Goal: Complete application form

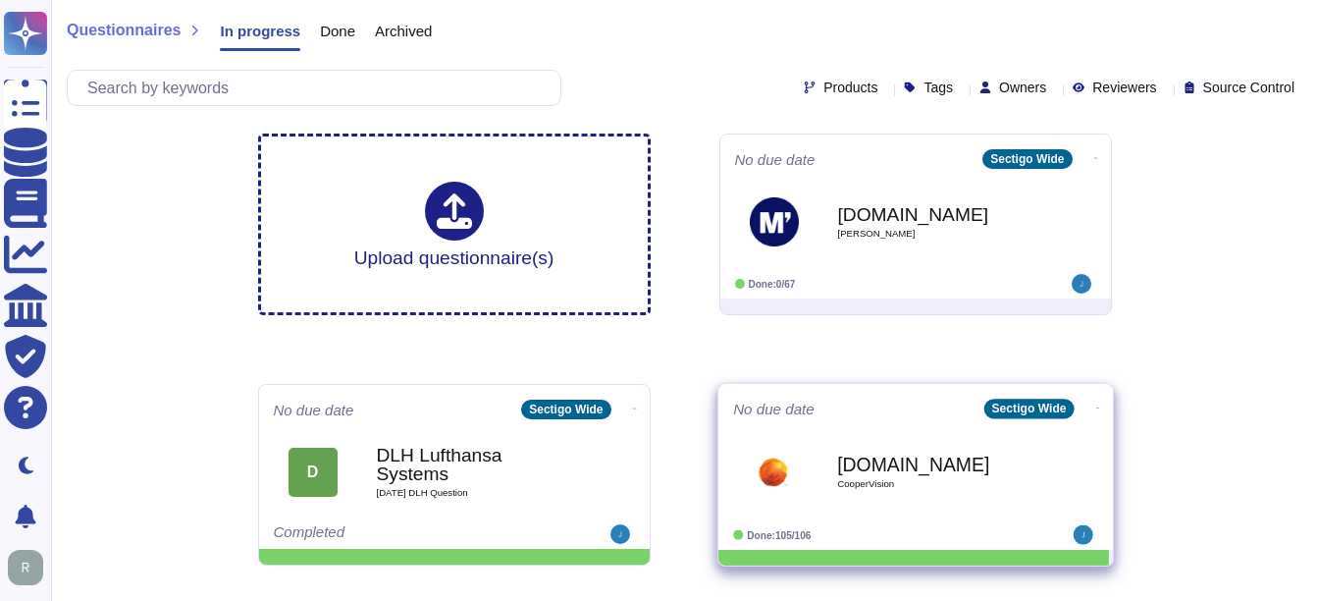
click at [948, 468] on b "[DOMAIN_NAME]" at bounding box center [936, 463] width 198 height 19
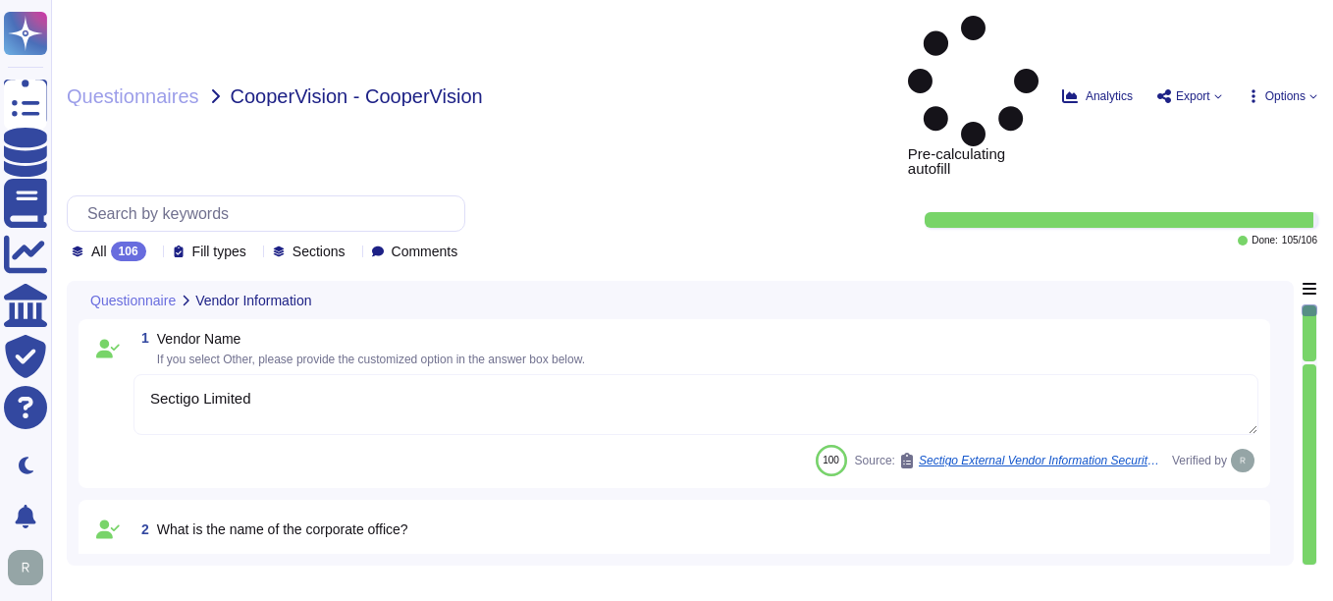
type textarea "Sectigo Limited"
type textarea "The name of the corporate office is Sectigo Limited."
type textarea "The corporate office physical address is [STREET_ADDRESS]."
type textarea "The backup sites are located in [GEOGRAPHIC_DATA], [US_STATE], and [GEOGRAPHIC_…"
type textarea "The company has been in business for more than 25 years."
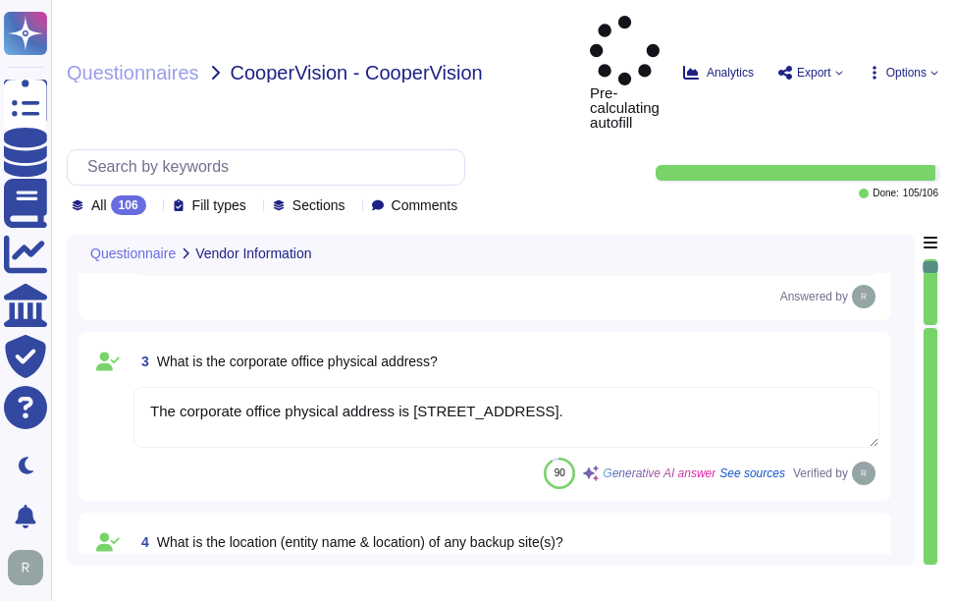
type textarea "The name of the product being provided is "Sectigo Certificate Manager.""
type textarea "Sectigo Certificate Manager. Digital certificates & CLM."
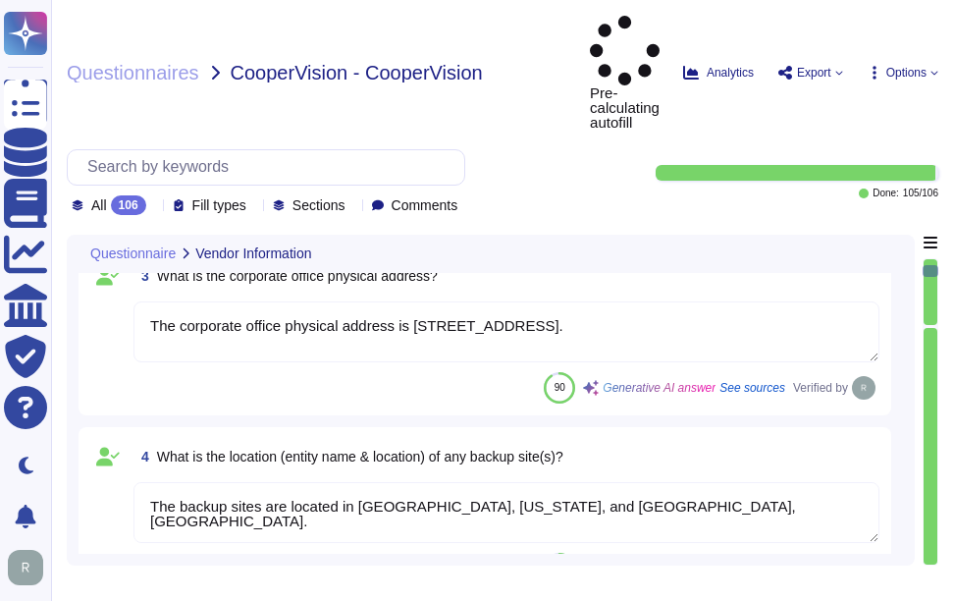
type textarea "Sectigo offers a comprehensive range of digital identity solutions and certific…"
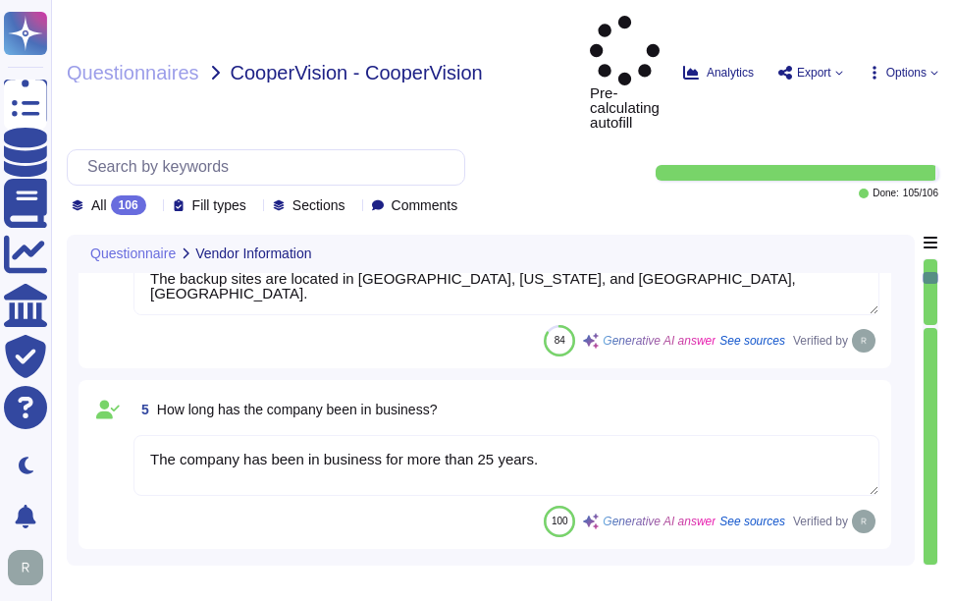
type textarea "The important publicly facing URLs in scope for the assessment include [DOMAIN_…"
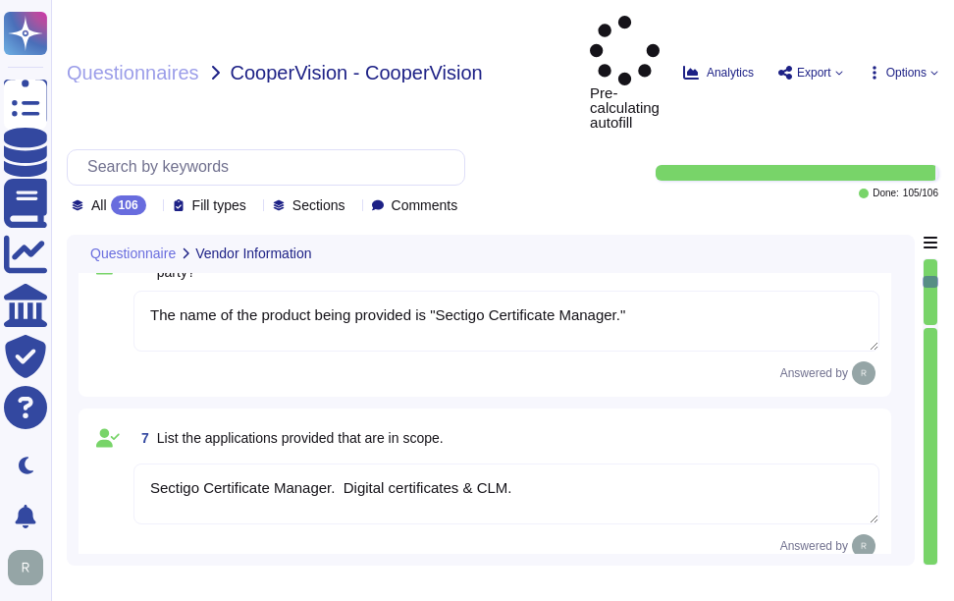
type textarea "[PERSON_NAME] - CCO"
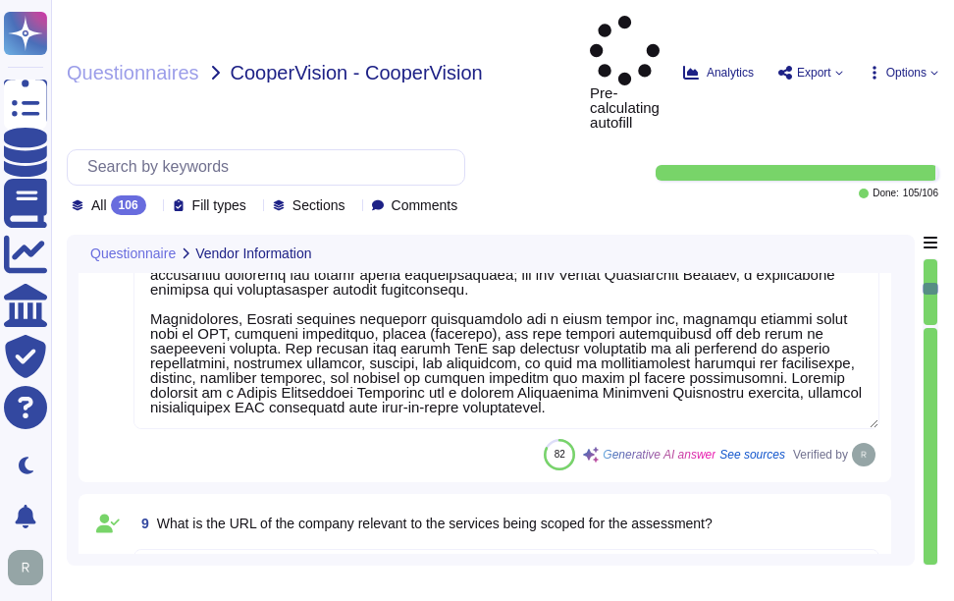
type textarea "Chief Compliance Officer."
type textarea "[PERSON_NAME] - CCO"
type textarea "Yes, our organization has adopted a comprehensive risk management program that …"
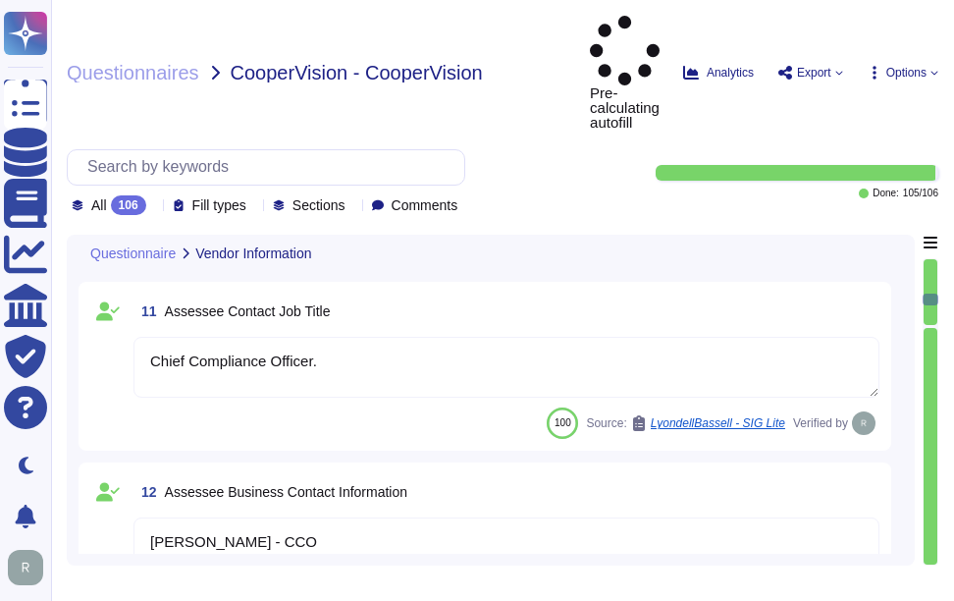
type textarea "The solution is hosted in two ways: 1. As a Software as a Service (SaaS) hosted…"
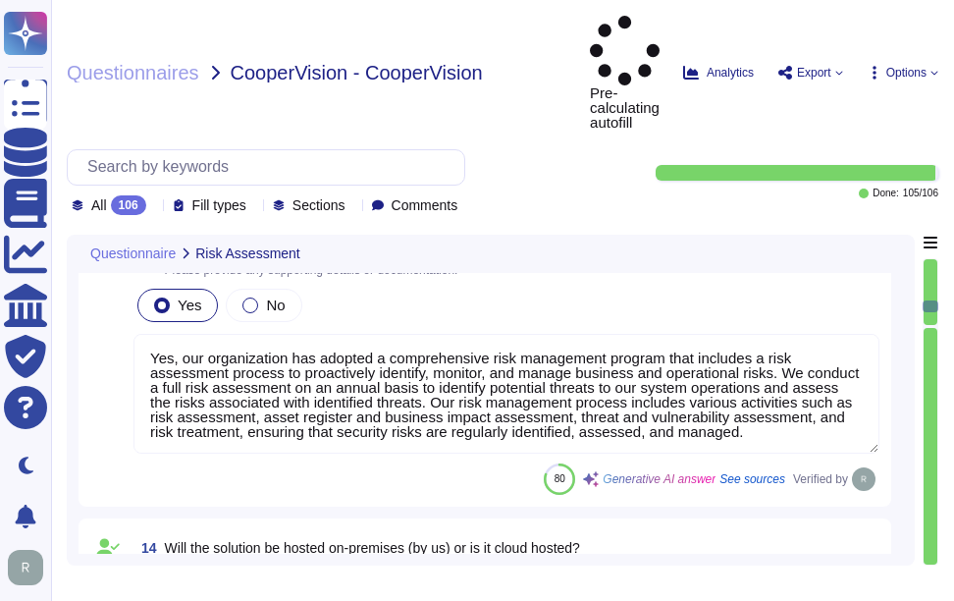
type textarea "- Software as a Service (SaaS) - Sectigo Certificate Manager - Applications for…"
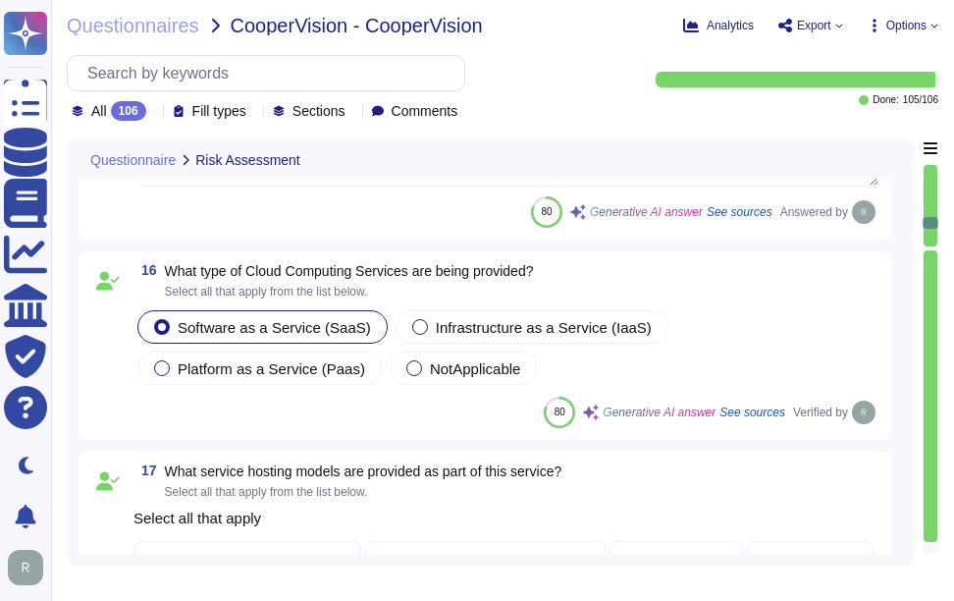
type textarea "We currently do not have an architecture diagram suitable for external sharing,…"
type textarea "Yes, our organization undergoes annual audits conducted by independent third-pa…"
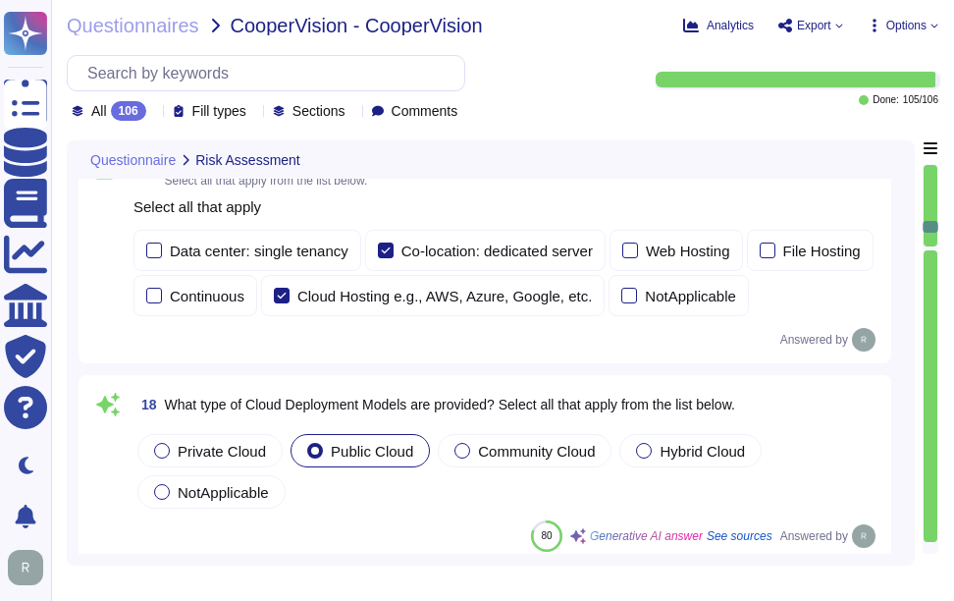
type textarea "Yes, our organization has appointed a data protection officer who is responsibl…"
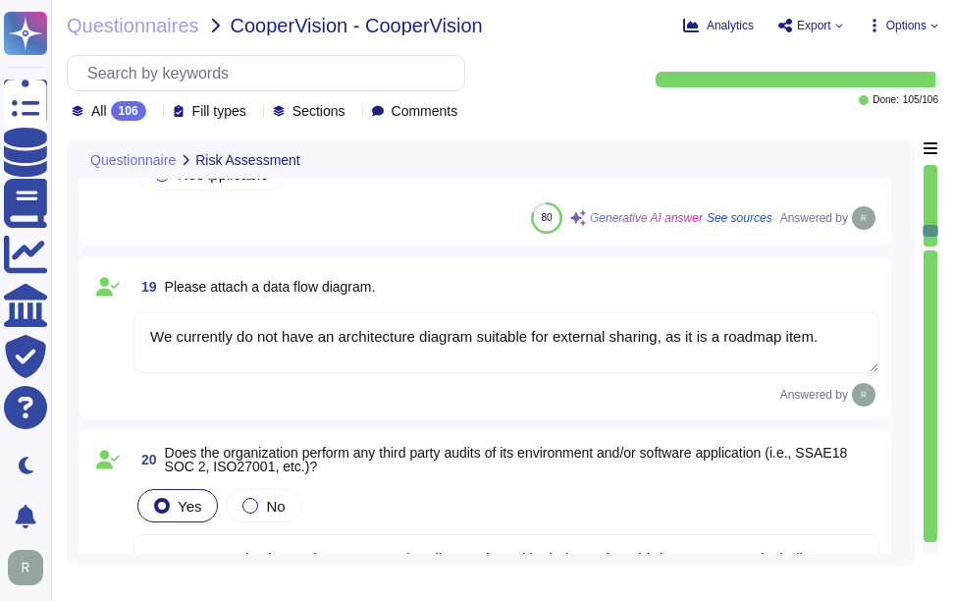
scroll to position [3730, 0]
type textarea "Yes, there is an information security function responsible for security initiat…"
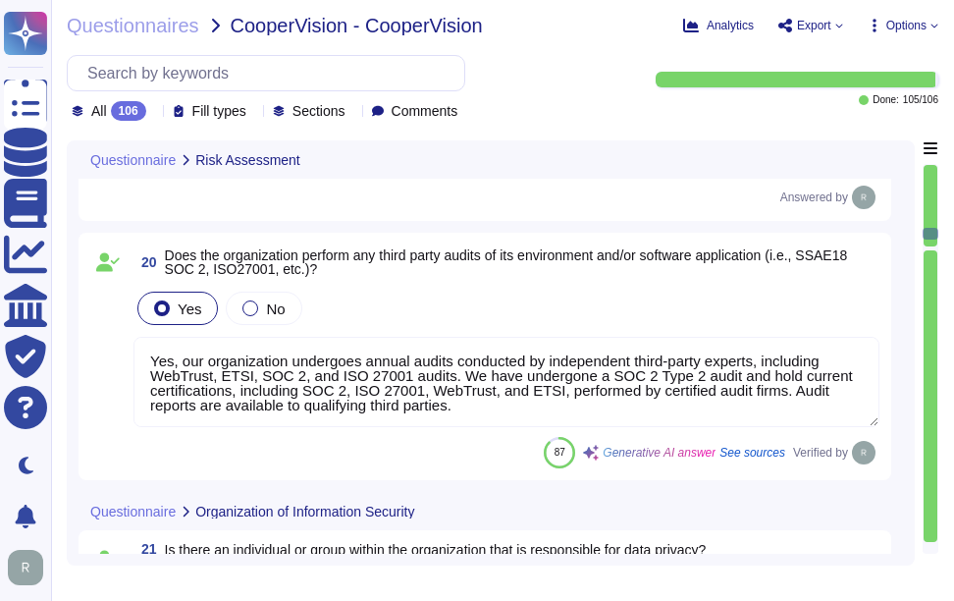
scroll to position [2, 0]
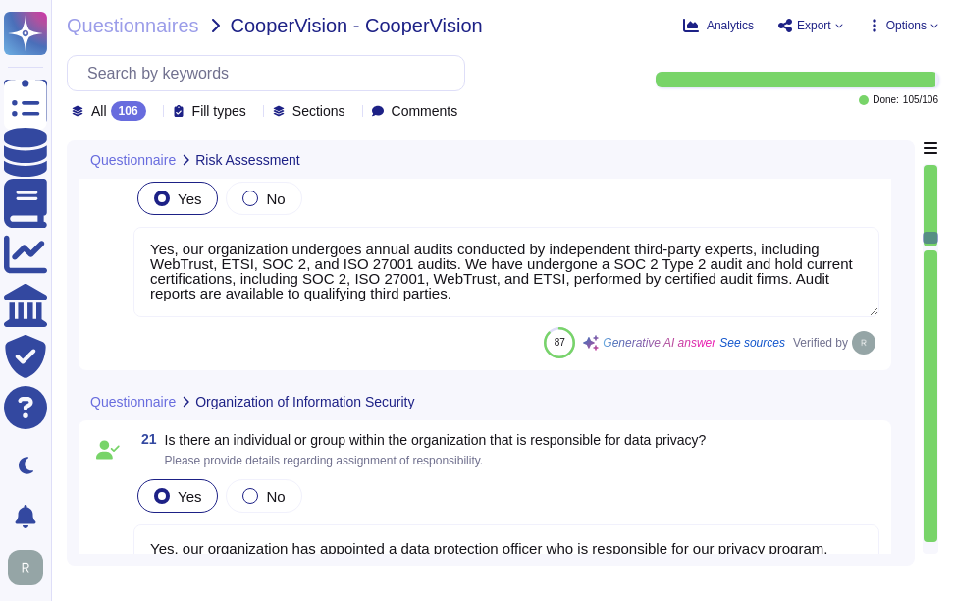
type textarea "Yes, the organization has defined and documented security roles and responsibil…"
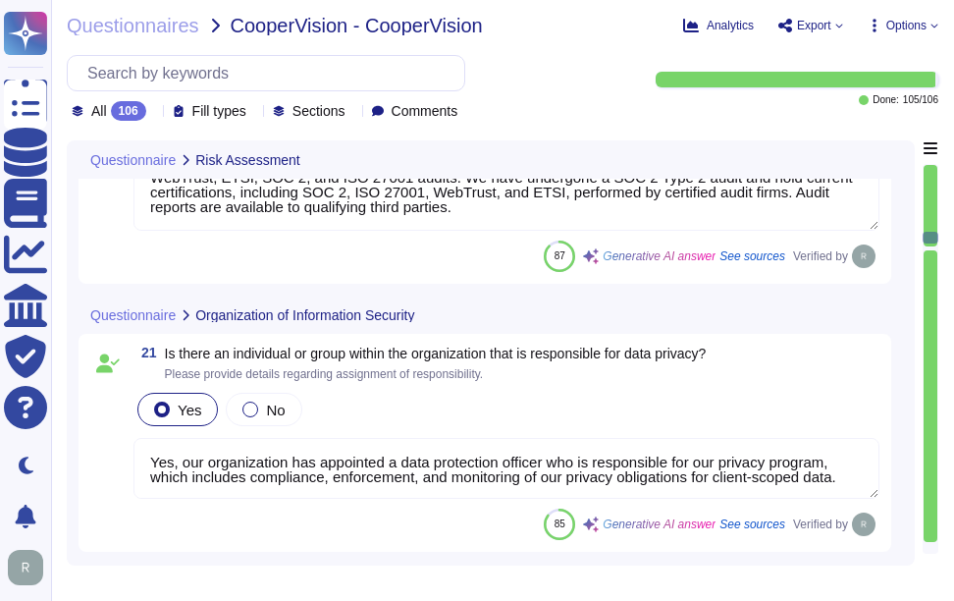
scroll to position [4221, 0]
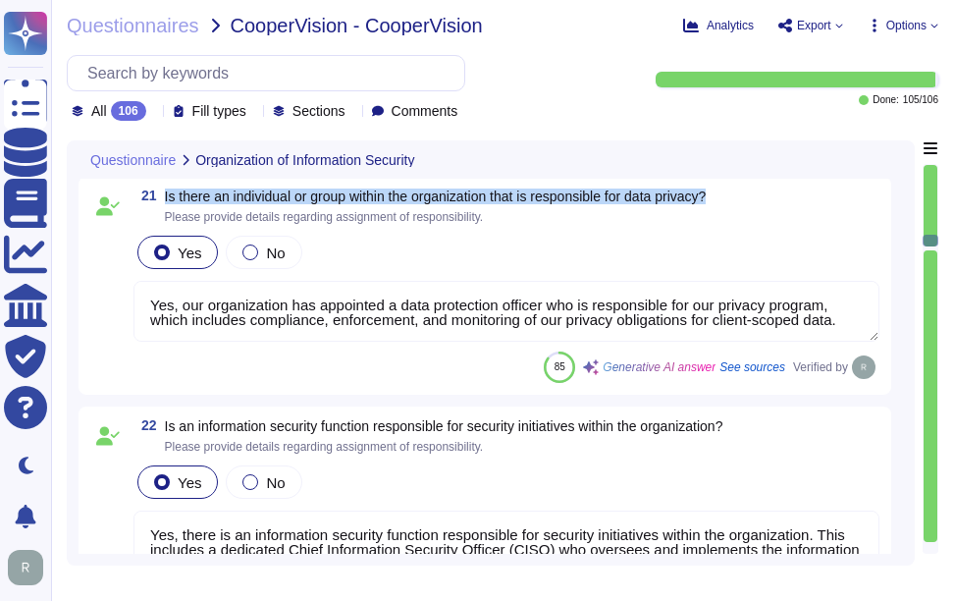
drag, startPoint x: 166, startPoint y: 193, endPoint x: 742, endPoint y: 201, distance: 576.2
click at [742, 201] on div "21 Is there an individual or group within the organization that is responsible …" at bounding box center [506, 205] width 746 height 35
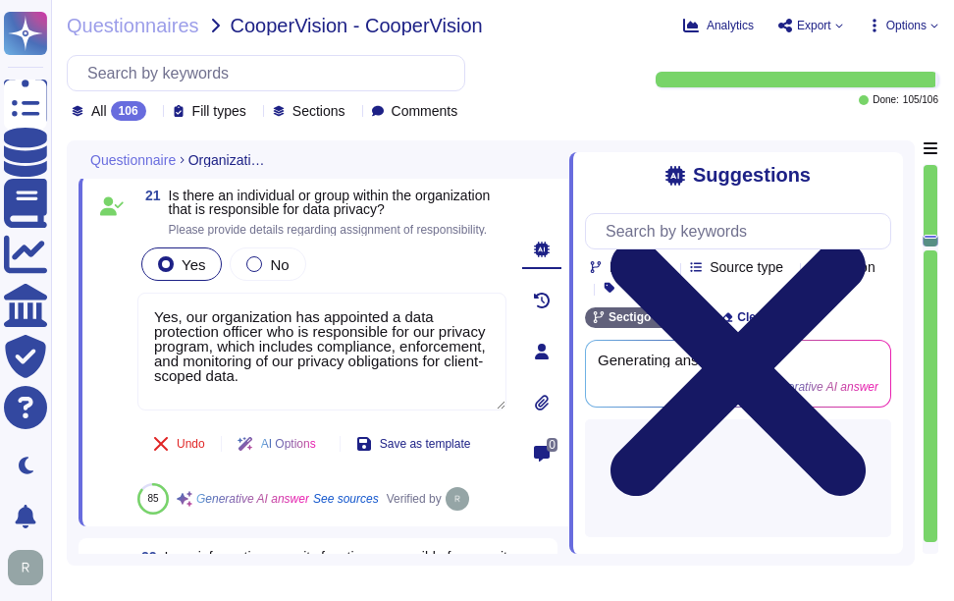
click at [866, 240] on icon at bounding box center [738, 367] width 255 height 255
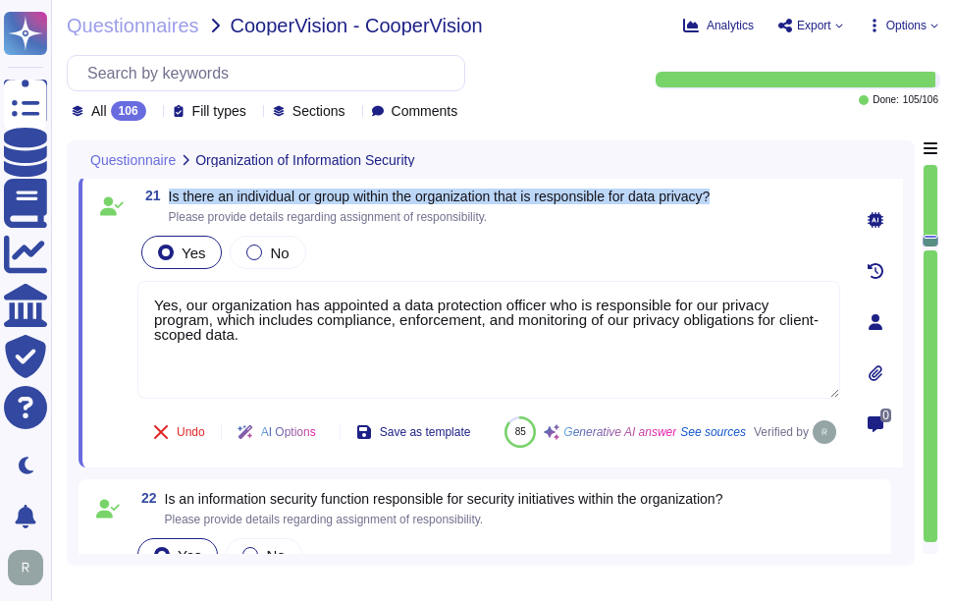
drag, startPoint x: 167, startPoint y: 194, endPoint x: 733, endPoint y: 192, distance: 566.4
click at [733, 192] on div "21 Is there an individual or group within the organization that is responsible …" at bounding box center [488, 205] width 703 height 35
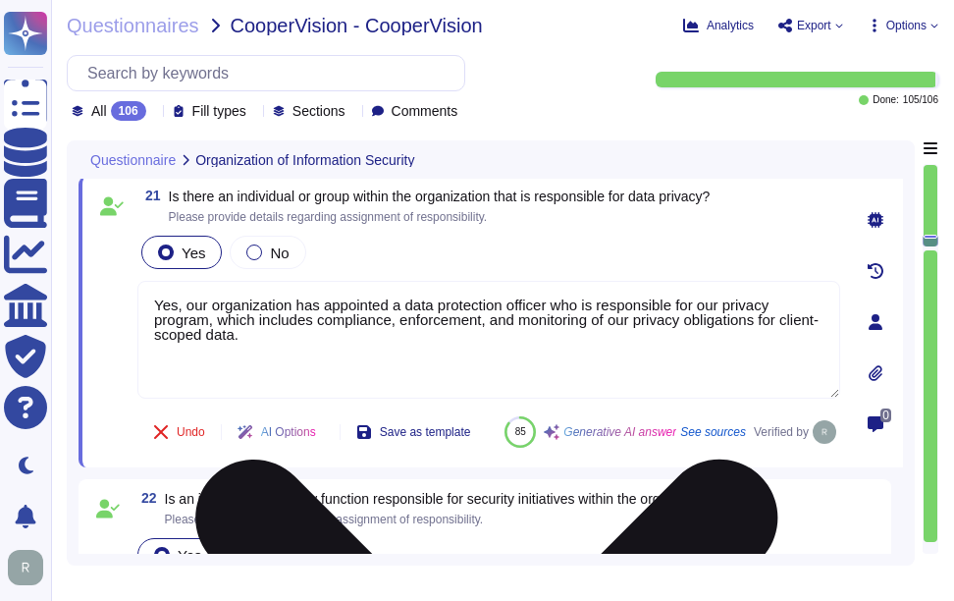
drag, startPoint x: 301, startPoint y: 351, endPoint x: 140, endPoint y: 293, distance: 171.4
click at [140, 293] on textarea "Yes, our organization has appointed a data protection officer who is responsibl…" at bounding box center [488, 340] width 703 height 118
paste textarea "The appointed data protection officer is [PERSON_NAME]."
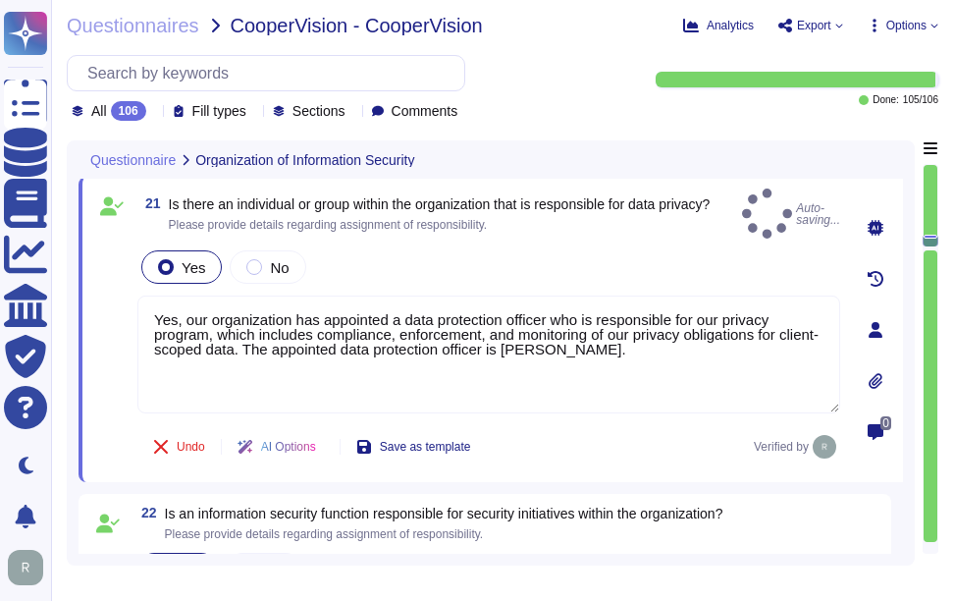
type textarea "Yes, our organization has appointed a data protection officer who is responsibl…"
click at [741, 246] on div "Yes No" at bounding box center [488, 266] width 703 height 41
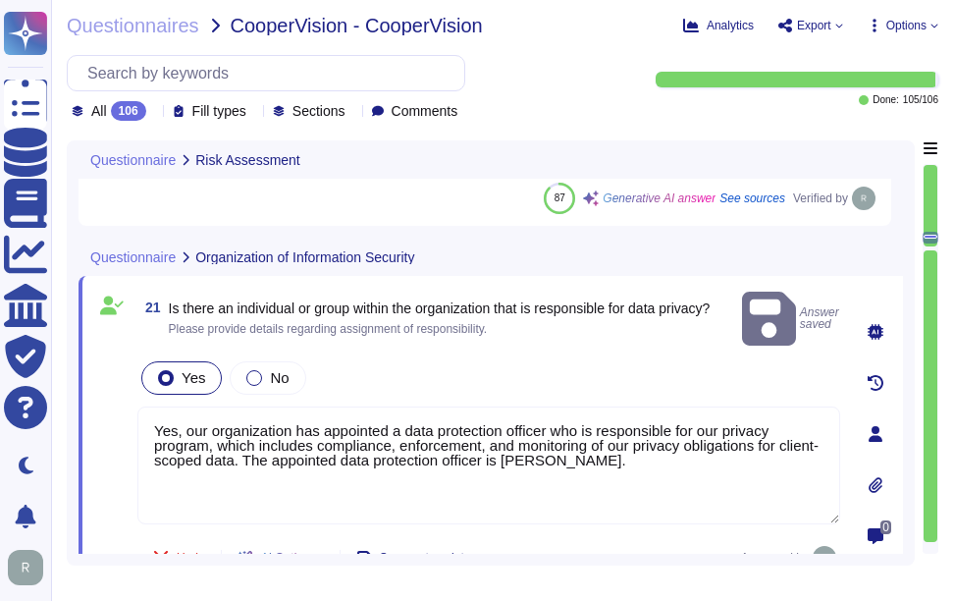
type textarea "We currently do not have an architecture diagram suitable for external sharing,…"
type textarea "Yes, our organization undergoes annual audits conducted by independent third-pa…"
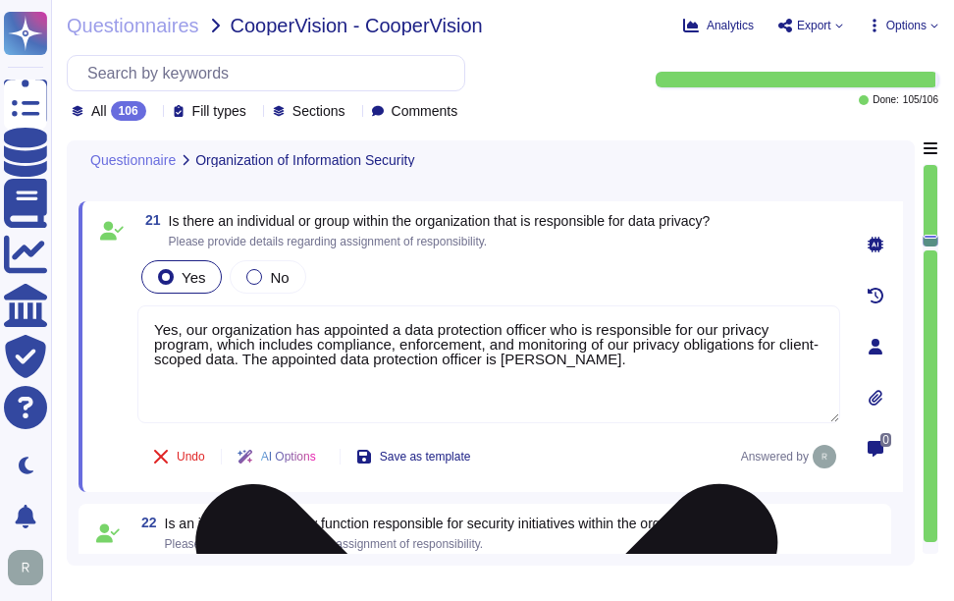
scroll to position [4123, 0]
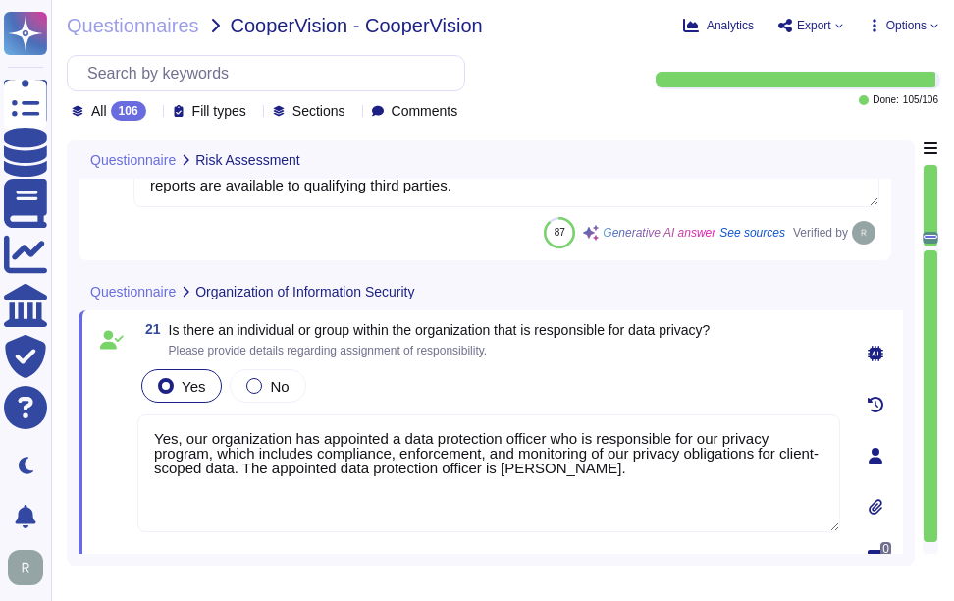
type textarea "We currently do not have an architecture diagram suitable for external sharing,…"
type textarea "Yes, our organization undergoes annual audits conducted by independent third-pa…"
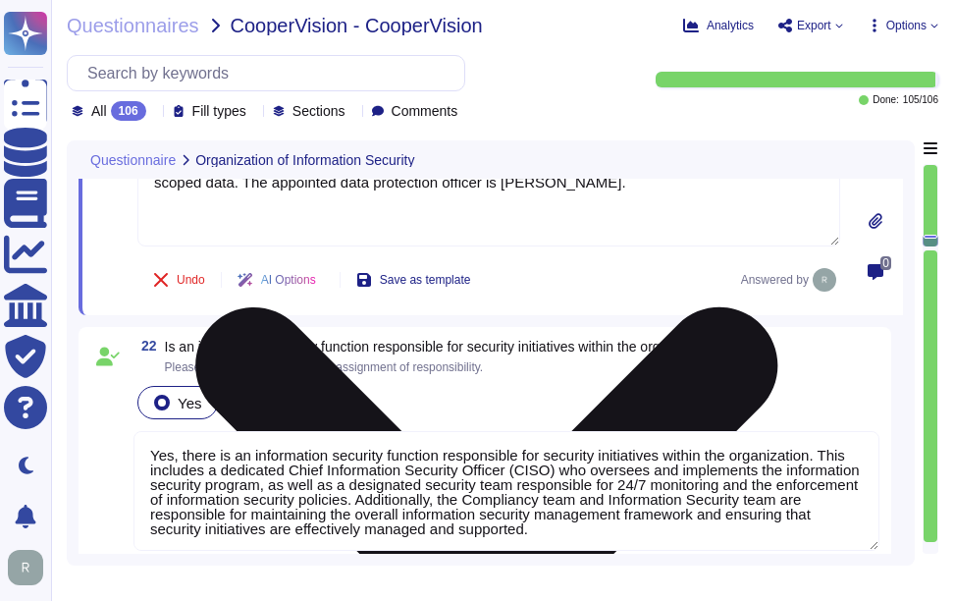
scroll to position [4417, 0]
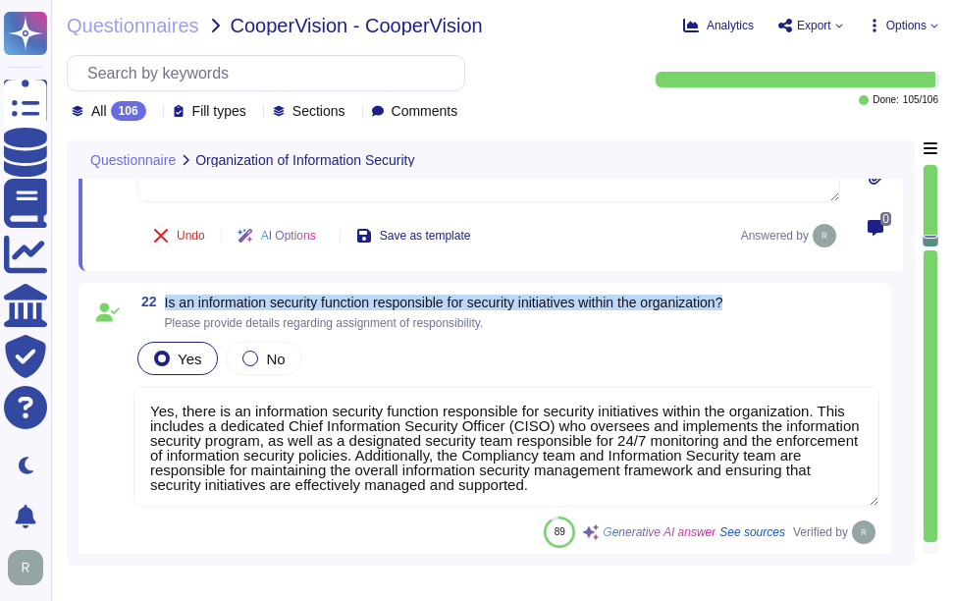
drag, startPoint x: 164, startPoint y: 300, endPoint x: 770, endPoint y: 308, distance: 605.7
click at [770, 308] on div "22 Is an information security function responsible for security initiatives wit…" at bounding box center [506, 311] width 746 height 35
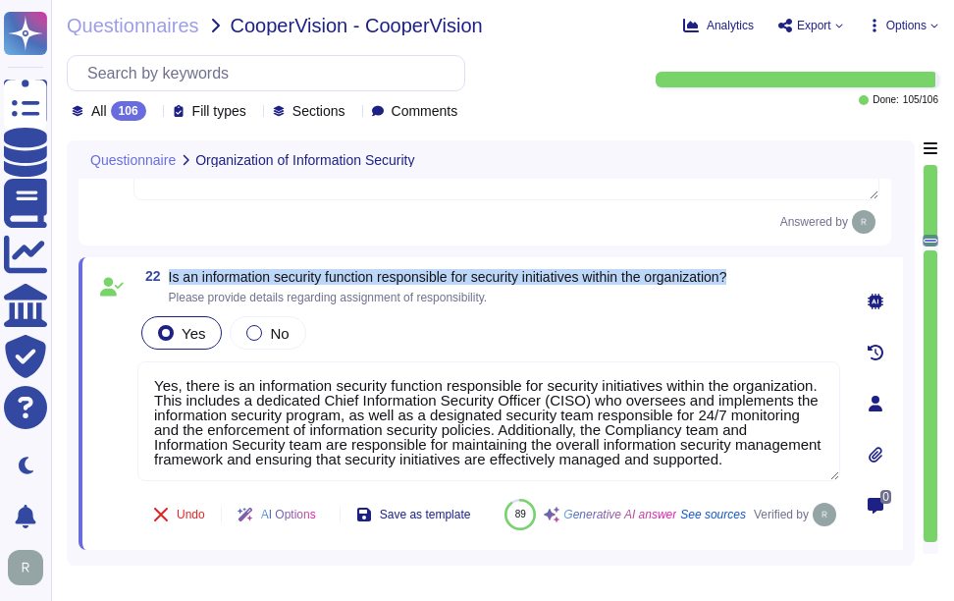
drag, startPoint x: 170, startPoint y: 273, endPoint x: 754, endPoint y: 272, distance: 584.0
click at [754, 272] on div "22 Is an information security function responsible for security initiatives wit…" at bounding box center [488, 286] width 703 height 35
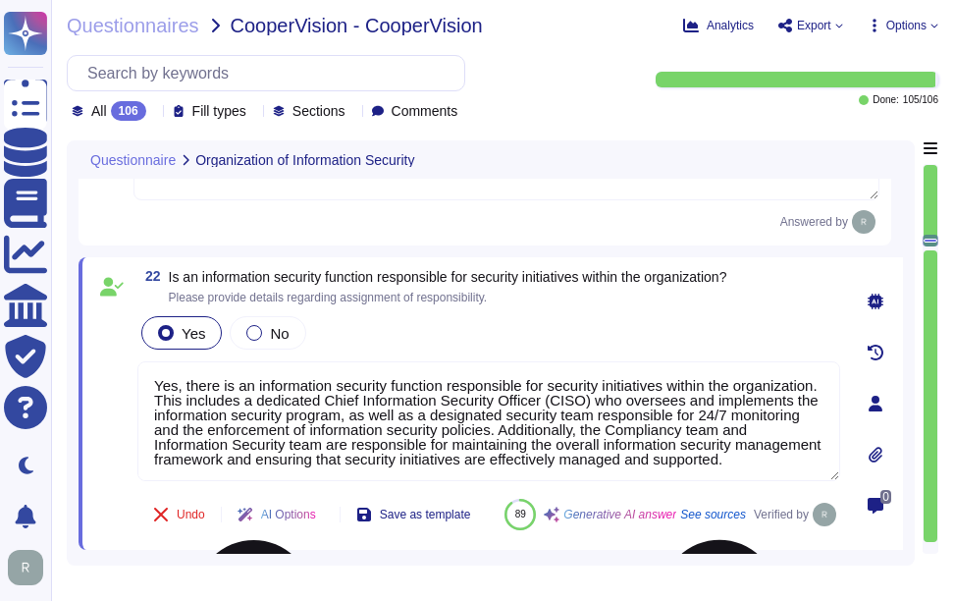
click at [453, 366] on textarea "Yes, there is an information security function responsible for security initiat…" at bounding box center [488, 421] width 703 height 120
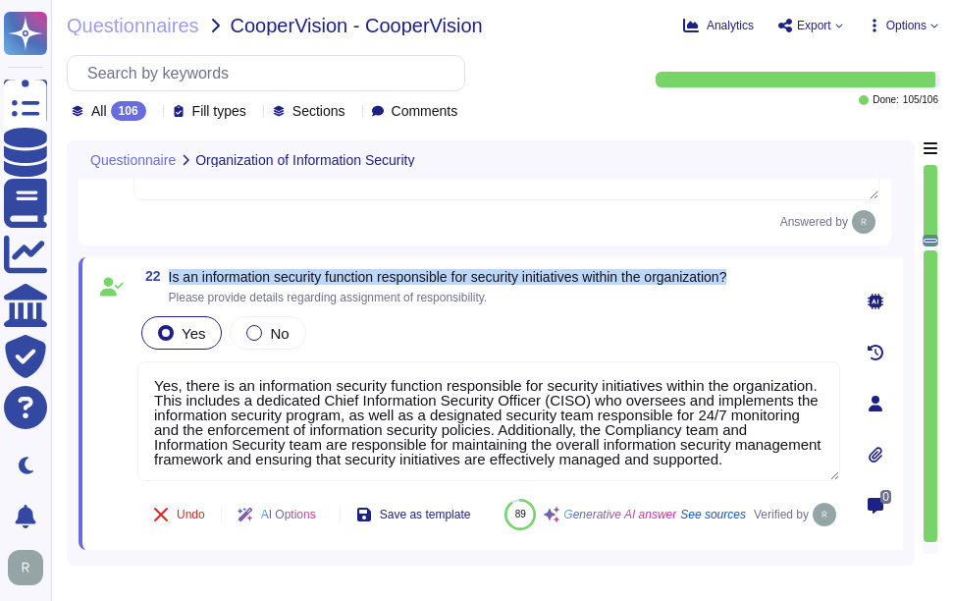
drag, startPoint x: 169, startPoint y: 272, endPoint x: 779, endPoint y: 277, distance: 610.6
click at [779, 277] on div "22 Is an information security function responsible for security initiatives wit…" at bounding box center [488, 286] width 703 height 35
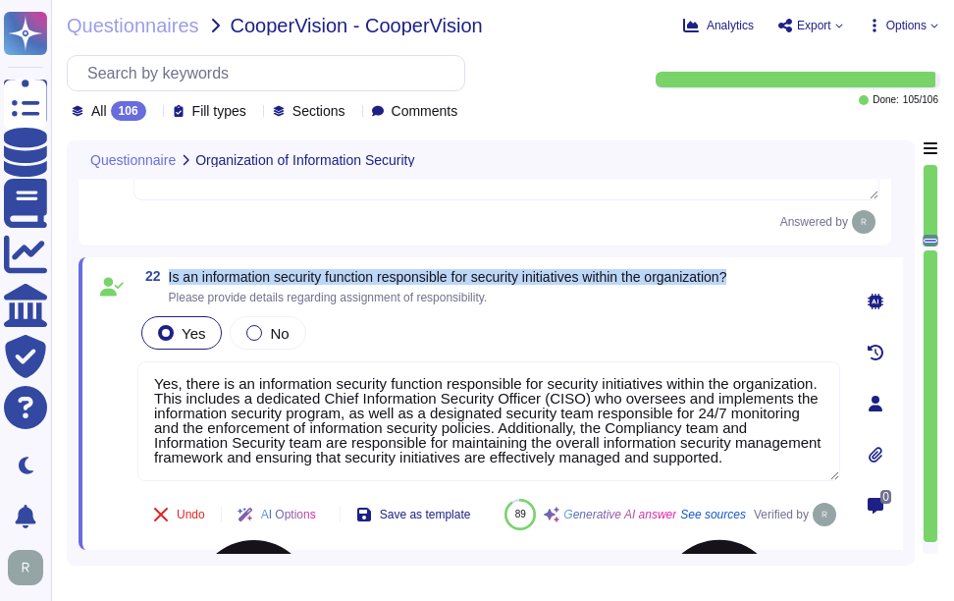
scroll to position [17, 0]
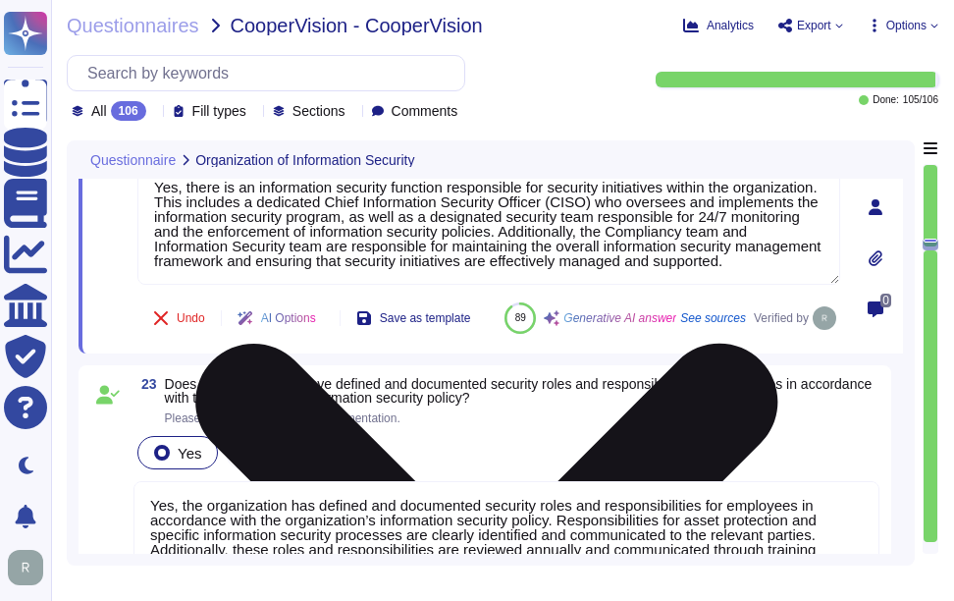
type textarea "Yes, the organization has established policies and procedures to limit access t…"
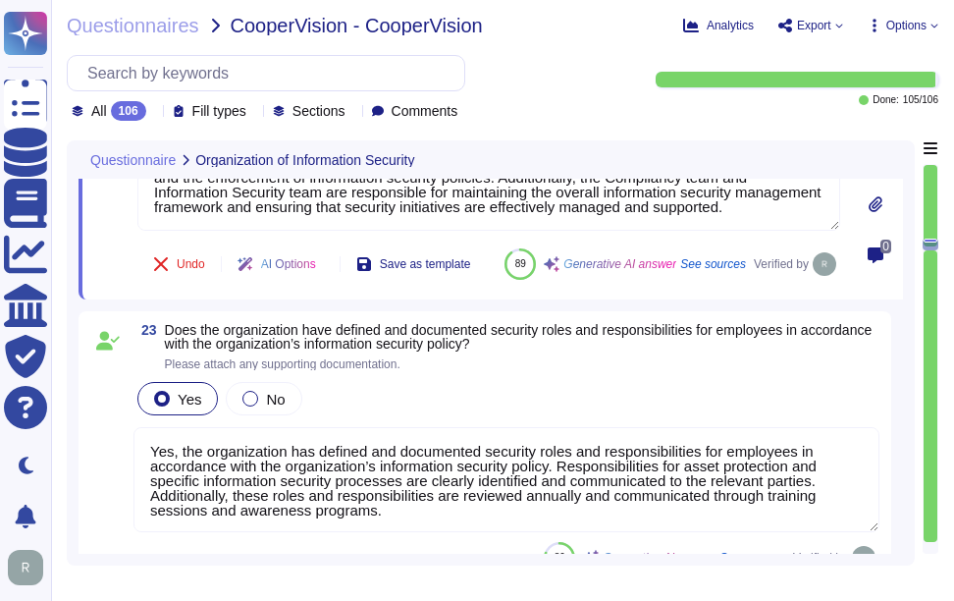
scroll to position [4712, 0]
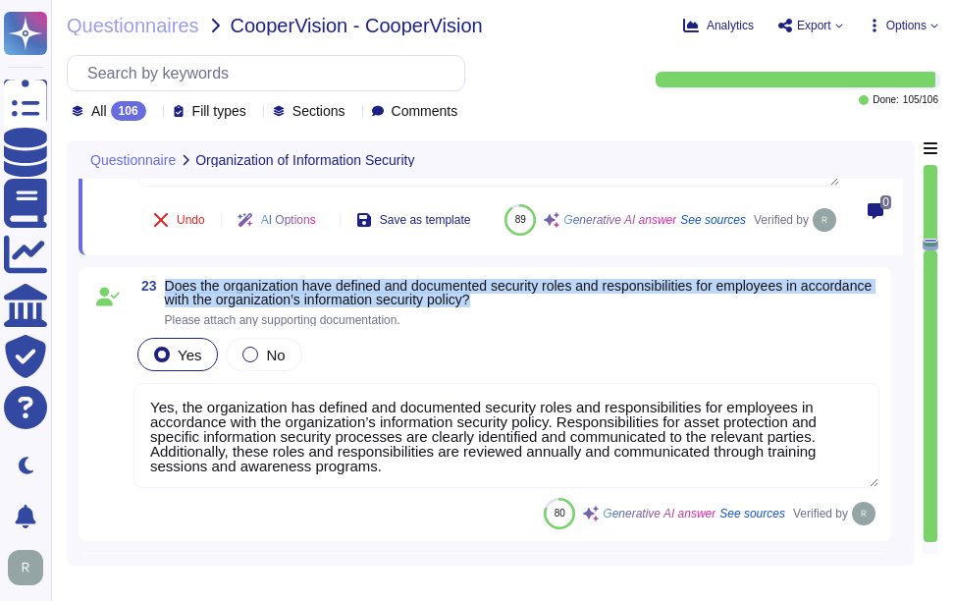
drag, startPoint x: 167, startPoint y: 330, endPoint x: 642, endPoint y: 347, distance: 475.4
click at [642, 306] on span "Does the organization have defined and documented security roles and responsibi…" at bounding box center [522, 292] width 715 height 27
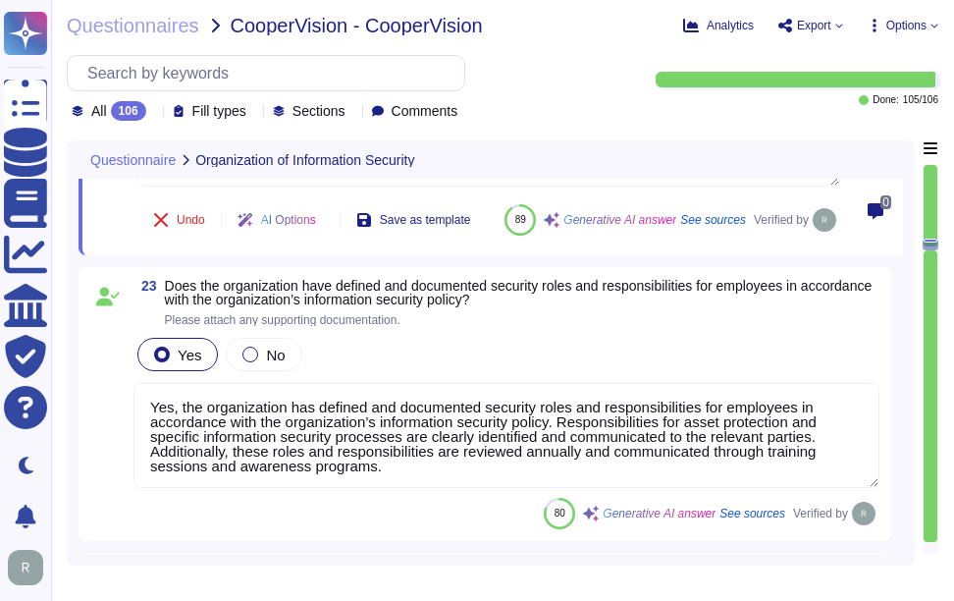
scroll to position [2, 0]
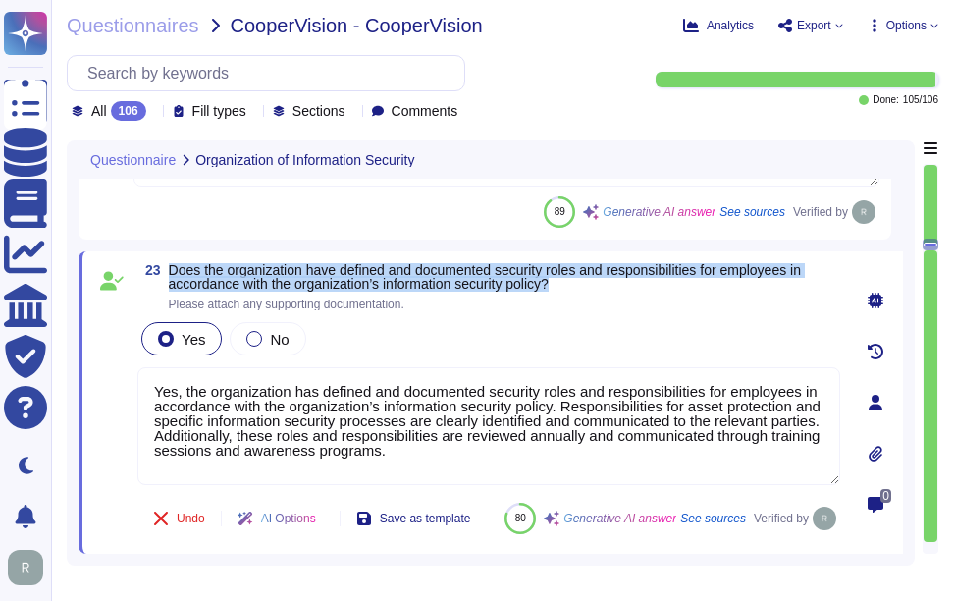
drag, startPoint x: 170, startPoint y: 268, endPoint x: 573, endPoint y: 279, distance: 403.6
click at [573, 279] on span "Does the organization have defined and documented security roles and responsibi…" at bounding box center [504, 276] width 671 height 27
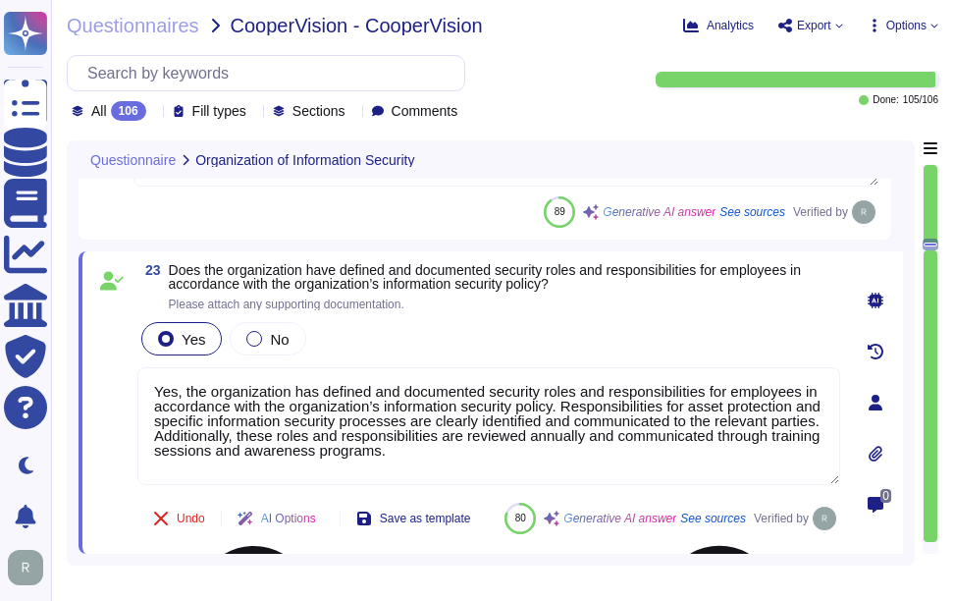
click at [492, 424] on textarea "Yes, the organization has defined and documented security roles and responsibil…" at bounding box center [488, 426] width 703 height 118
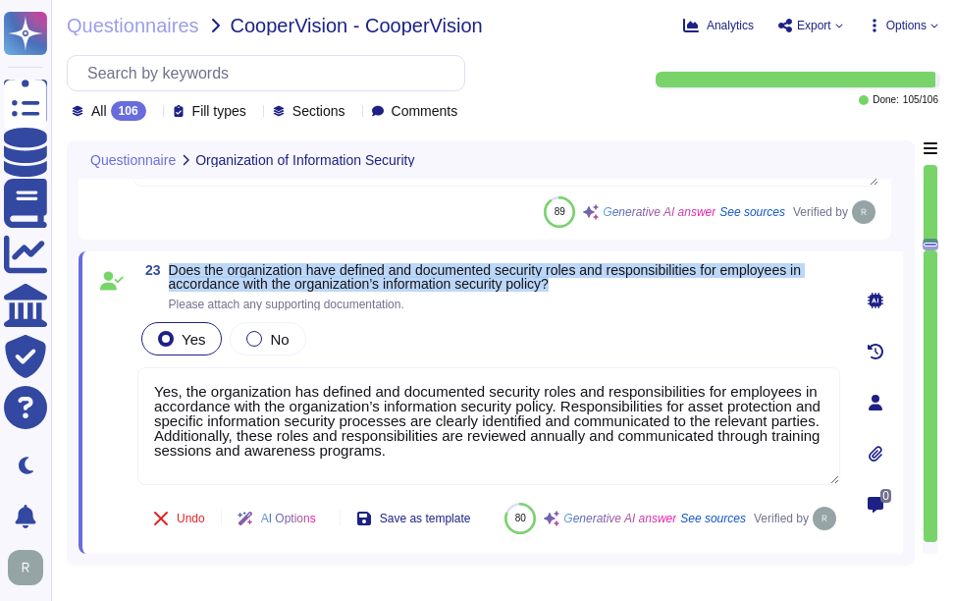
drag, startPoint x: 169, startPoint y: 264, endPoint x: 646, endPoint y: 283, distance: 477.4
click at [646, 283] on span "Does the organization have defined and documented security roles and responsibi…" at bounding box center [504, 276] width 671 height 27
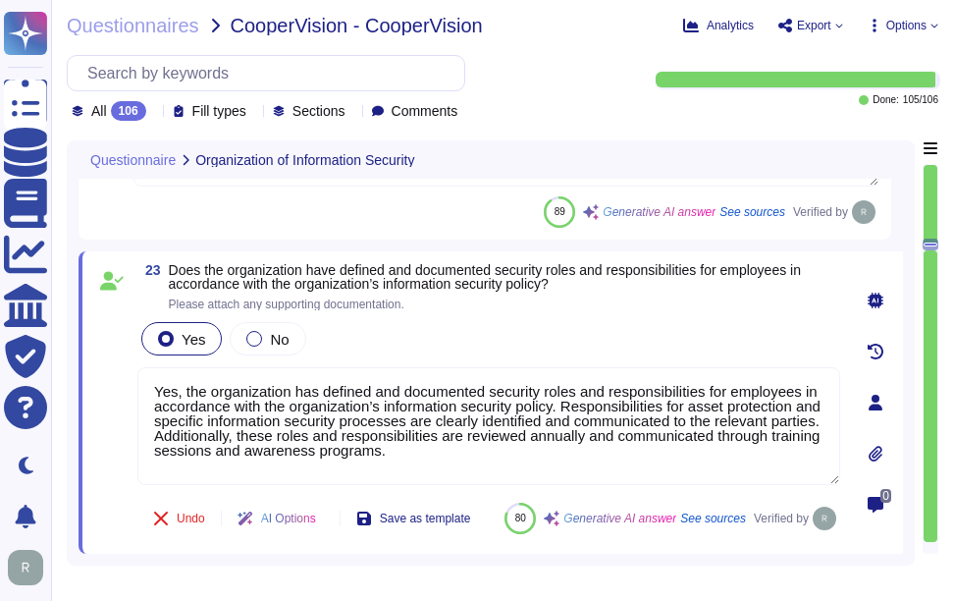
drag, startPoint x: 393, startPoint y: 453, endPoint x: 135, endPoint y: 367, distance: 271.0
click at [135, 367] on div "23 Does the organization have defined and documented security roles and respons…" at bounding box center [467, 402] width 746 height 279
paste textarea "These responsibilities are clearly identified and communicated to relevant part…"
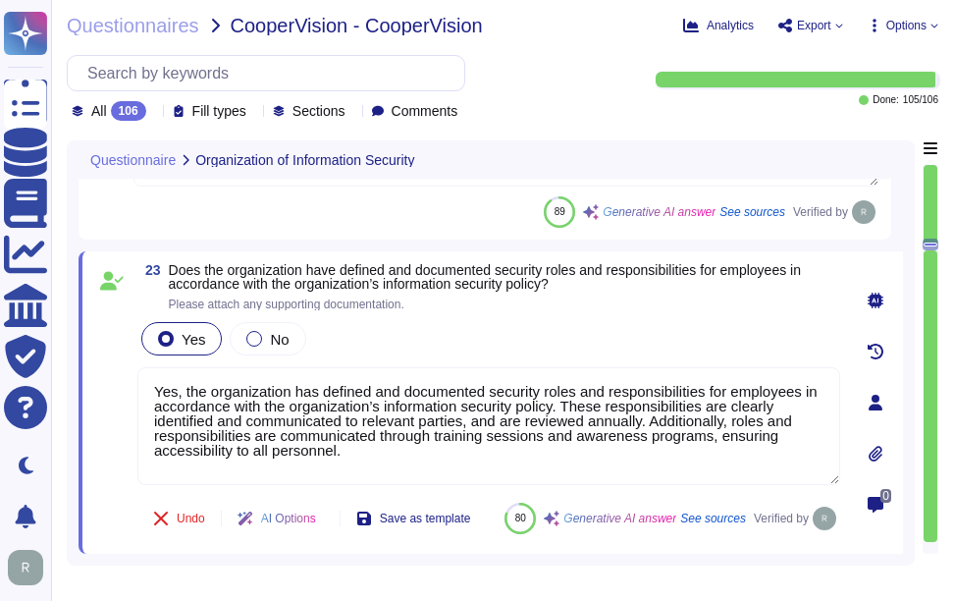
type textarea "Yes, the organization has defined and documented security roles and responsibil…"
click at [457, 319] on div "Yes No" at bounding box center [488, 338] width 703 height 41
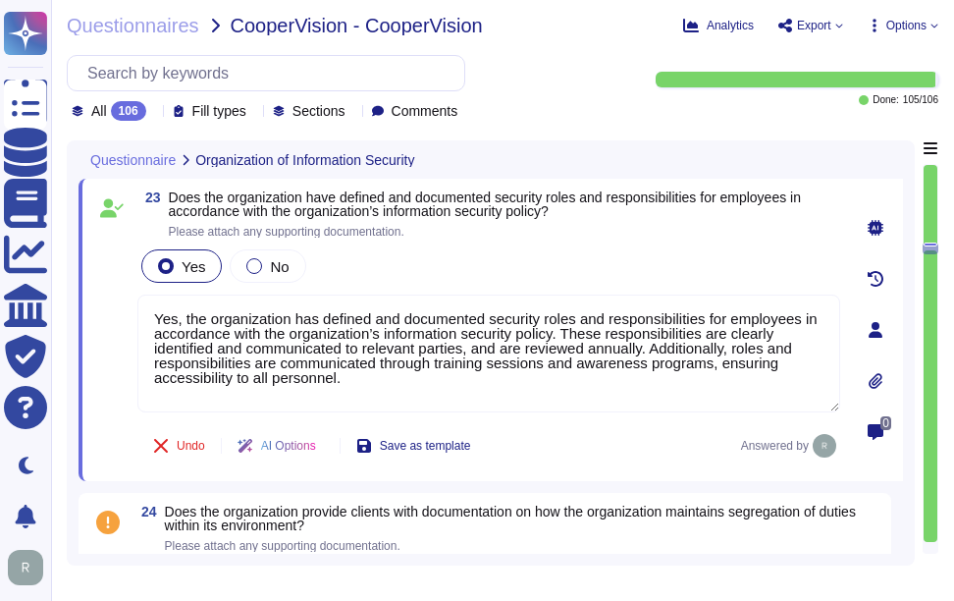
type textarea "Yes, the organization conducts background screenings for all employees, includi…"
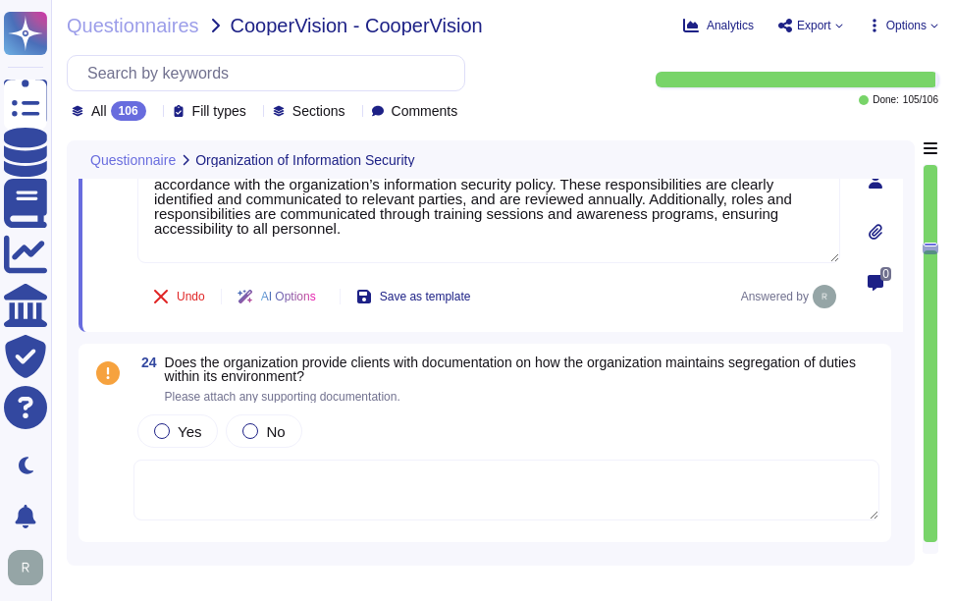
scroll to position [5006, 0]
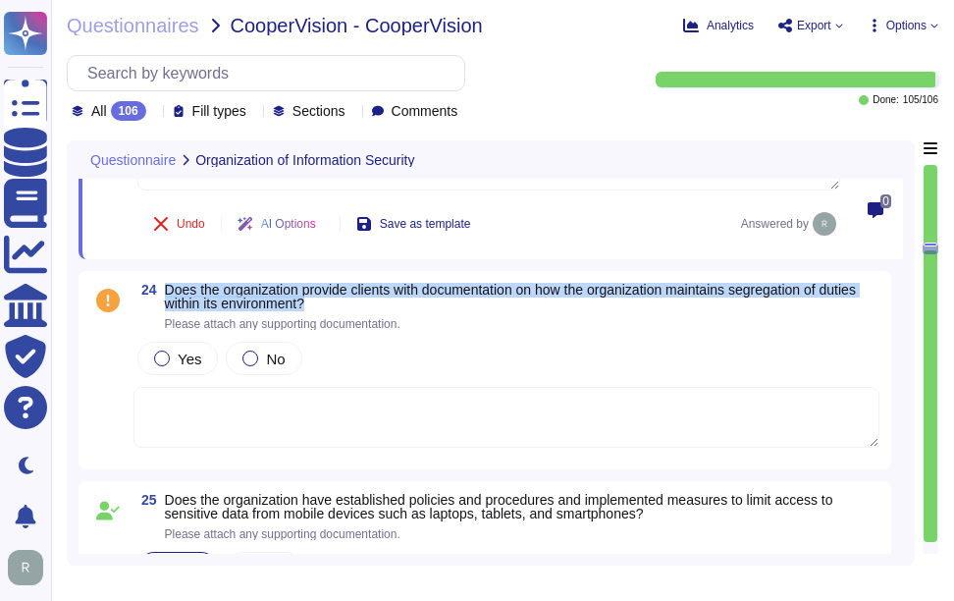
drag, startPoint x: 162, startPoint y: 284, endPoint x: 367, endPoint y: 300, distance: 205.8
click at [367, 300] on span "24 Does the organization provide clients with documentation on how the organiza…" at bounding box center [506, 306] width 746 height 47
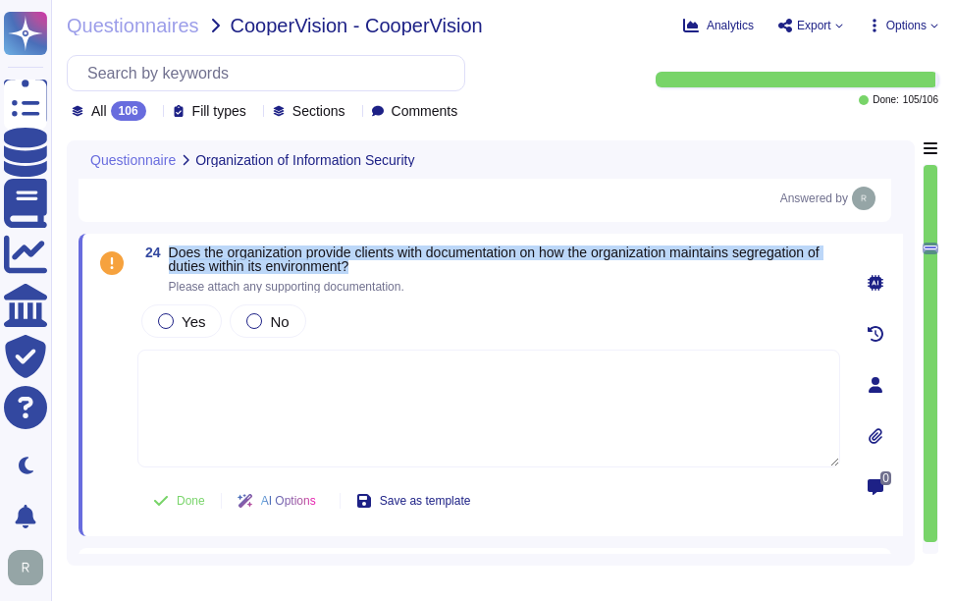
drag, startPoint x: 169, startPoint y: 253, endPoint x: 391, endPoint y: 274, distance: 222.8
click at [391, 273] on span "Does the organization provide clients with documentation on how the organizatio…" at bounding box center [504, 258] width 671 height 27
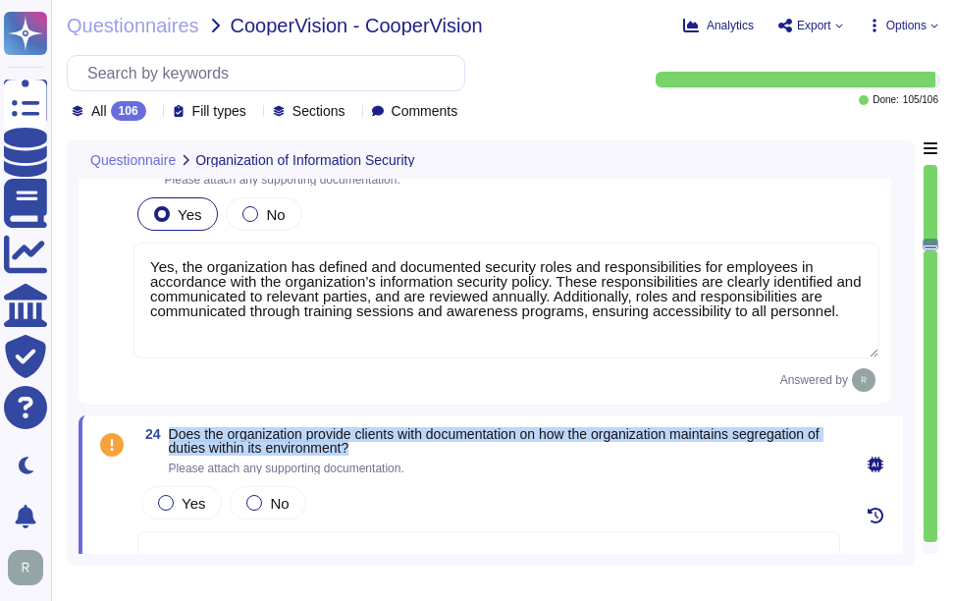
type textarea "Yes, our organization has appointed a data protection officer who is responsibl…"
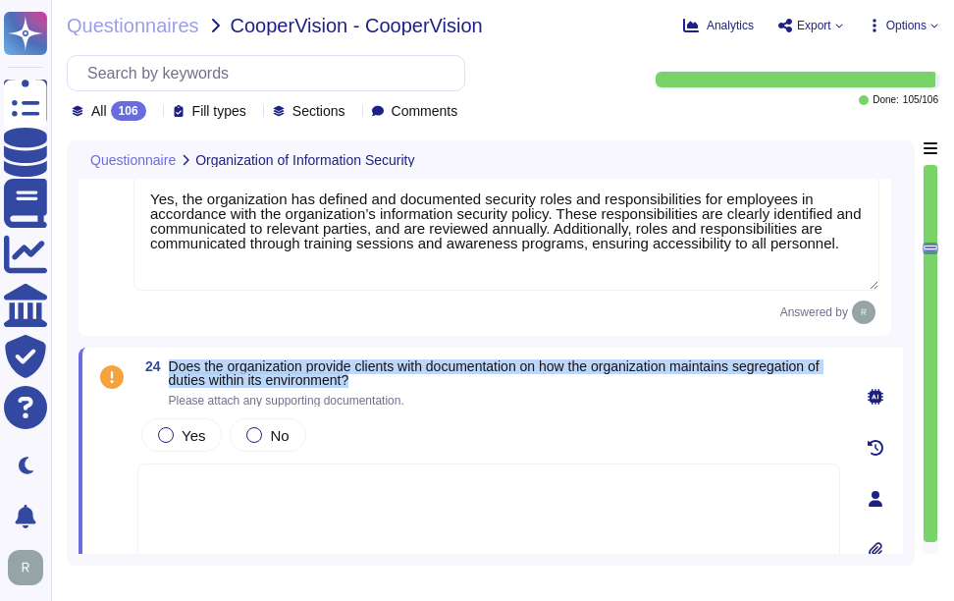
scroll to position [4868, 0]
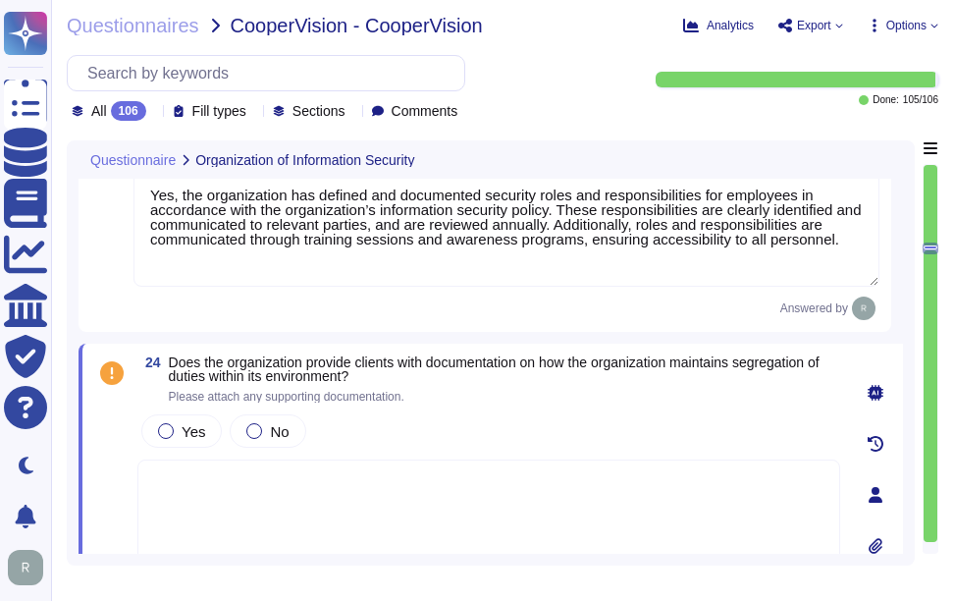
click at [378, 476] on textarea at bounding box center [488, 518] width 703 height 118
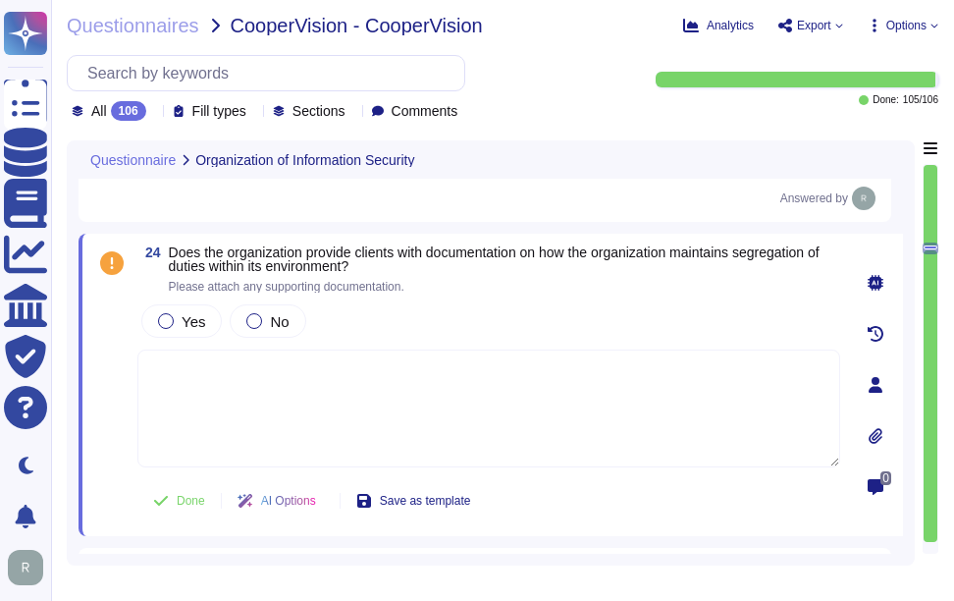
type textarea "Yes, the organization conducts background screenings for all employees, includi…"
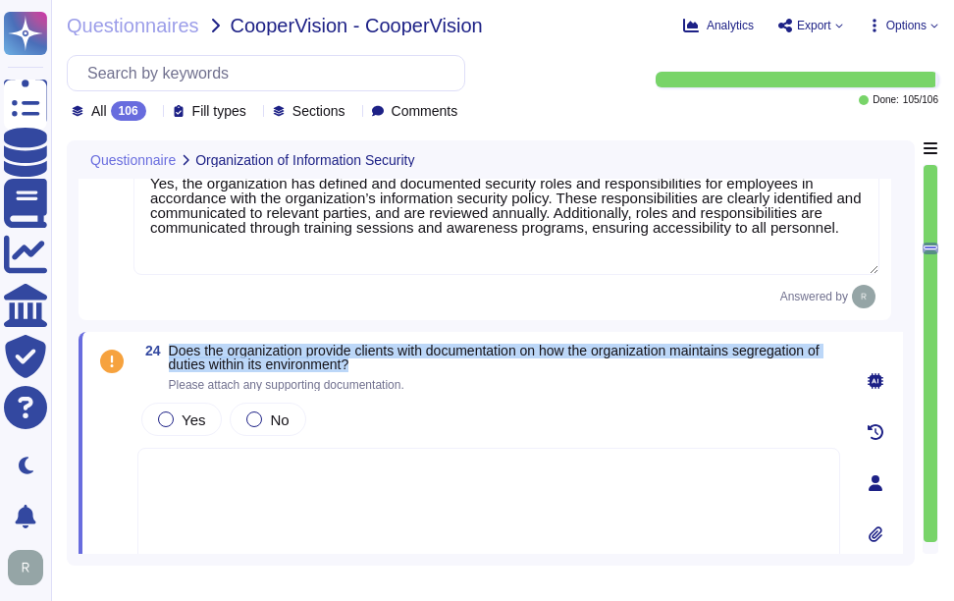
drag, startPoint x: 170, startPoint y: 351, endPoint x: 385, endPoint y: 367, distance: 215.5
click at [385, 367] on span "Does the organization provide clients with documentation on how the organizatio…" at bounding box center [504, 357] width 671 height 27
click at [710, 371] on span "Does the organization provide clients with documentation on how the organizatio…" at bounding box center [504, 357] width 671 height 27
click at [632, 351] on span "Does the organization provide clients with documentation on how the organizatio…" at bounding box center [494, 357] width 651 height 29
drag, startPoint x: 610, startPoint y: 355, endPoint x: 613, endPoint y: 366, distance: 11.2
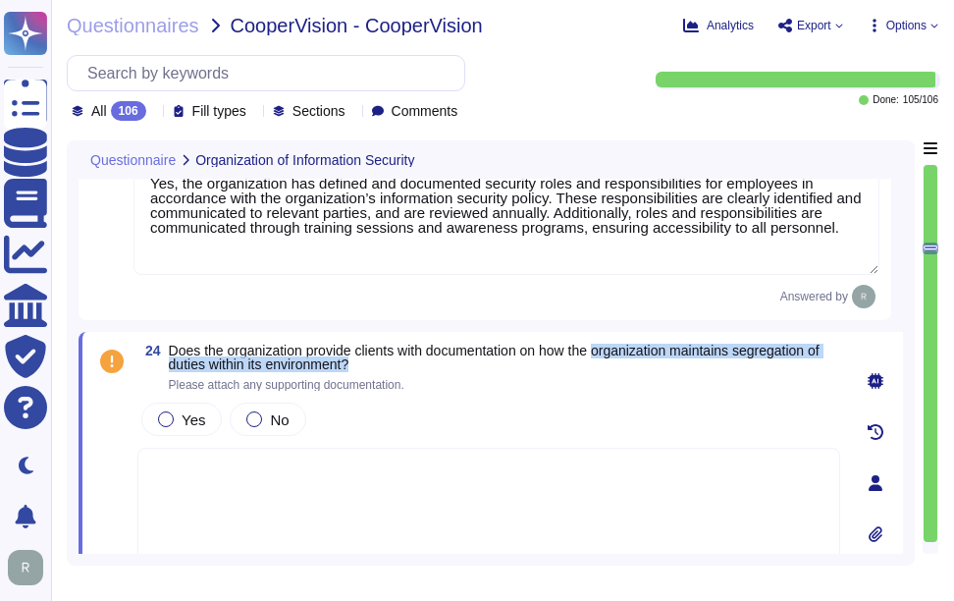
click at [613, 366] on span "Does the organization provide clients with documentation on how the organizatio…" at bounding box center [504, 357] width 671 height 27
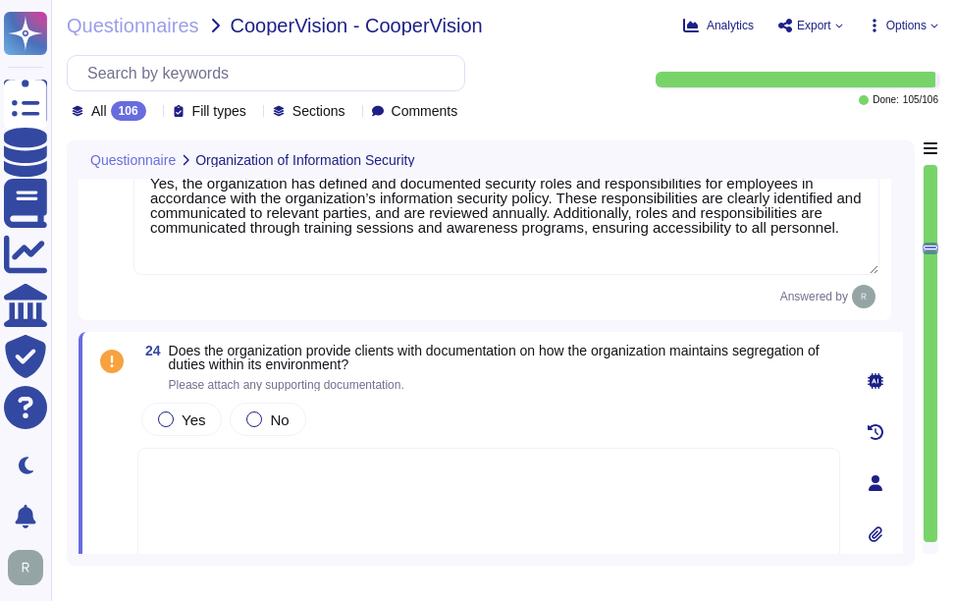
click at [424, 508] on textarea at bounding box center [488, 507] width 703 height 118
paste textarea "Sectigo ensures segregation of duties to reduce the opportunity for unauthorize…"
type textarea "Sectigo ensures segregation of duties to reduce the opportunity for unauthorize…"
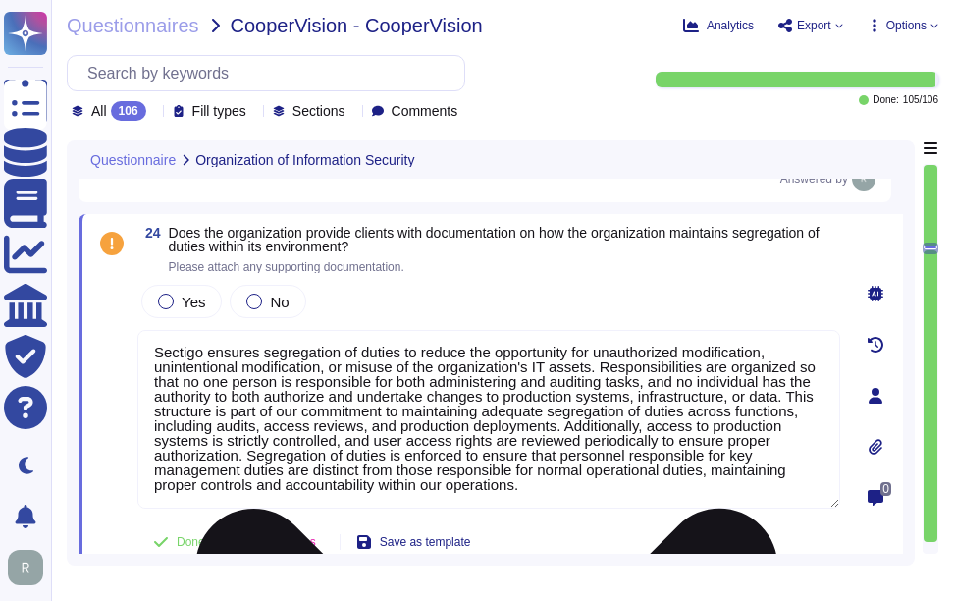
scroll to position [5030, 0]
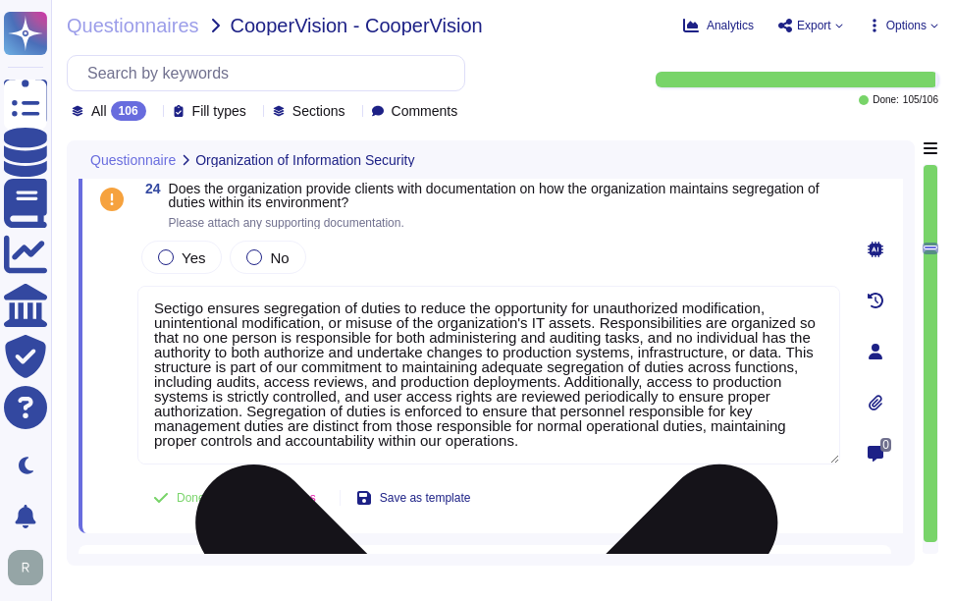
type textarea "Yes, the organization conducts background screenings for all employees, includi…"
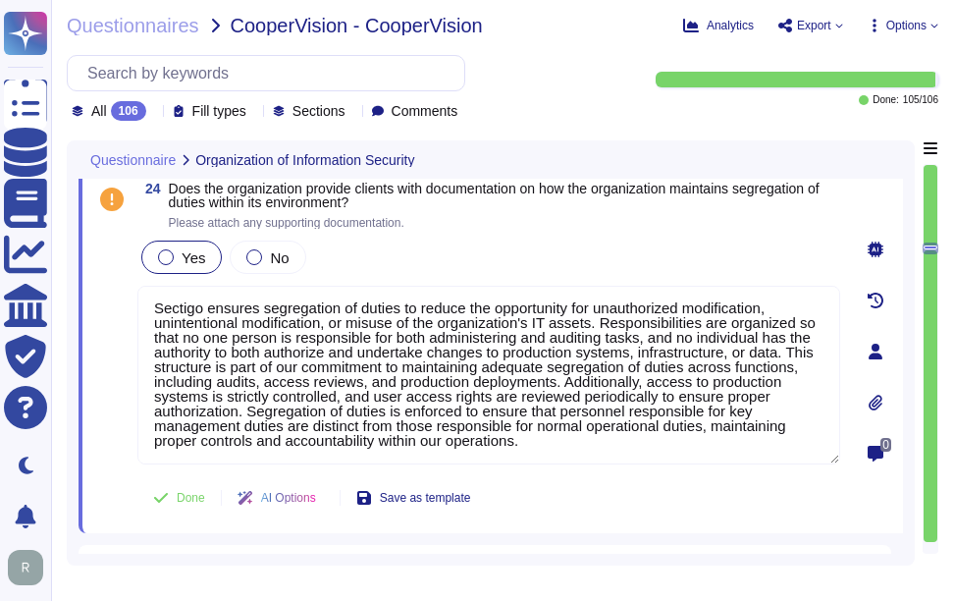
click at [187, 258] on span "Yes" at bounding box center [194, 257] width 24 height 17
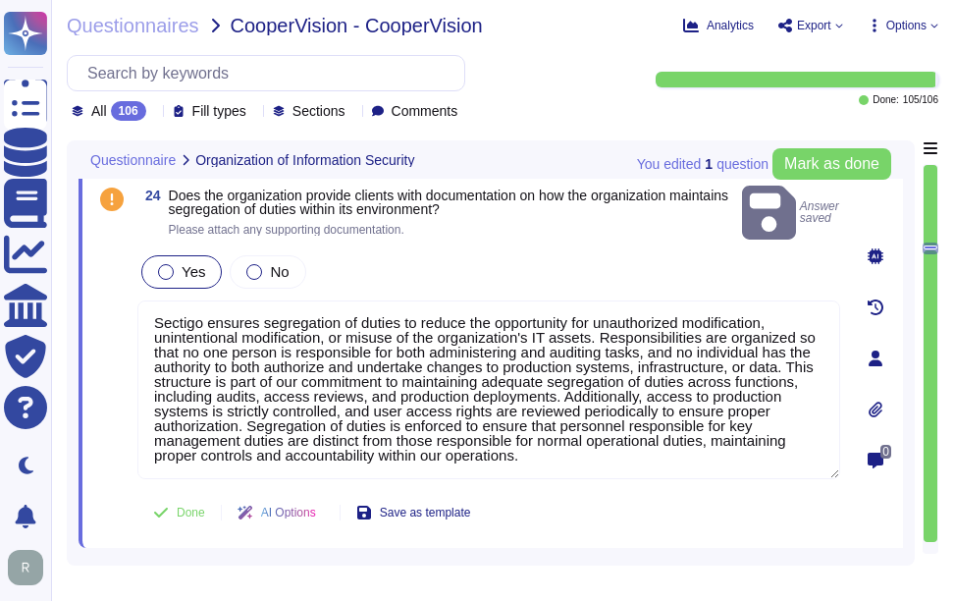
click at [159, 264] on div at bounding box center [166, 272] width 16 height 16
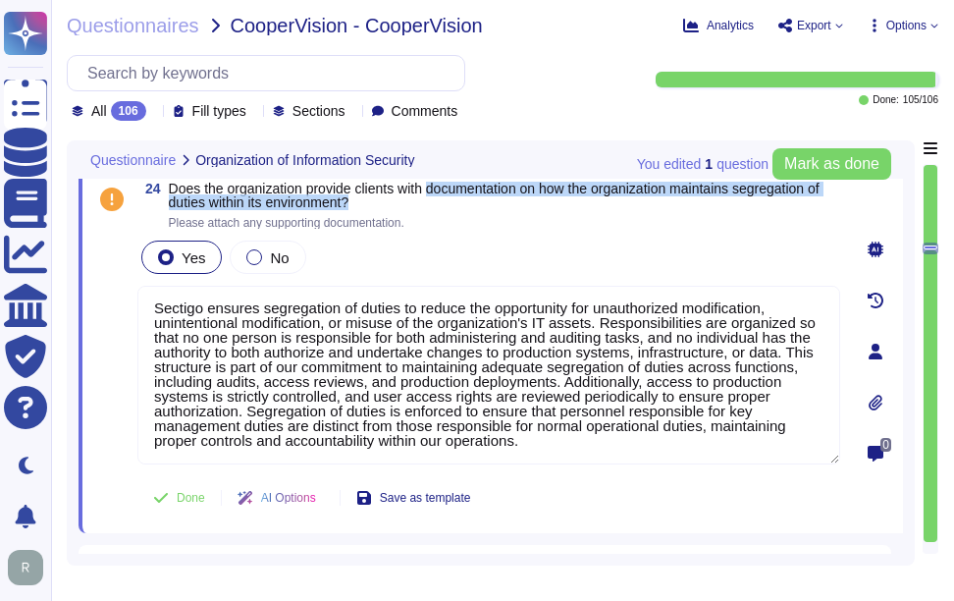
drag, startPoint x: 437, startPoint y: 188, endPoint x: 443, endPoint y: 206, distance: 18.6
click at [443, 206] on span "Does the organization provide clients with documentation on how the organizatio…" at bounding box center [504, 195] width 671 height 27
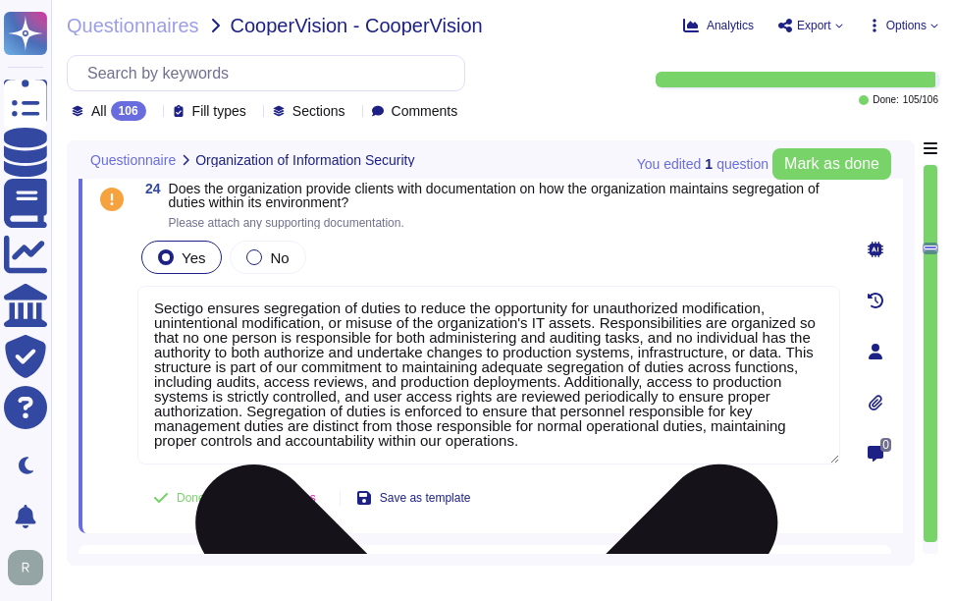
click at [514, 416] on textarea "Sectigo ensures segregation of duties to reduce the opportunity for unauthorize…" at bounding box center [488, 375] width 703 height 179
paste textarea "Our organization maintains segregation of duties through a robust framework tha…"
type textarea "Our organization maintains segregation of duties through a robust framework tha…"
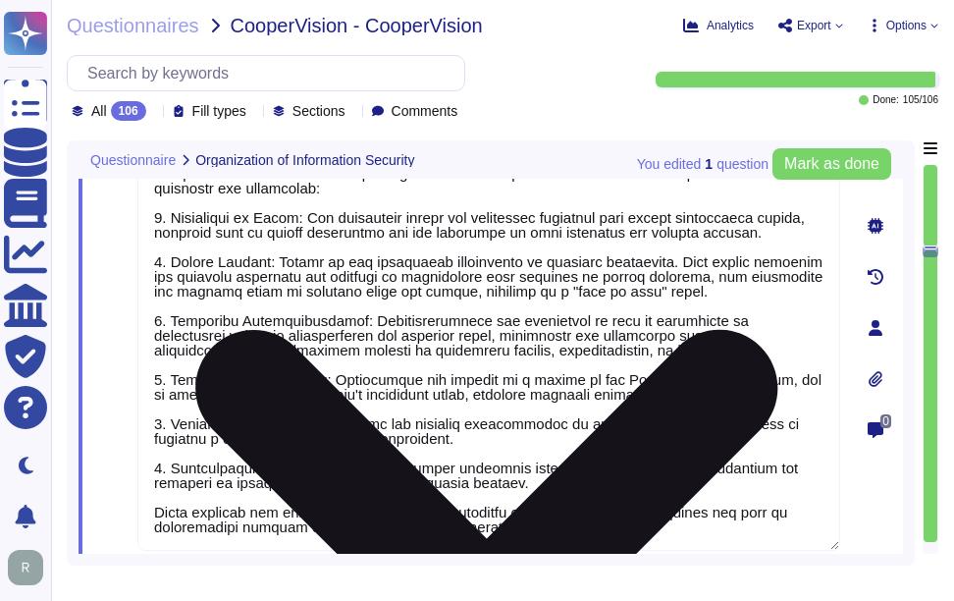
scroll to position [0, 0]
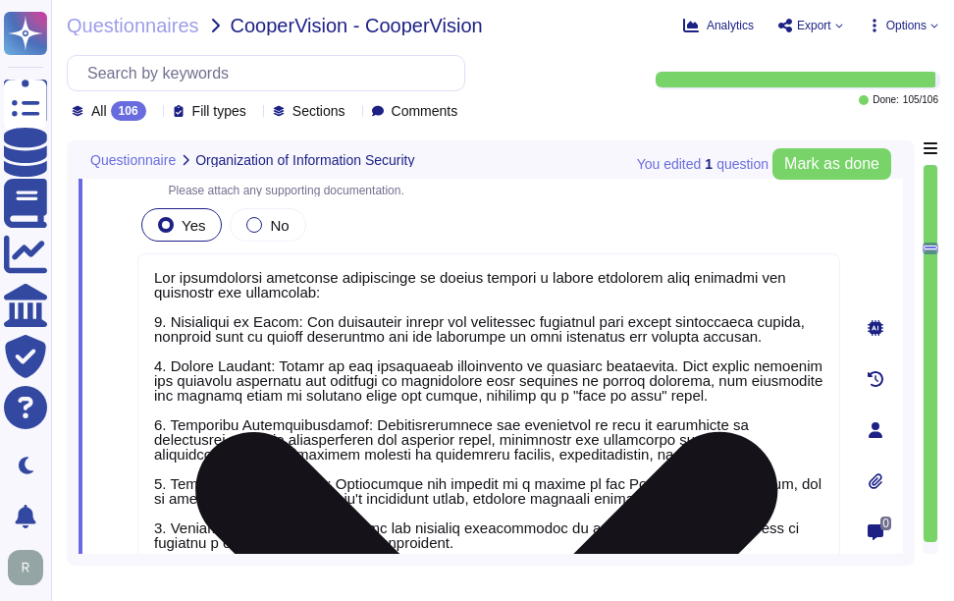
type textarea "Yes, there is an information security function responsible for security initiat…"
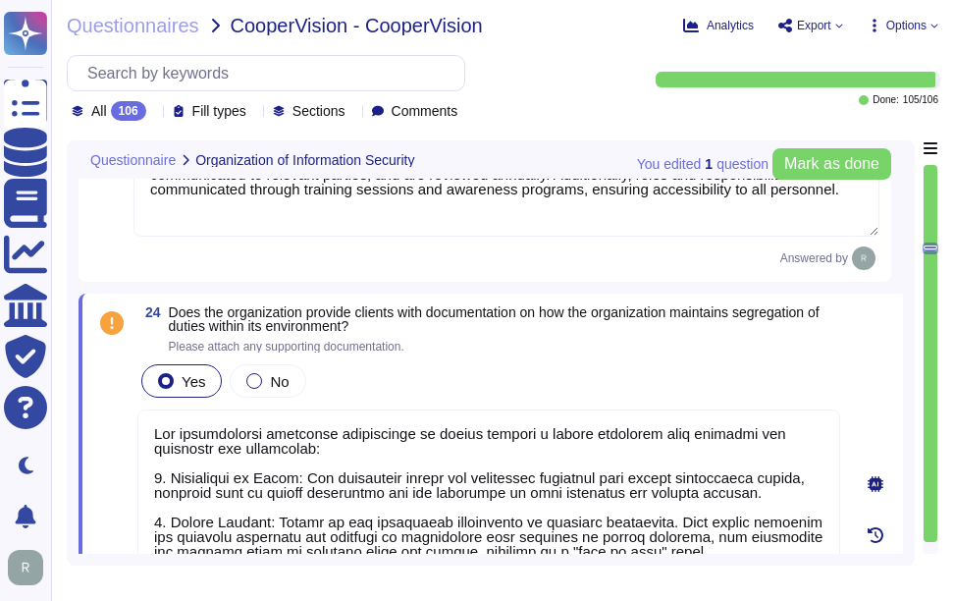
scroll to position [4858, 0]
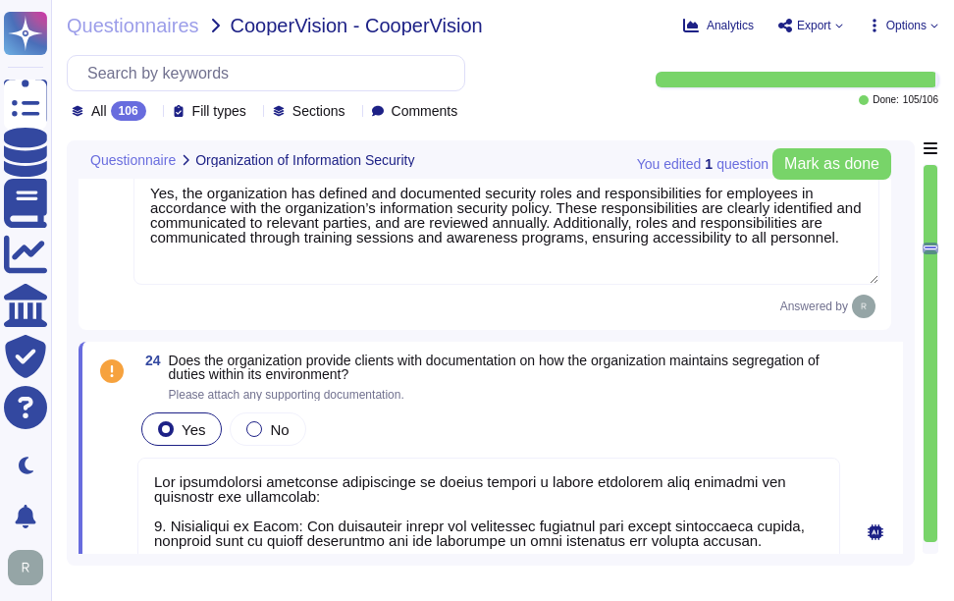
type textarea "Our organization maintains segregation of duties through a robust framework tha…"
click at [744, 400] on div "24 Does the organization provide clients with documentation on how the organiza…" at bounding box center [488, 376] width 703 height 47
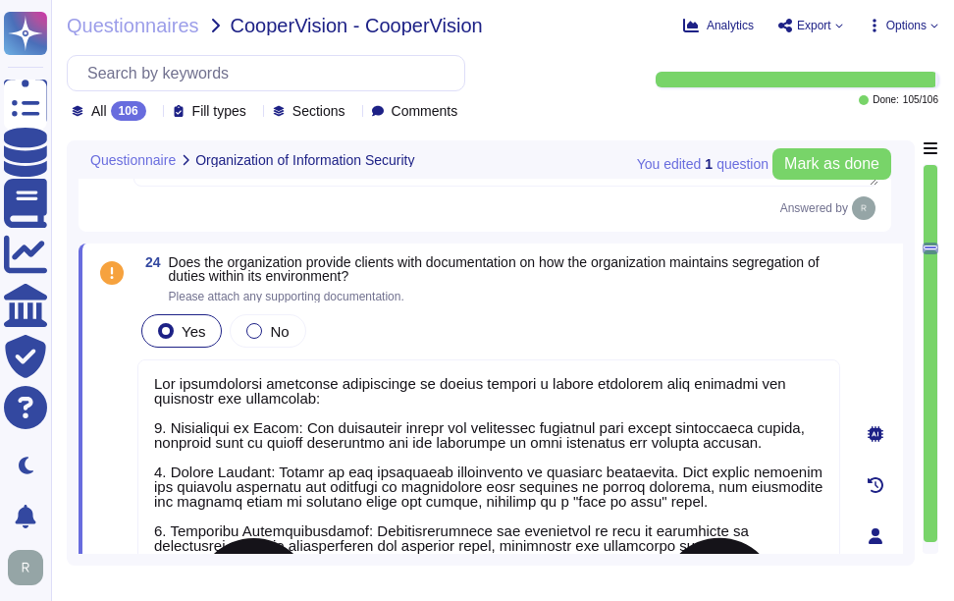
scroll to position [2, 0]
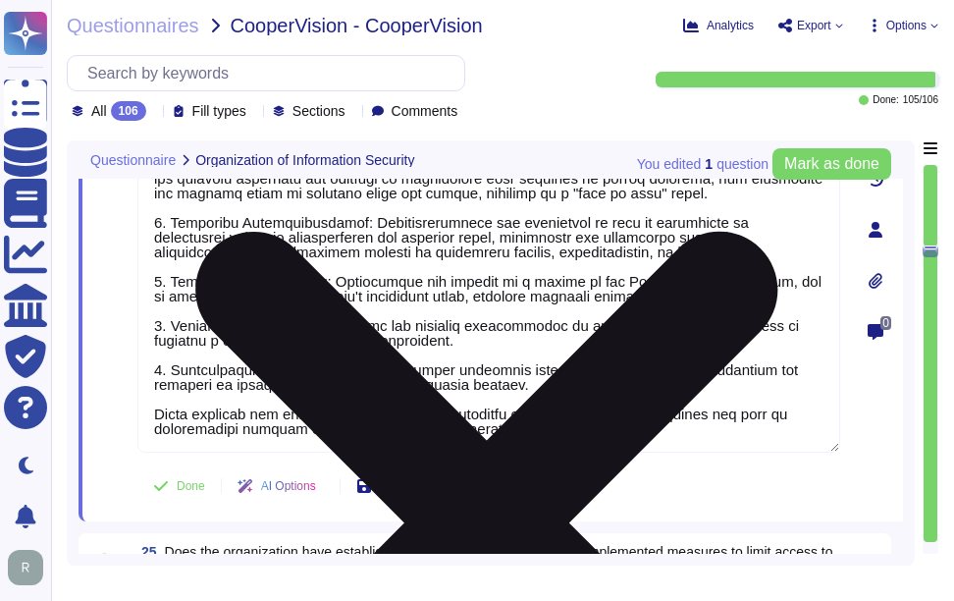
type textarea "Yes, the organization conducts background screenings for all employees, includi…"
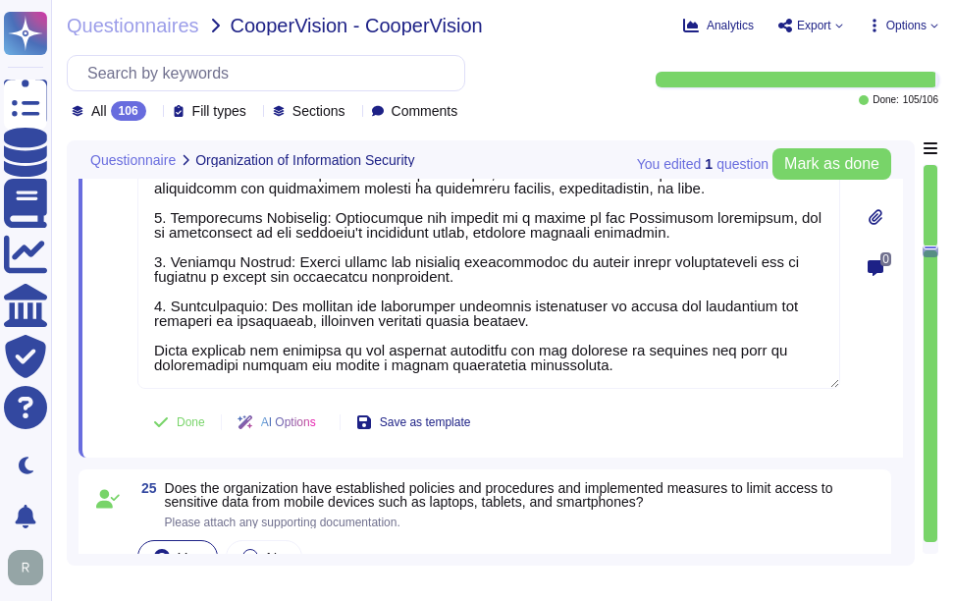
scroll to position [5349, 0]
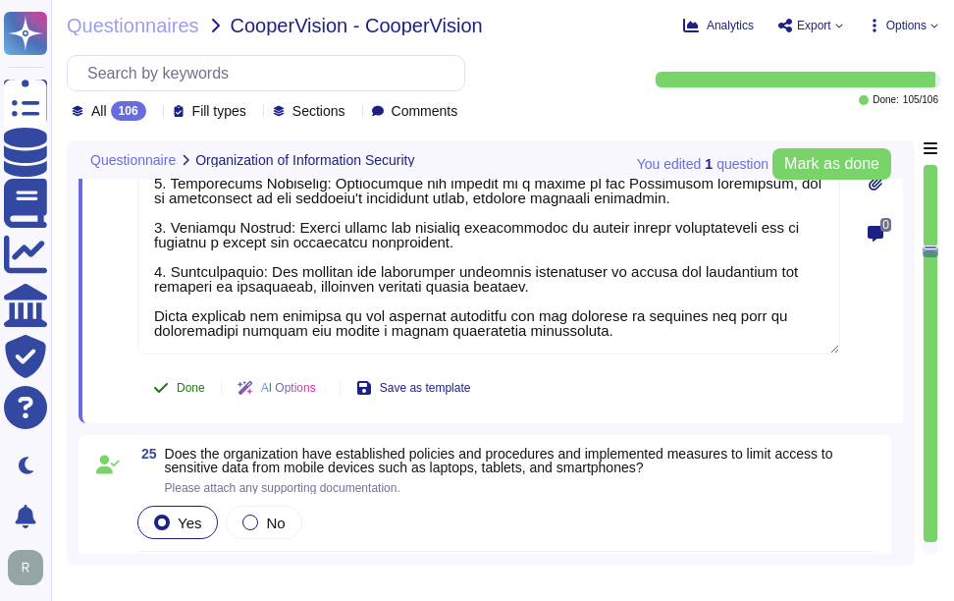
click at [179, 394] on span "Done" at bounding box center [191, 388] width 28 height 12
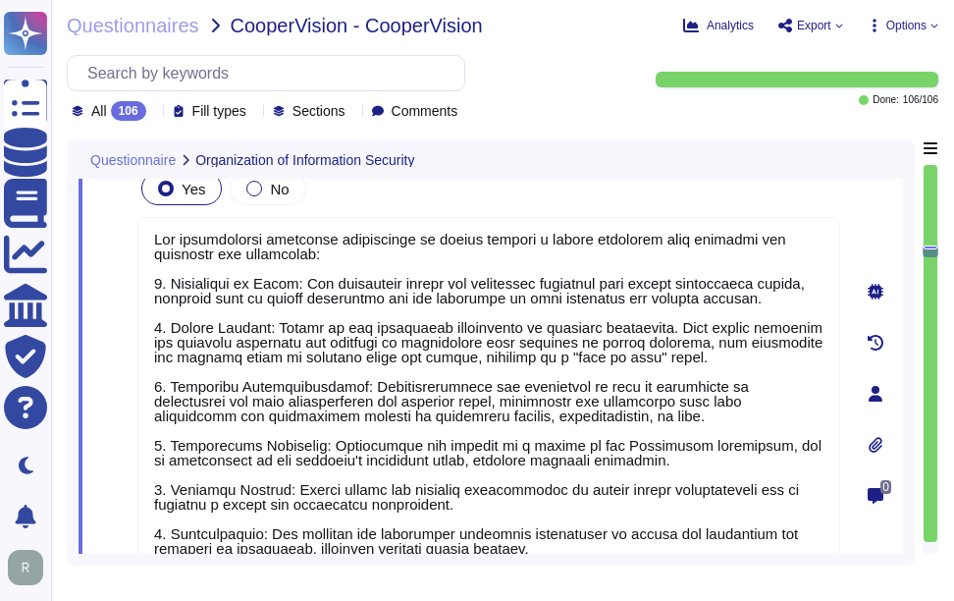
type textarea "Yes, there is an information security function responsible for security initiat…"
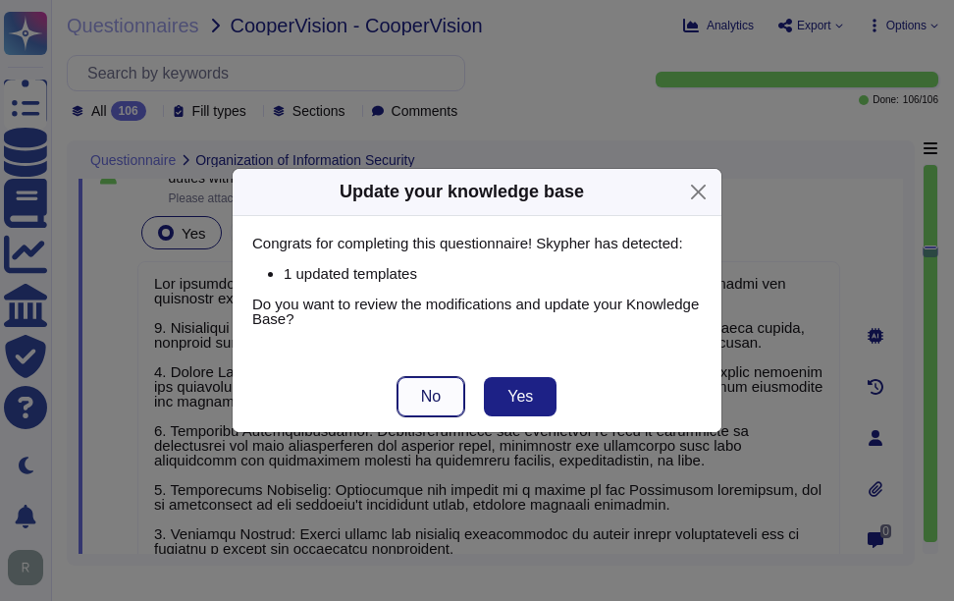
click at [428, 397] on span "No" at bounding box center [431, 397] width 20 height 16
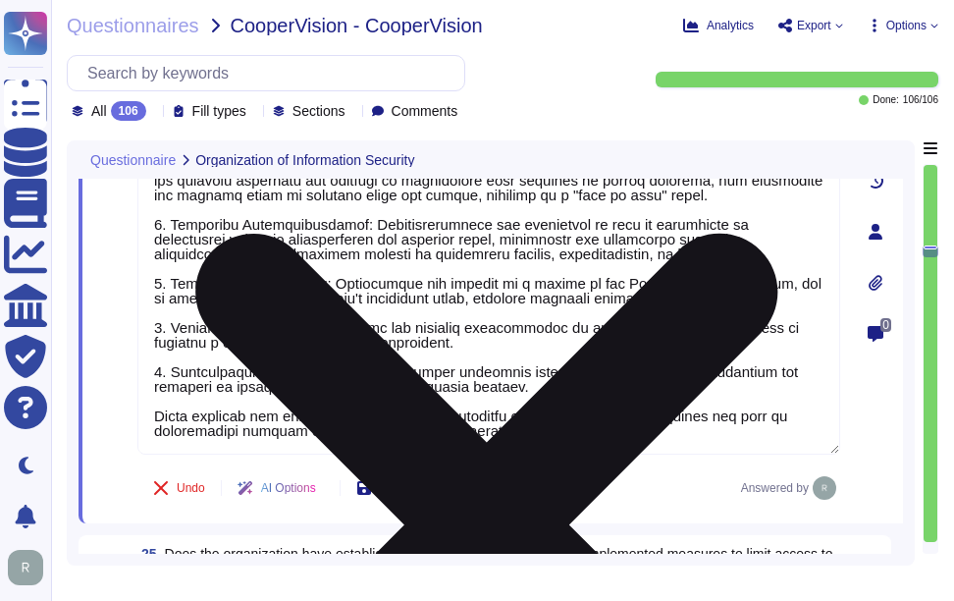
type textarea "Yes, the organization conducts background screenings for all employees, includi…"
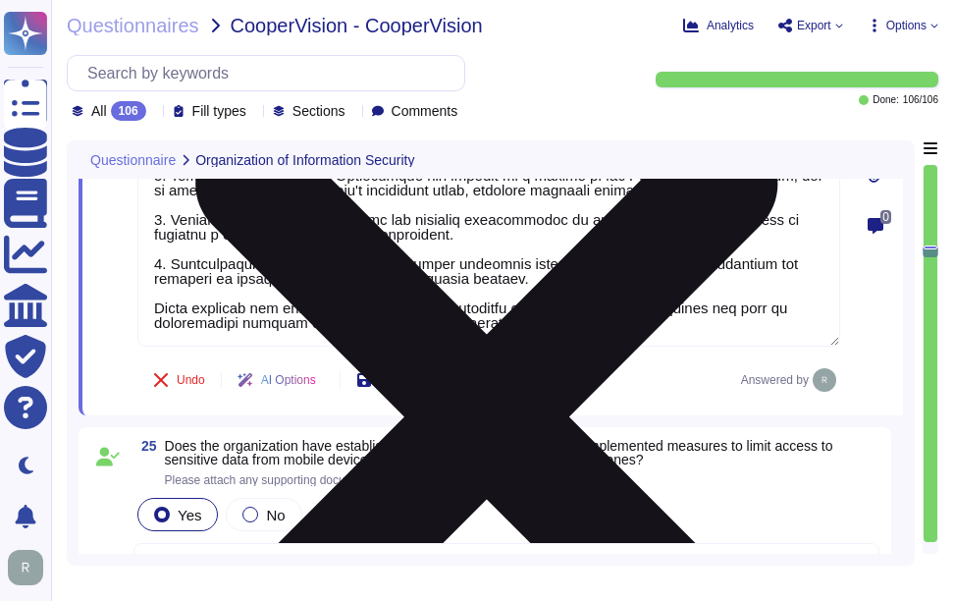
scroll to position [5447, 0]
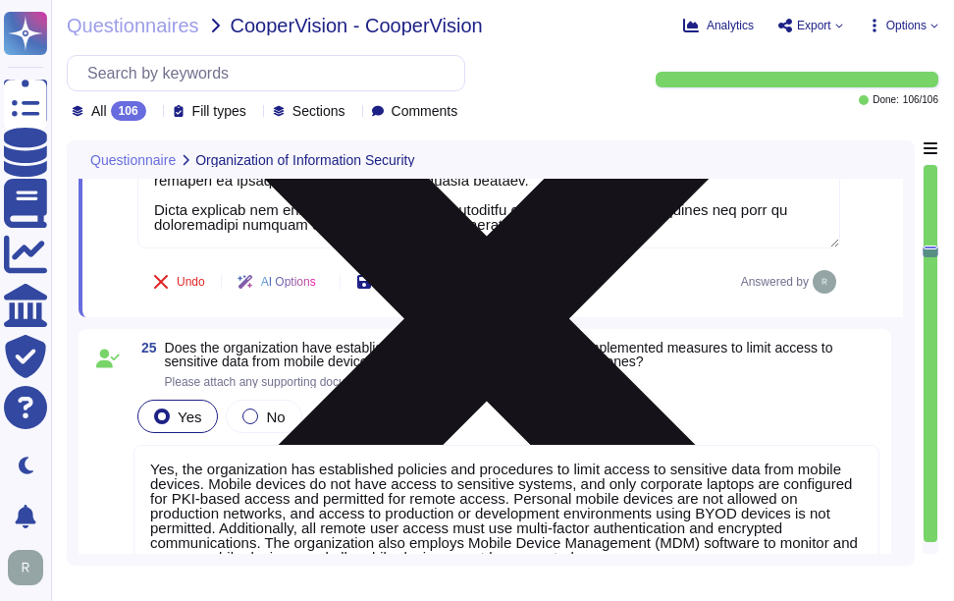
type textarea "Yes, the organization has an information security awareness training program th…"
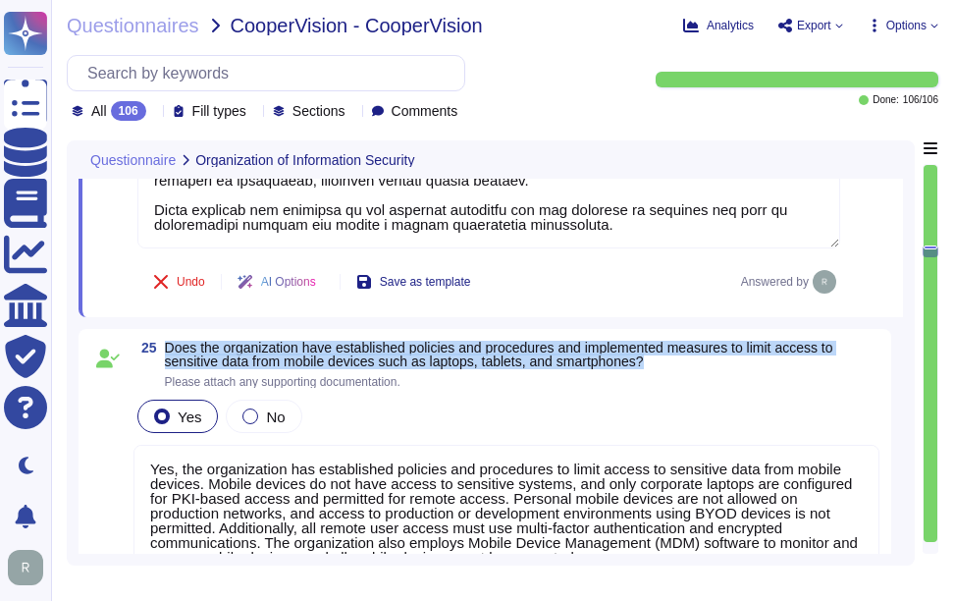
drag, startPoint x: 167, startPoint y: 347, endPoint x: 665, endPoint y: 359, distance: 497.8
click at [665, 359] on span "Does the organization have established policies and procedures and implemented …" at bounding box center [522, 354] width 715 height 27
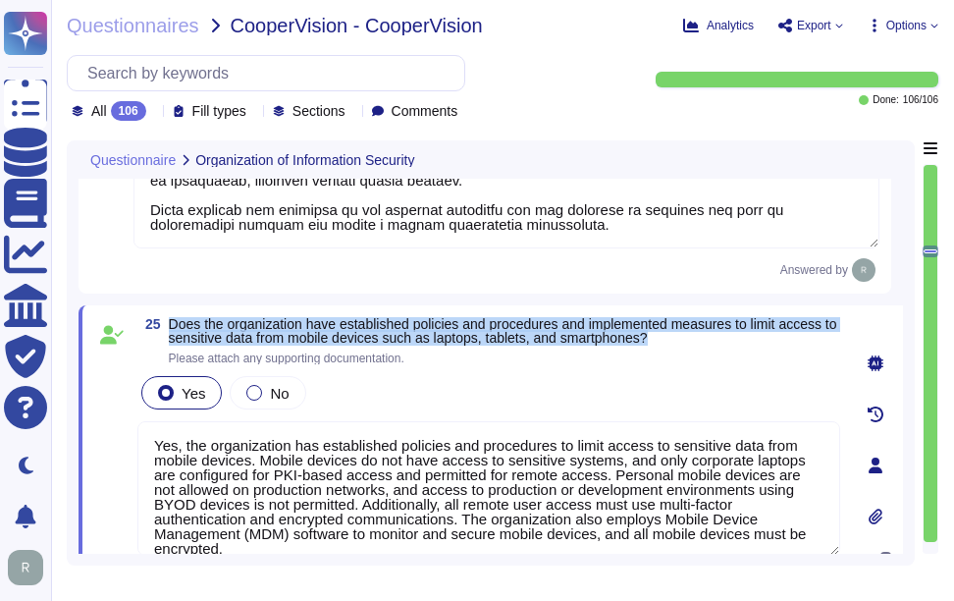
drag, startPoint x: 171, startPoint y: 323, endPoint x: 722, endPoint y: 340, distance: 551.9
click at [722, 340] on span "Does the organization have established policies and procedures and implemented …" at bounding box center [504, 330] width 671 height 27
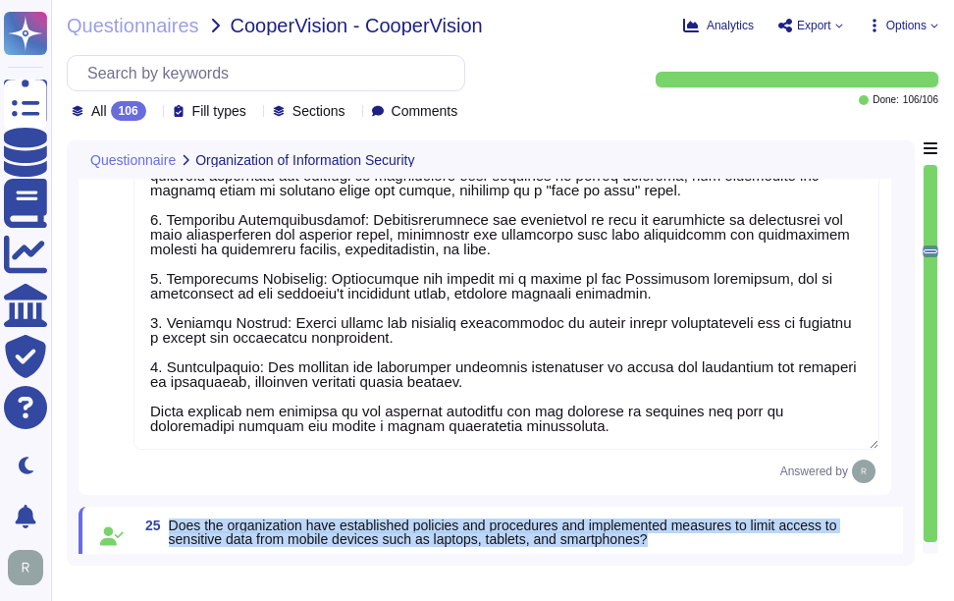
type textarea "Yes, the organization has defined and documented security roles and responsibil…"
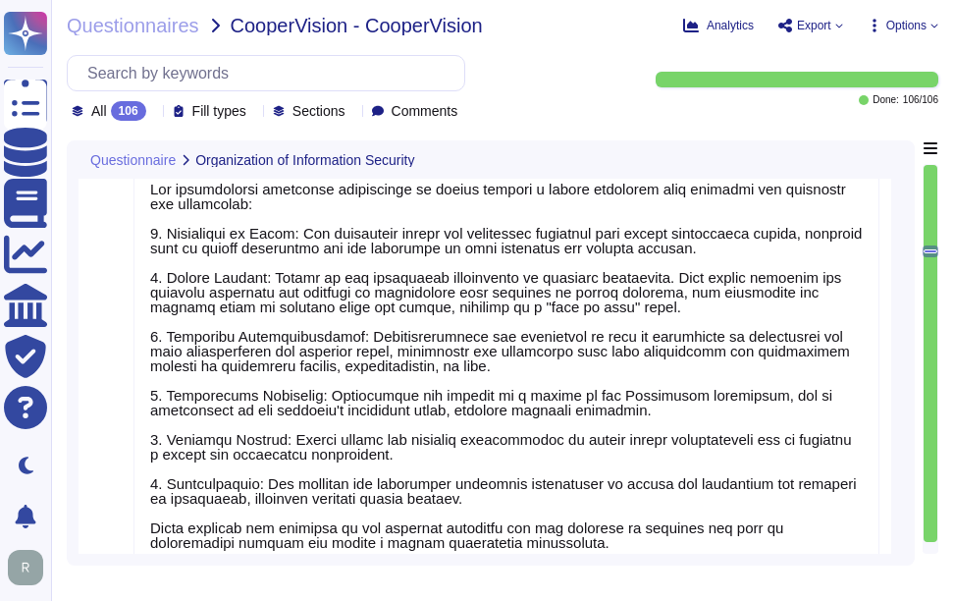
type textarea "Yes, there is an information security function responsible for security initiat…"
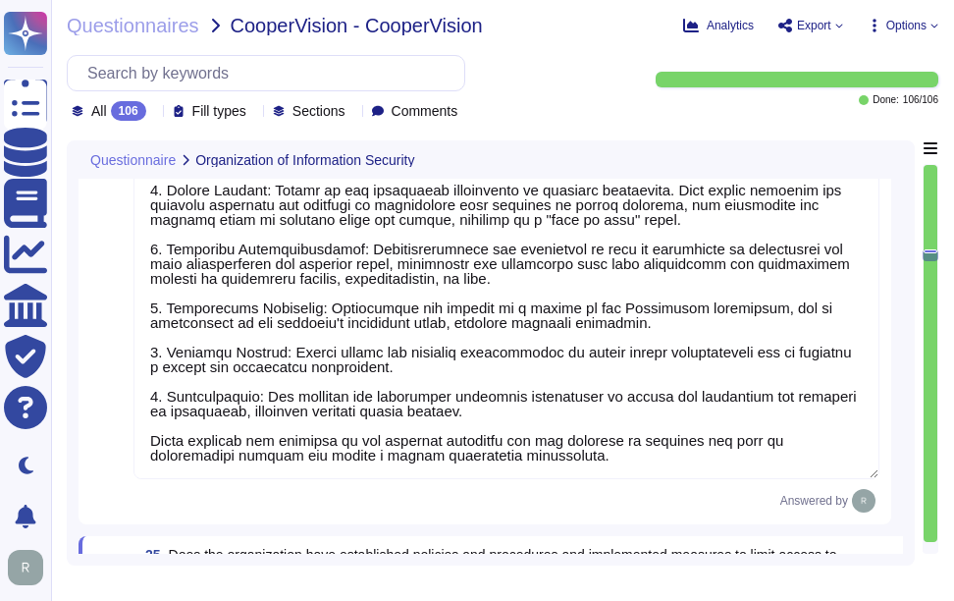
scroll to position [3, 0]
type textarea "Yes, the organization conducts background screenings for all employees, includi…"
type textarea "Yes, the organization has an information security awareness training program th…"
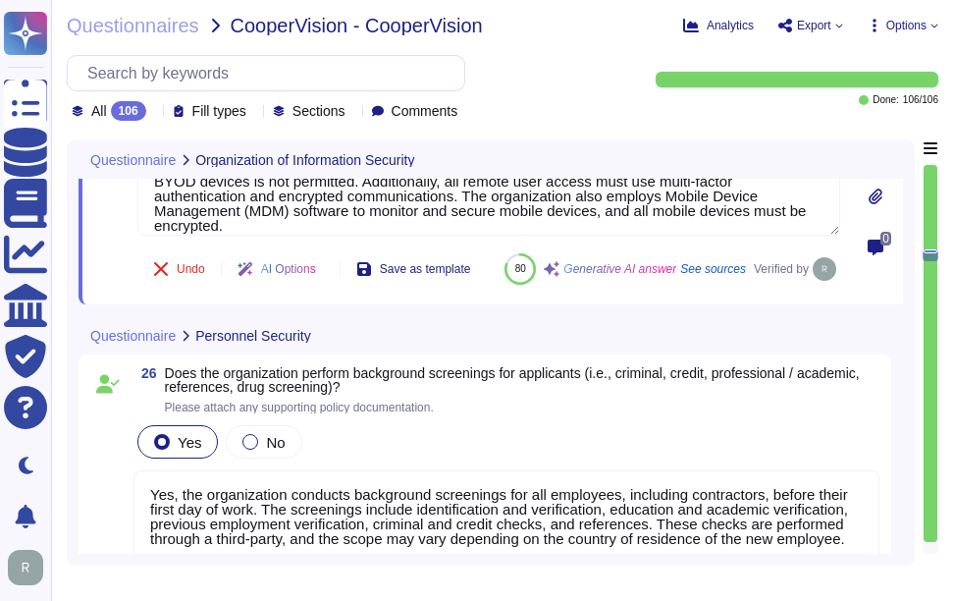
type textarea "Yes, the organization has a formal disciplinary process for non-compliance with…"
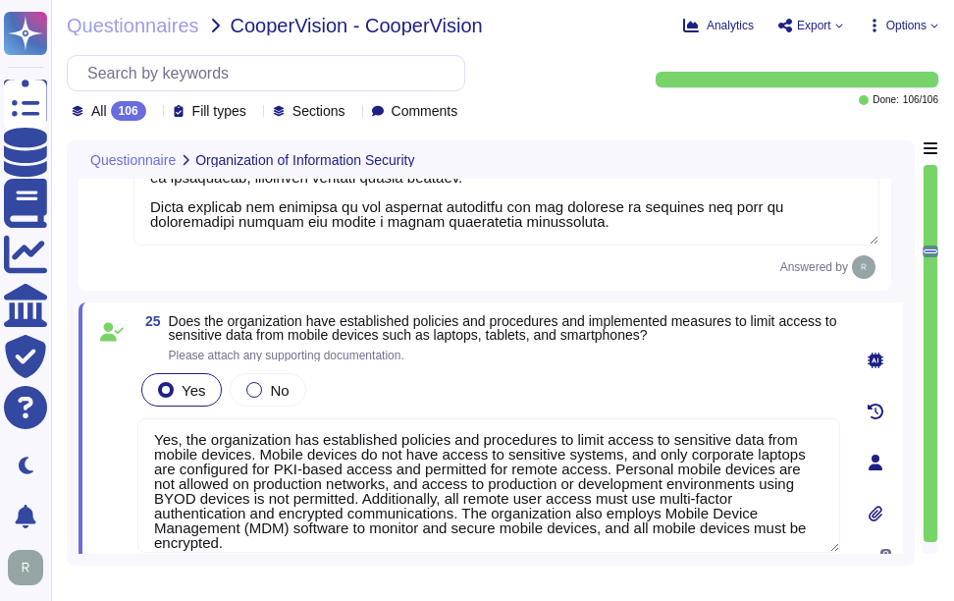
scroll to position [5480, 0]
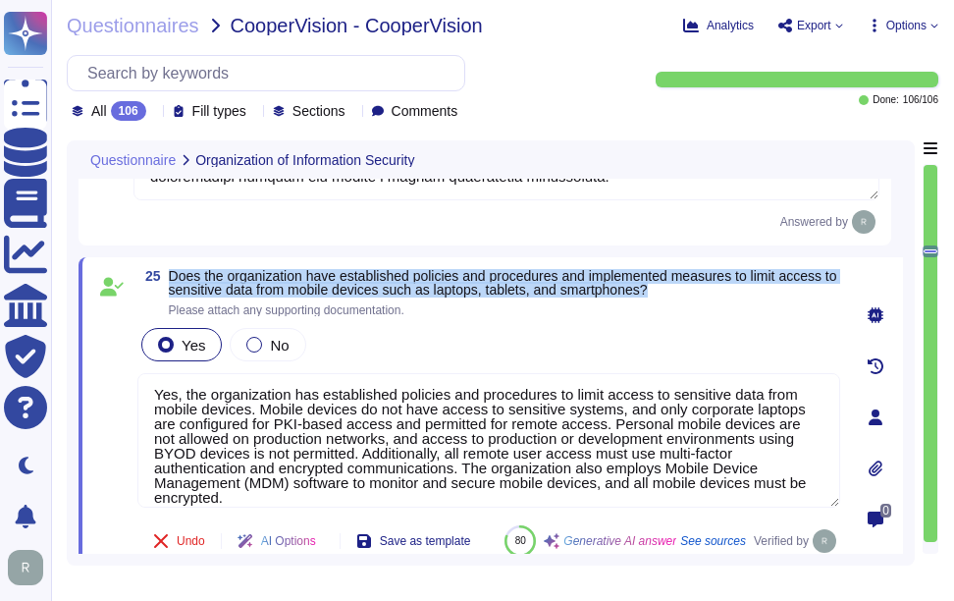
drag, startPoint x: 171, startPoint y: 272, endPoint x: 681, endPoint y: 290, distance: 510.7
click at [681, 290] on span "Does the organization have established policies and procedures and implemented …" at bounding box center [504, 282] width 671 height 27
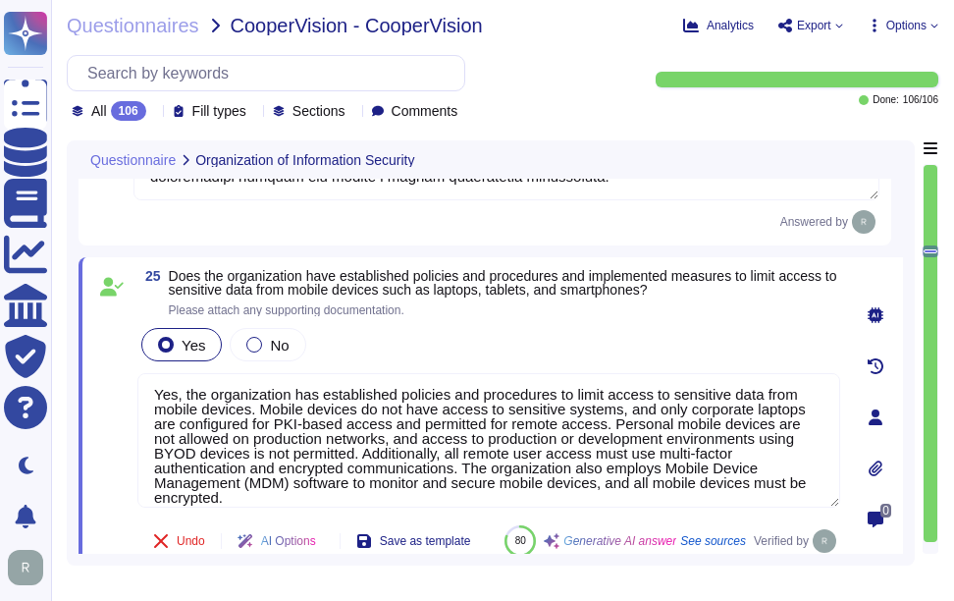
click at [154, 113] on icon at bounding box center [154, 113] width 0 height 0
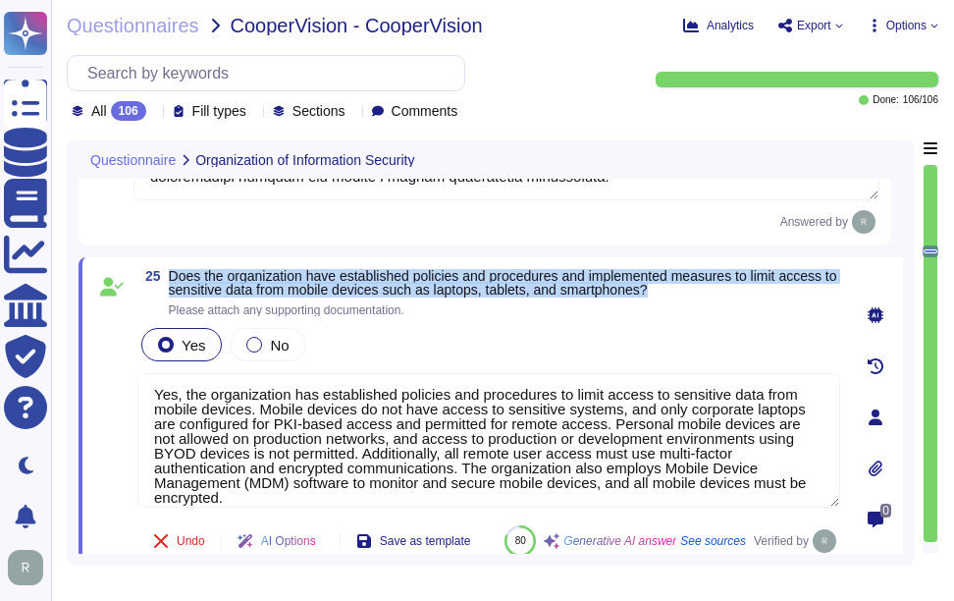
drag, startPoint x: 170, startPoint y: 272, endPoint x: 672, endPoint y: 298, distance: 503.3
click at [672, 298] on span "Does the organization have established policies and procedures and implemented …" at bounding box center [504, 292] width 671 height 47
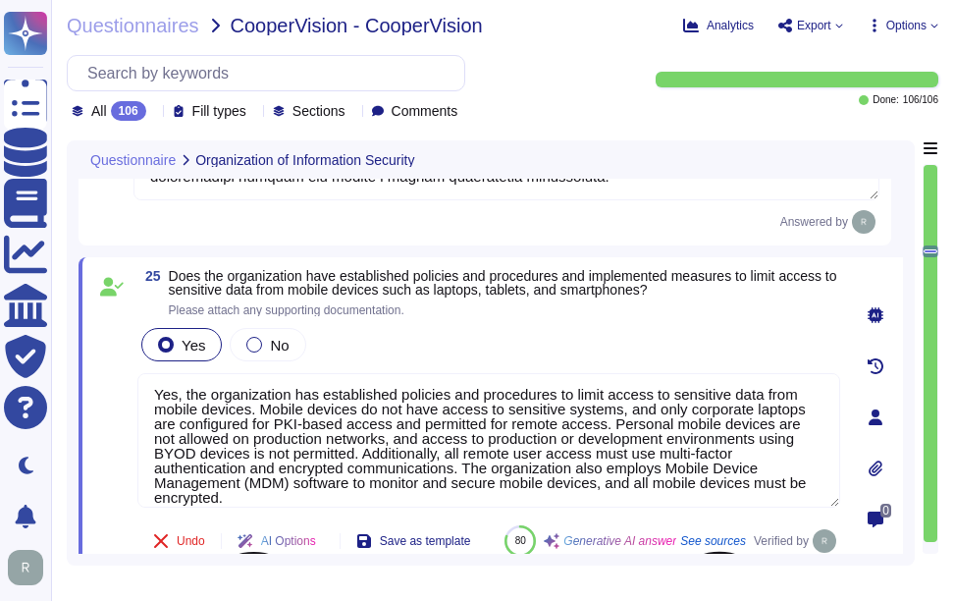
click at [502, 462] on textarea "Yes, the organization has established policies and procedures to limit access t…" at bounding box center [488, 440] width 703 height 134
paste textarea ", including tablets and smartphones, do not have access to sensitive systems. O…"
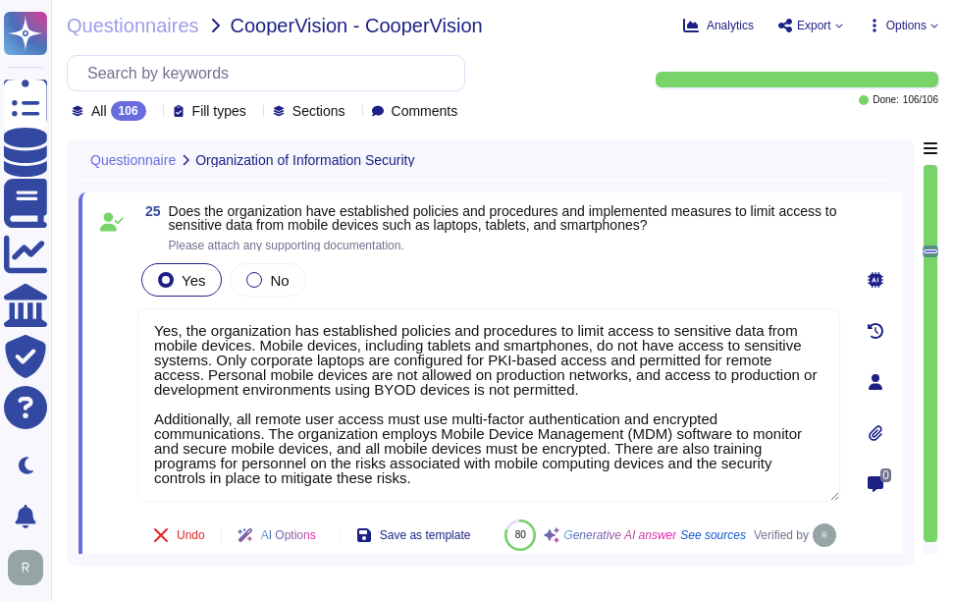
scroll to position [5578, 0]
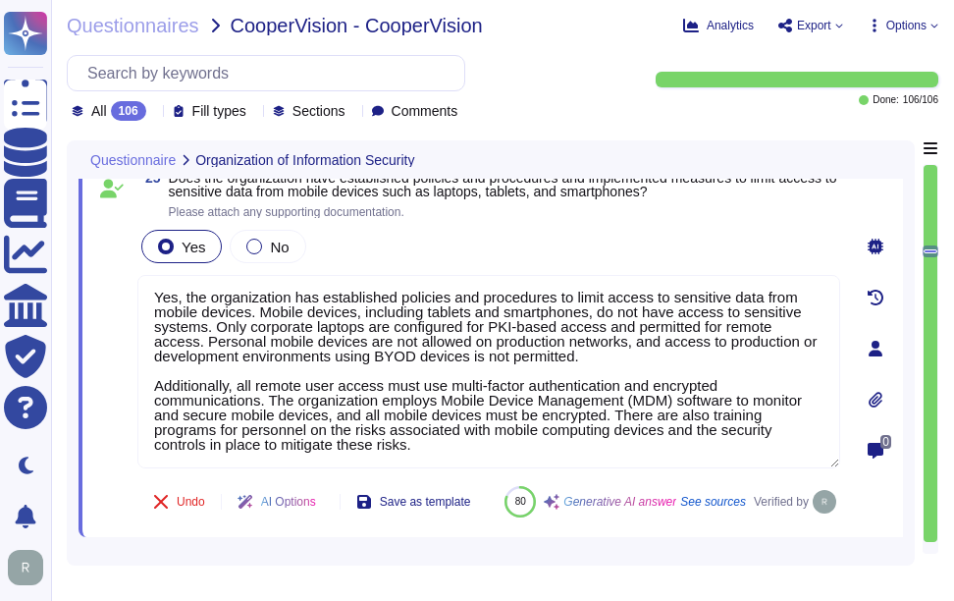
type textarea "Yes, the organization has established policies and procedures to limit access t…"
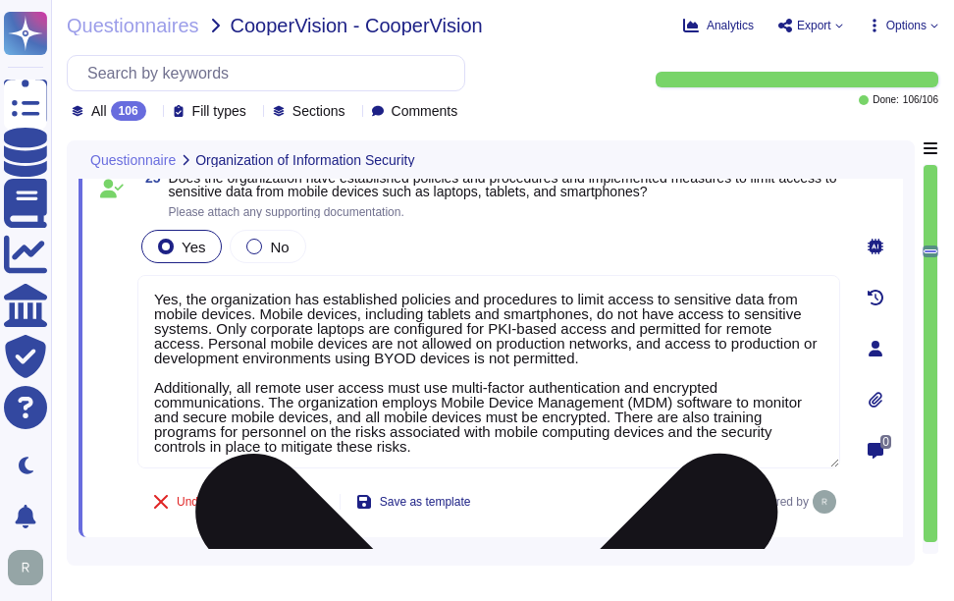
scroll to position [2, 0]
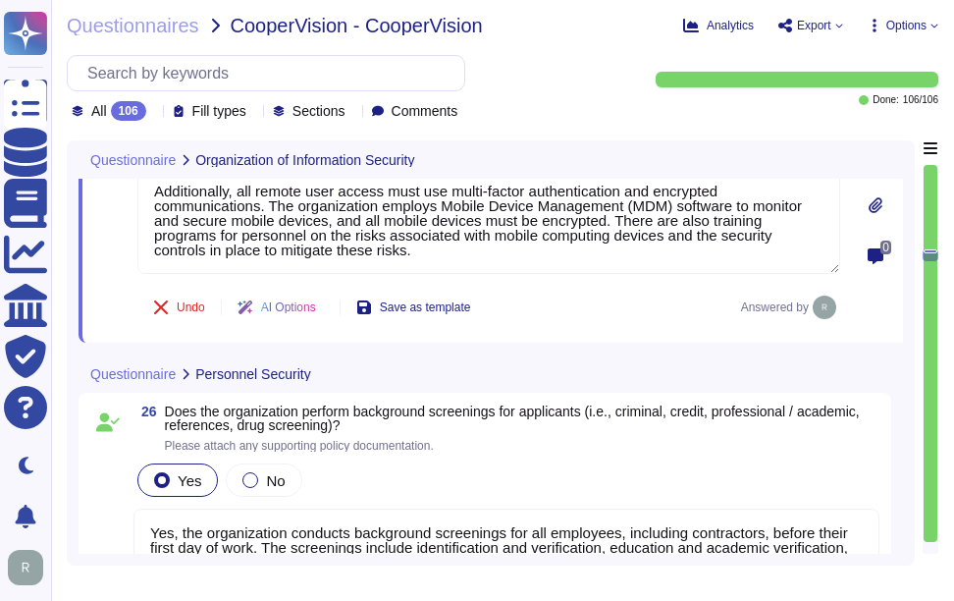
type textarea "Yes, the organization has a formal disciplinary process for non-compliance with…"
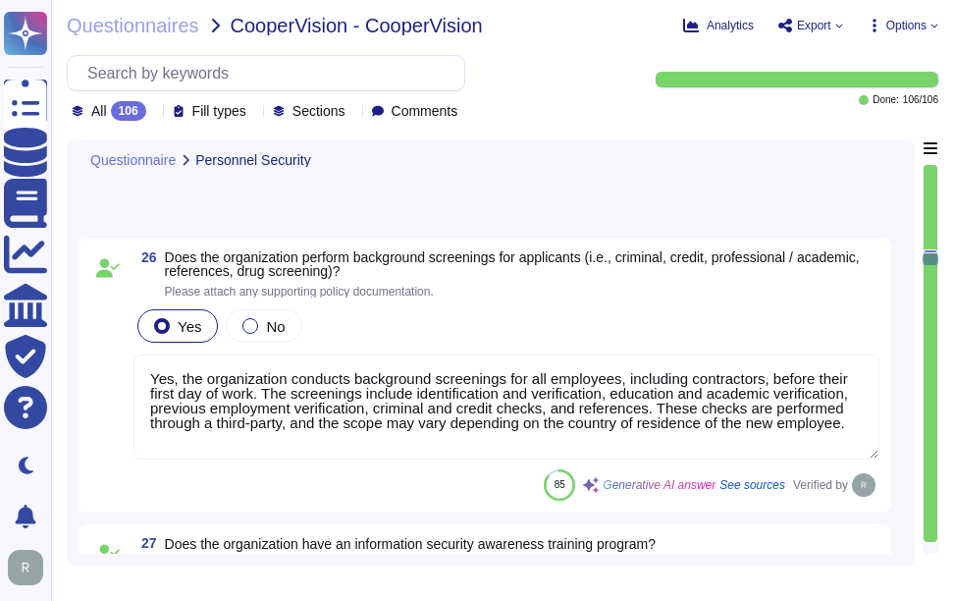
scroll to position [5971, 0]
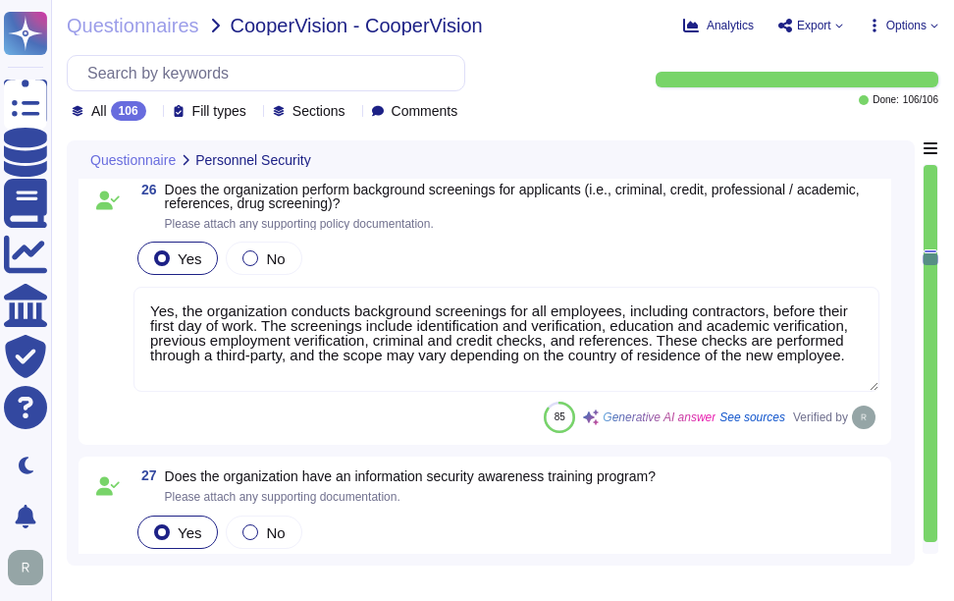
type textarea "Yes, the organization has documented employee termination procedures, which inc…"
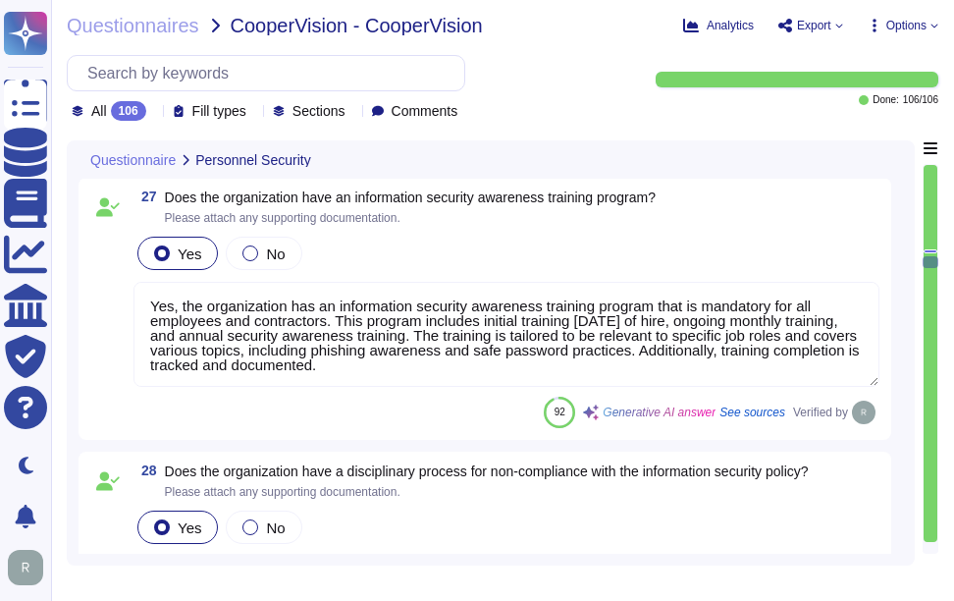
type textarea "Yes, our organization has documented and approved information security policies…"
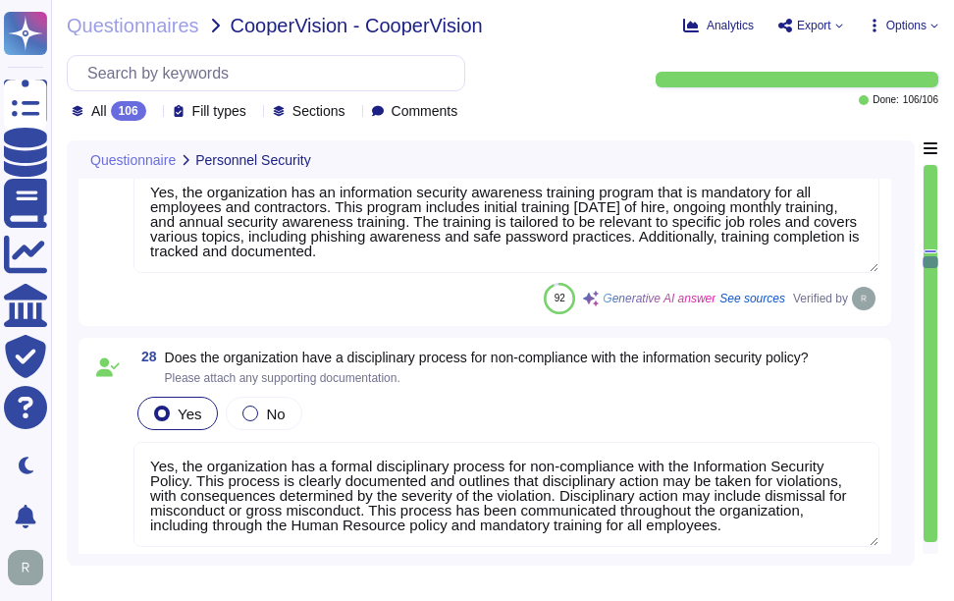
scroll to position [2, 0]
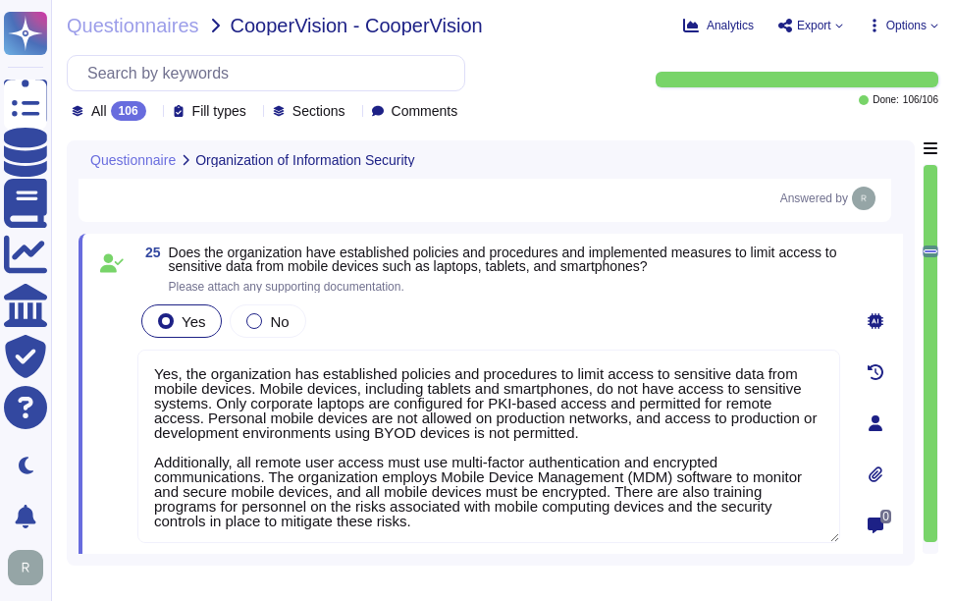
type textarea "Our organization maintains segregation of duties through a robust framework tha…"
type textarea "Yes, the organization has established policies and procedures to limit access t…"
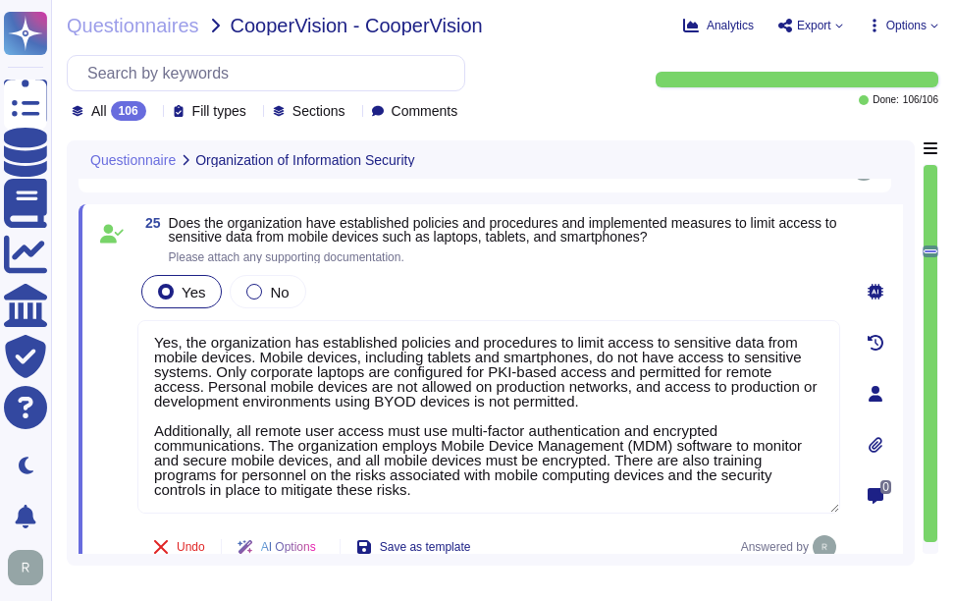
scroll to position [5563, 0]
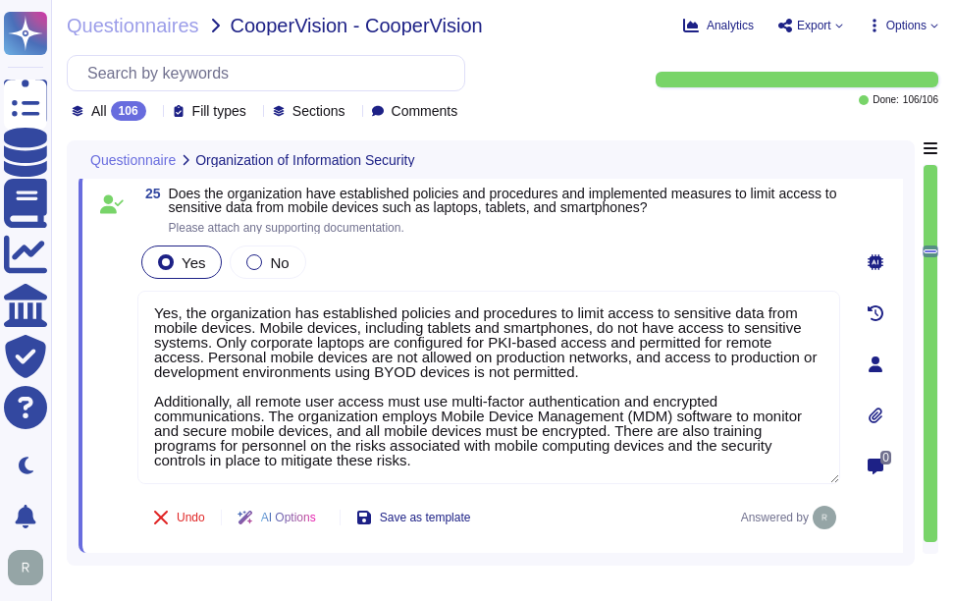
click at [659, 267] on div "Yes No" at bounding box center [488, 261] width 703 height 41
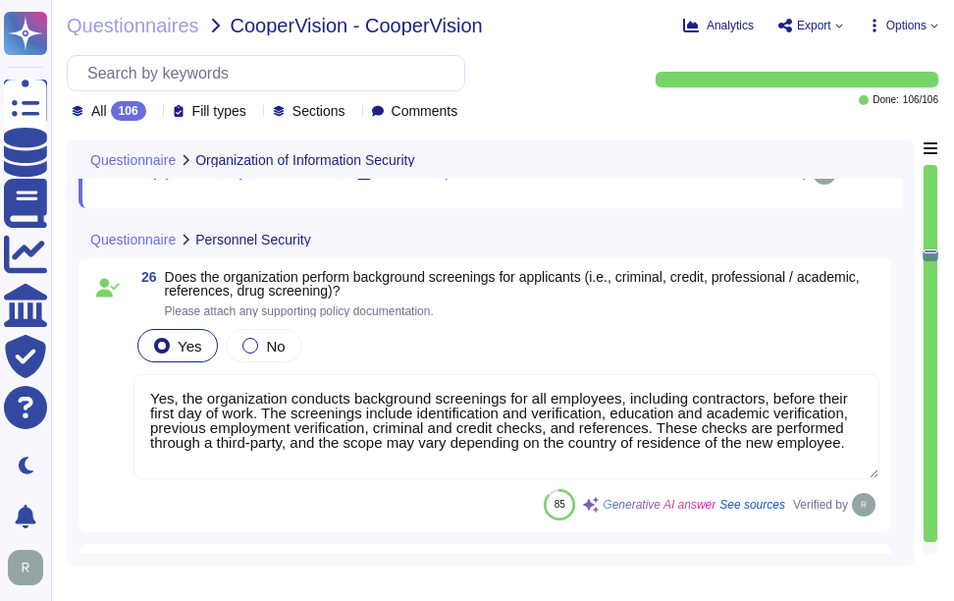
scroll to position [5955, 0]
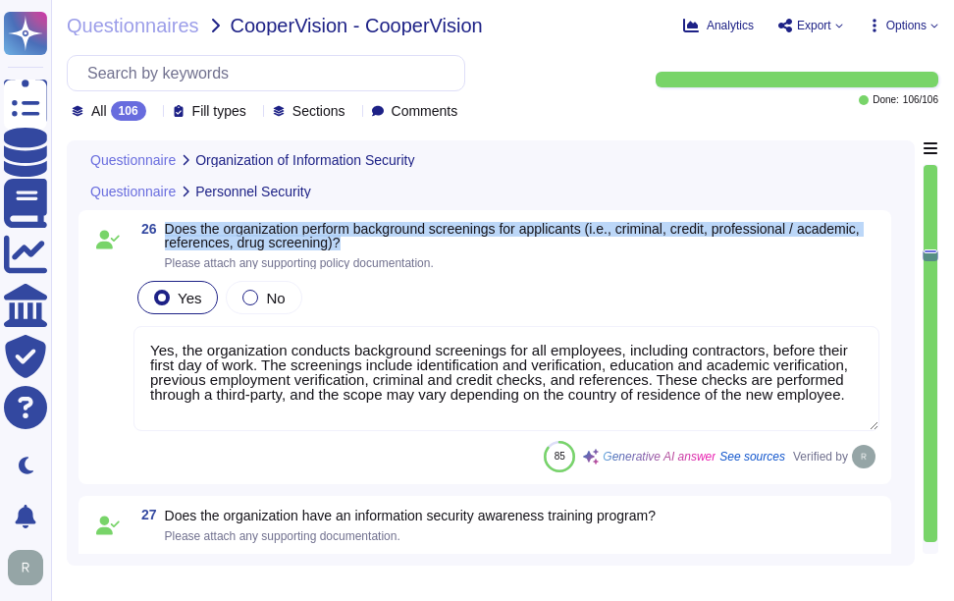
drag, startPoint x: 167, startPoint y: 222, endPoint x: 394, endPoint y: 238, distance: 227.3
click at [394, 238] on span "Does the organization perform background screenings for applicants (i.e., crimi…" at bounding box center [522, 235] width 715 height 27
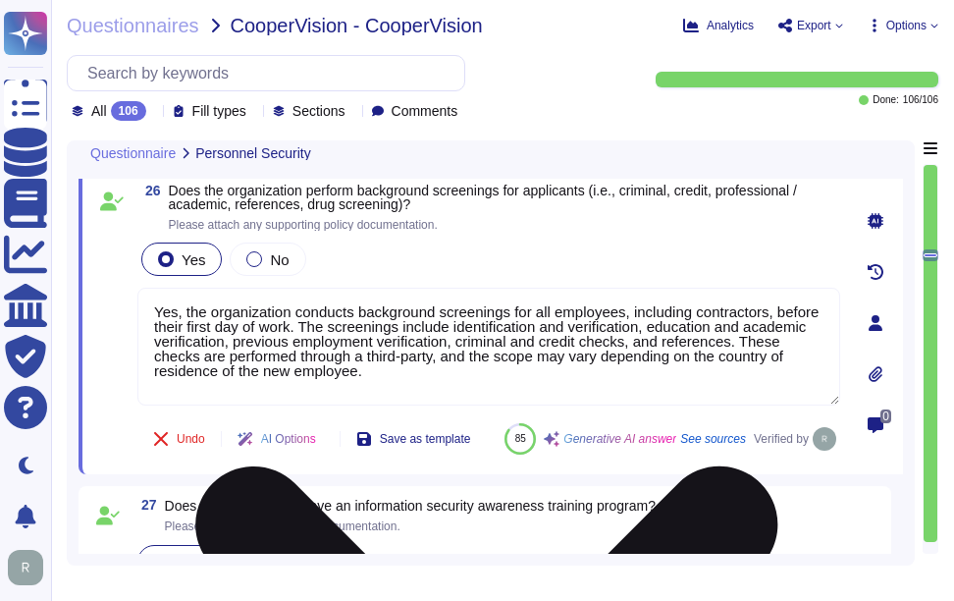
scroll to position [5842, 0]
type textarea "Our organization maintains segregation of duties through a robust framework tha…"
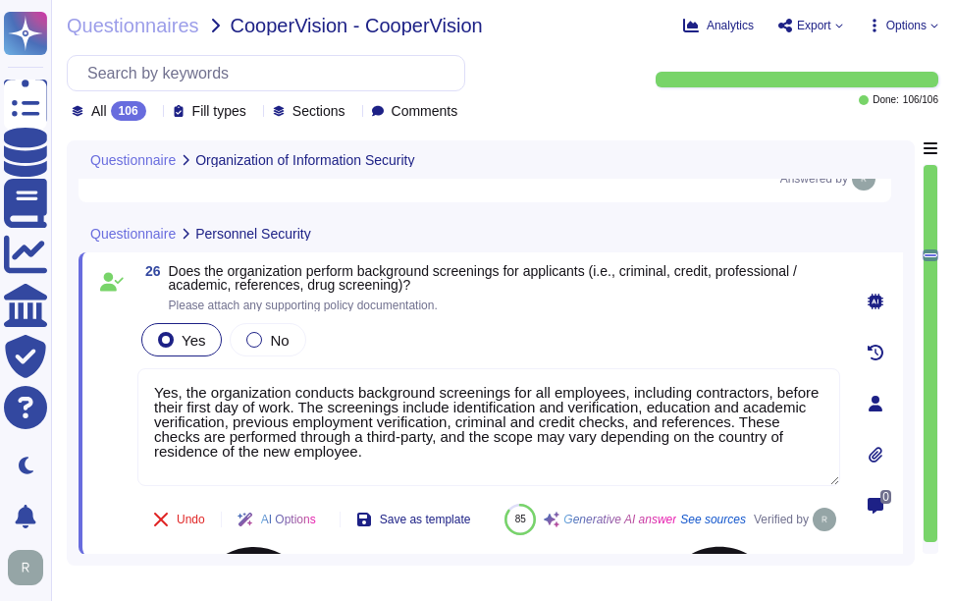
type textarea "Yes, the organization has established policies and procedures to limit access t…"
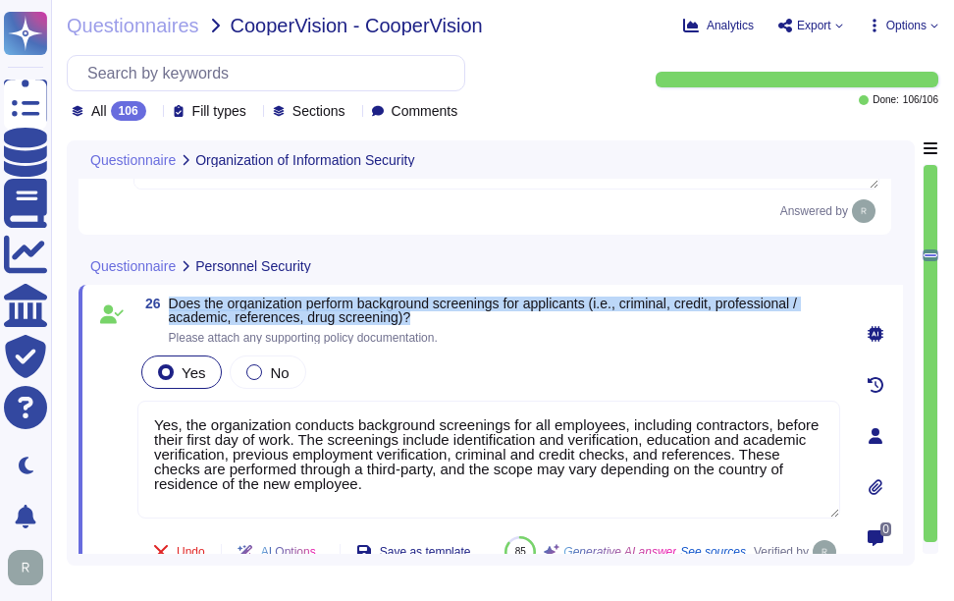
drag, startPoint x: 169, startPoint y: 302, endPoint x: 456, endPoint y: 313, distance: 287.8
click at [456, 313] on span "Does the organization perform background screenings for applicants (i.e., crimi…" at bounding box center [504, 309] width 671 height 27
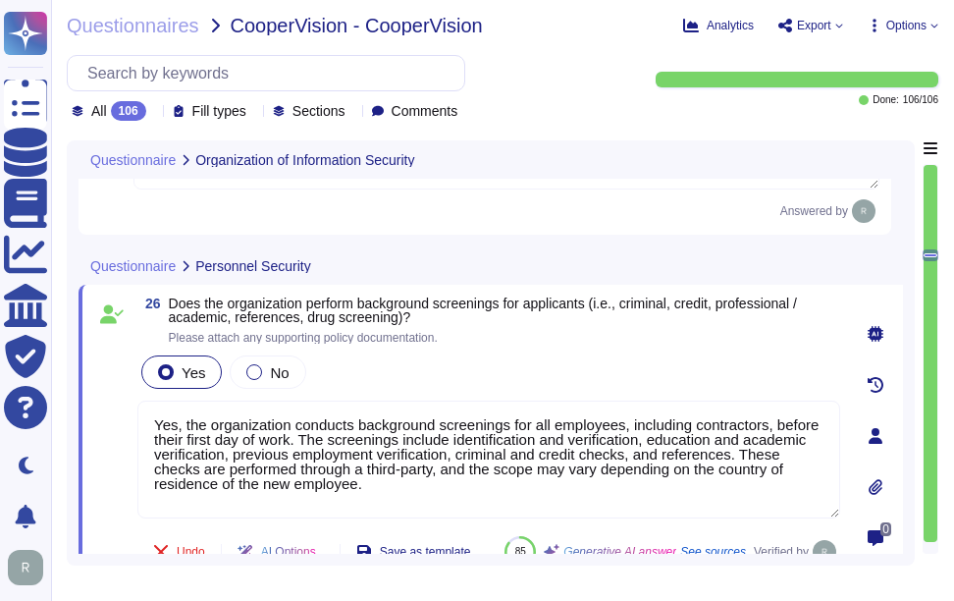
click at [567, 372] on div "Yes No" at bounding box center [488, 371] width 703 height 41
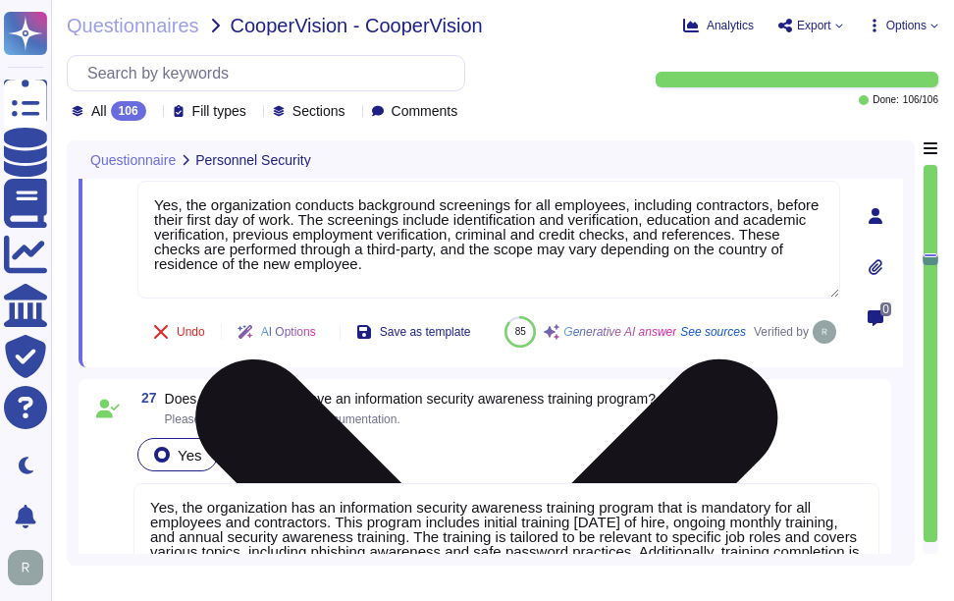
type textarea "Yes, the organization has documented employee termination procedures, which inc…"
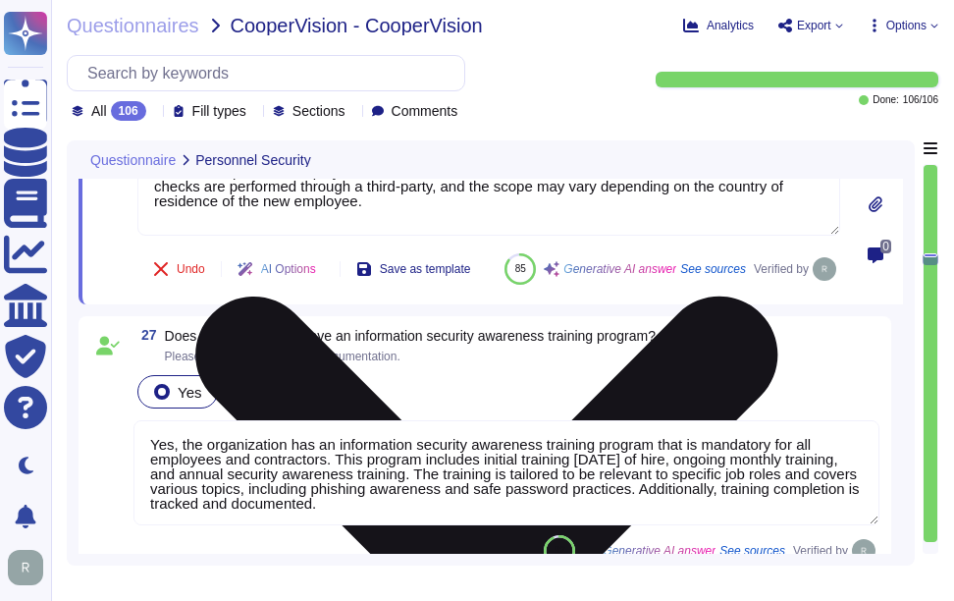
scroll to position [6137, 0]
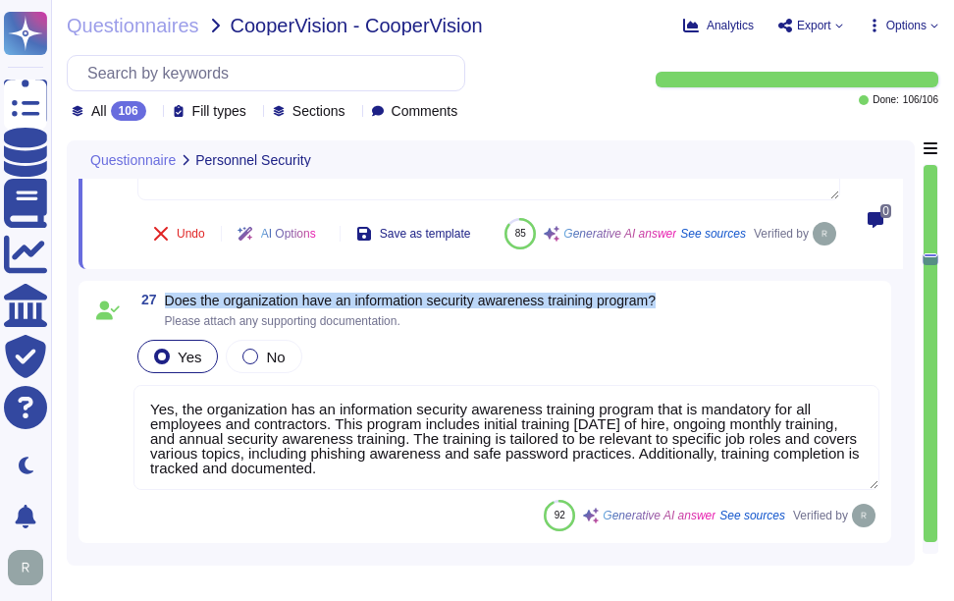
drag, startPoint x: 165, startPoint y: 343, endPoint x: 707, endPoint y: 348, distance: 541.9
click at [707, 328] on div "27 Does the organization have an information security awareness training progra…" at bounding box center [506, 310] width 746 height 35
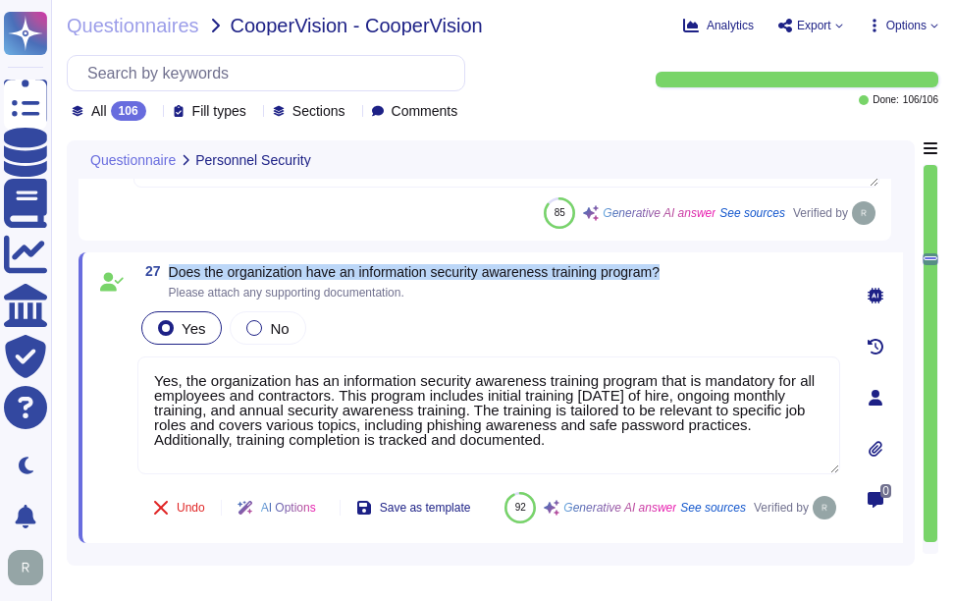
drag, startPoint x: 170, startPoint y: 269, endPoint x: 677, endPoint y: 264, distance: 507.5
click at [677, 264] on div "27 Does the organization have an information security awareness training progra…" at bounding box center [488, 281] width 703 height 35
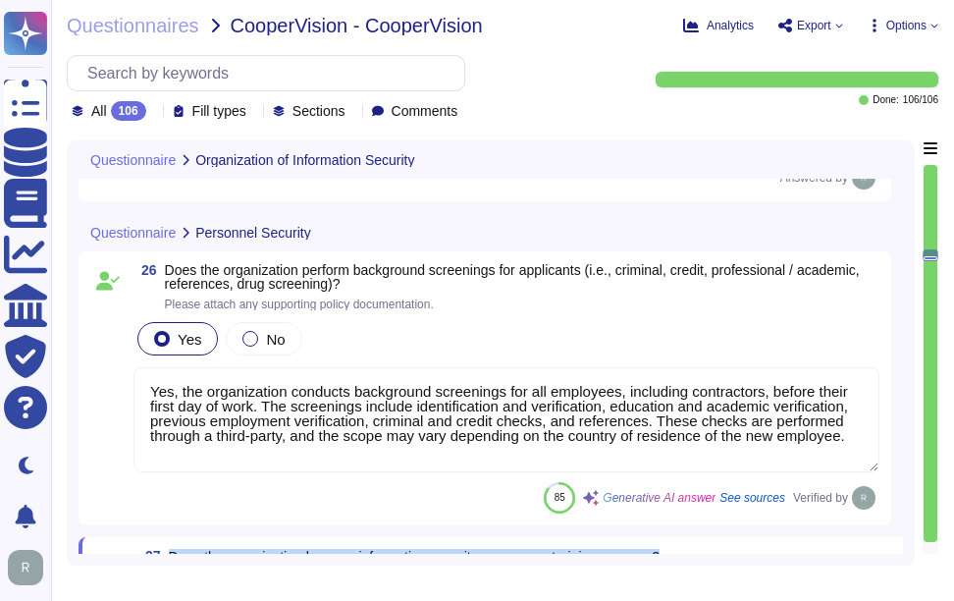
scroll to position [5842, 0]
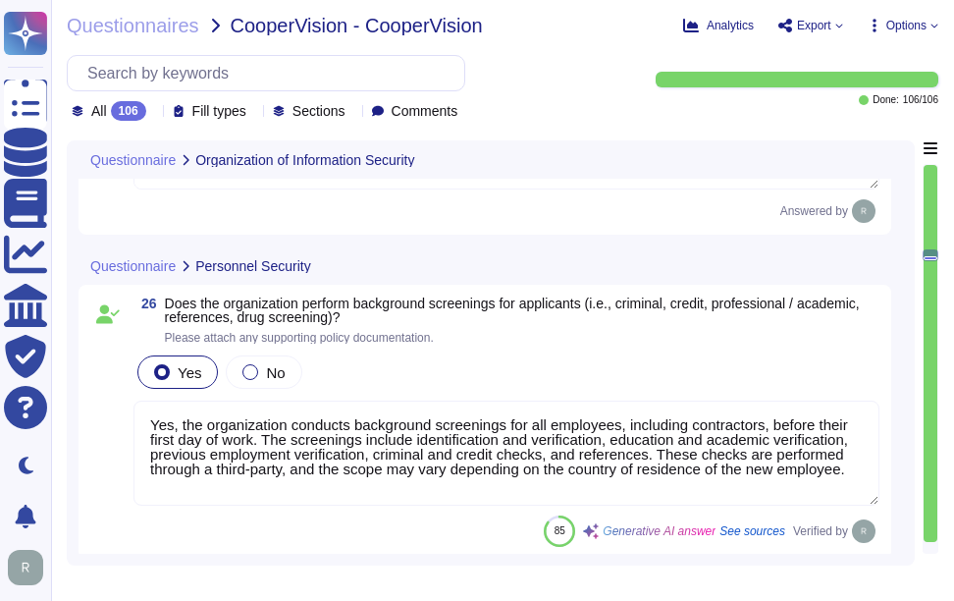
type textarea "Our organization maintains segregation of duties through a robust framework tha…"
type textarea "Yes, the organization has established policies and procedures to limit access t…"
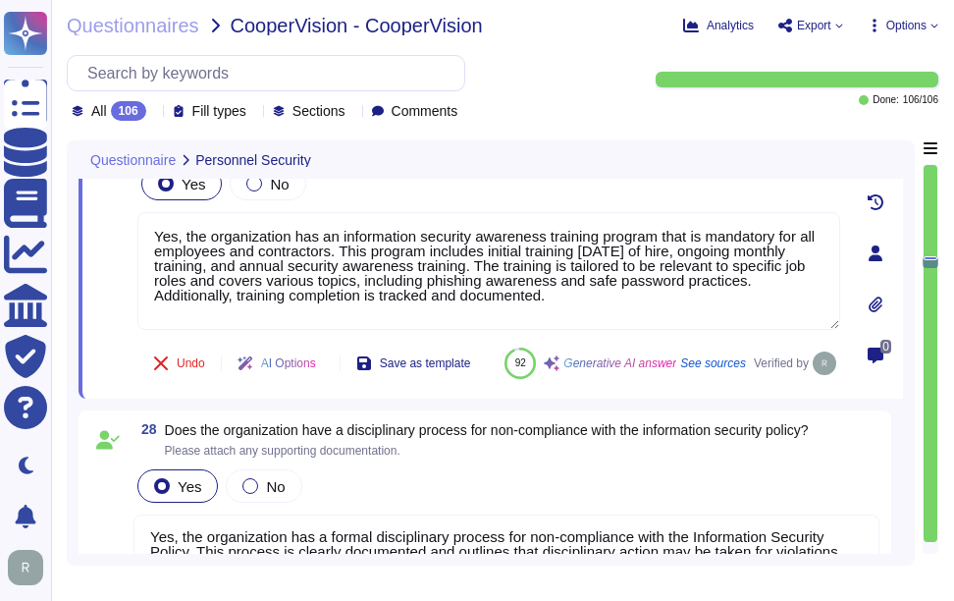
type textarea "Yes, the organization has documented employee termination procedures, which inc…"
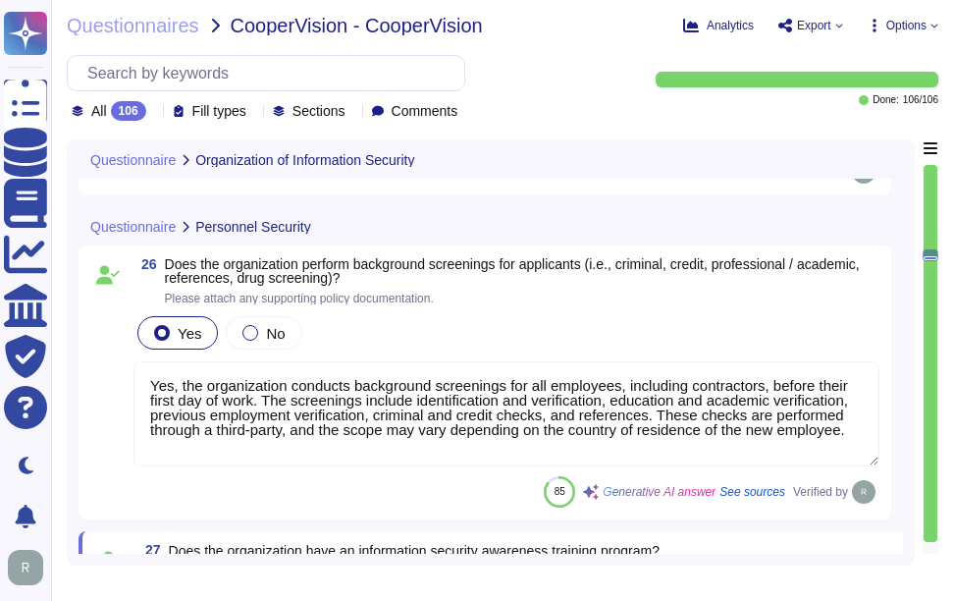
scroll to position [5834, 0]
type textarea "Our organization maintains segregation of duties through a robust framework tha…"
type textarea "Yes, the organization has established policies and procedures to limit access t…"
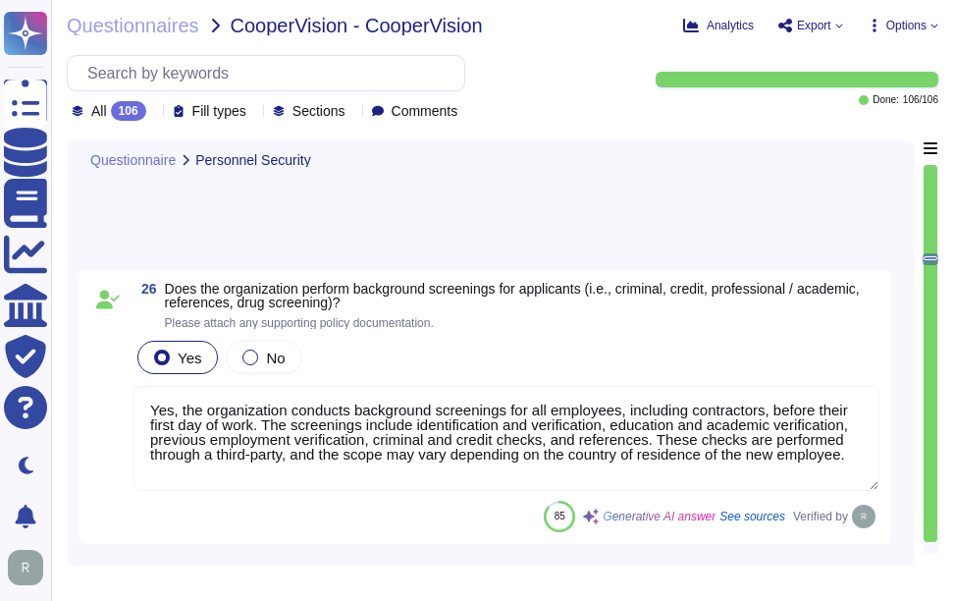
type textarea "Yes, the organization has documented employee termination procedures, which inc…"
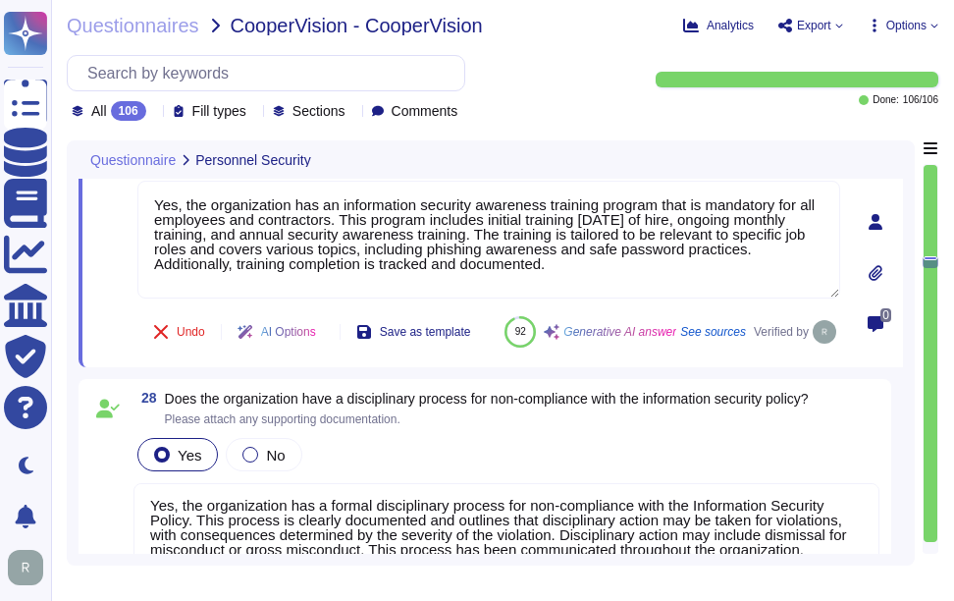
scroll to position [6509, 0]
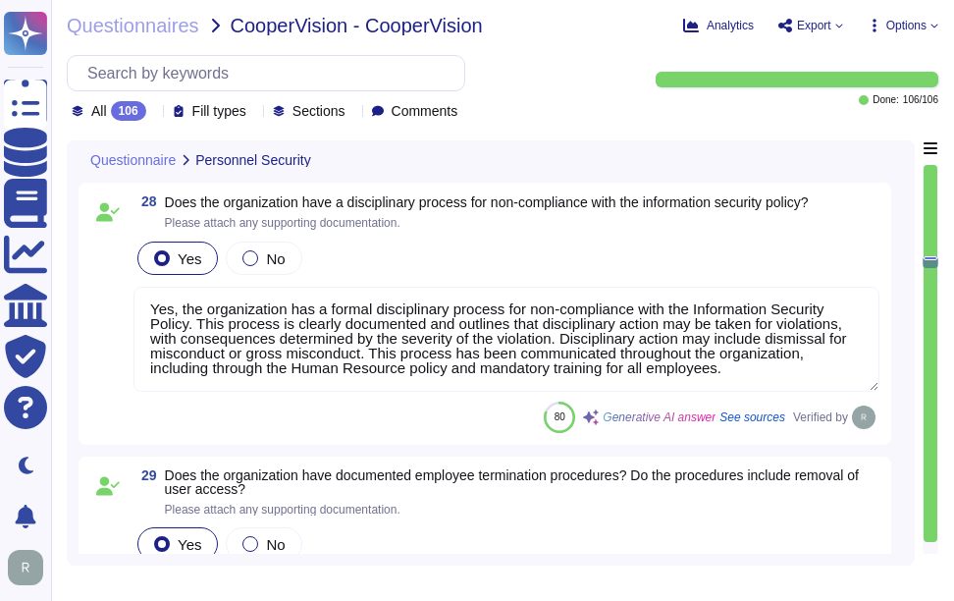
type textarea "Yes, our organization has documented and approved information security policies…"
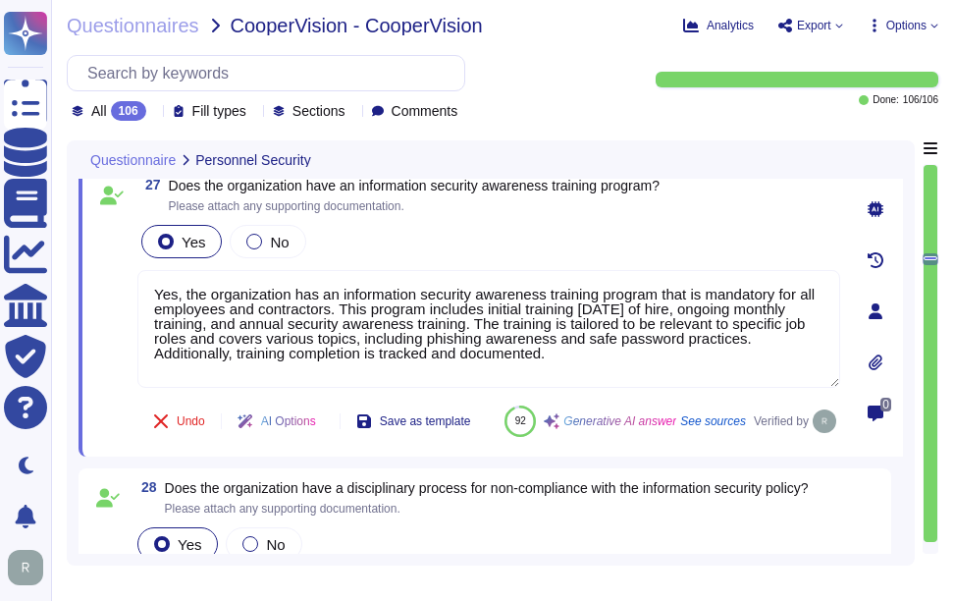
scroll to position [6116, 0]
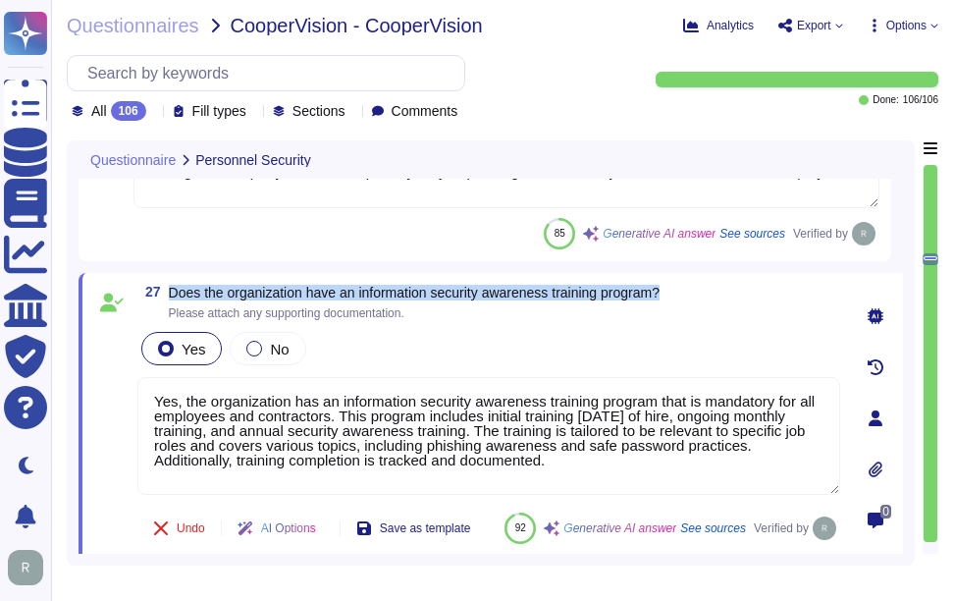
drag, startPoint x: 169, startPoint y: 288, endPoint x: 724, endPoint y: 293, distance: 555.6
click at [724, 293] on div "27 Does the organization have an information security awareness training progra…" at bounding box center [488, 302] width 703 height 35
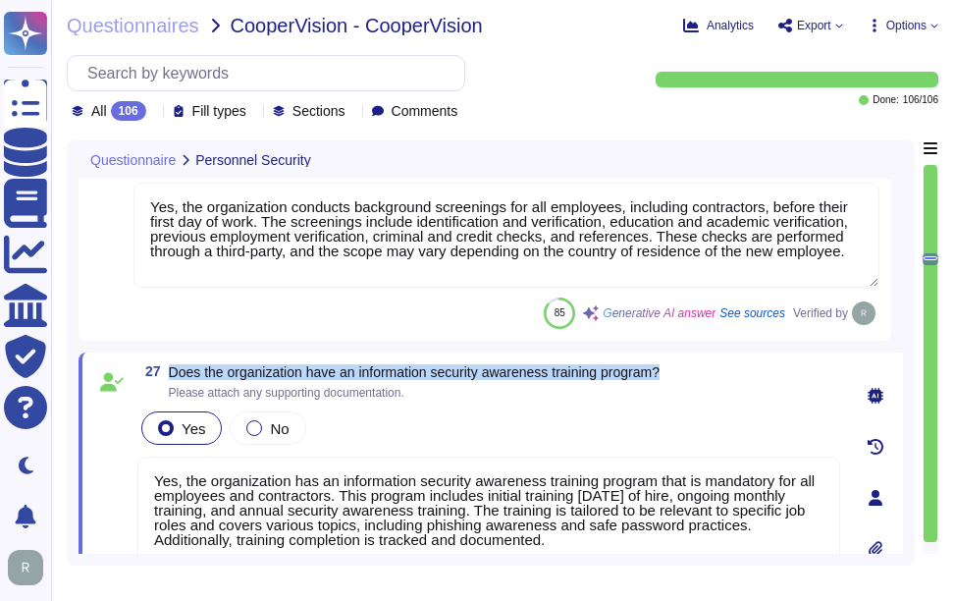
scroll to position [5920, 0]
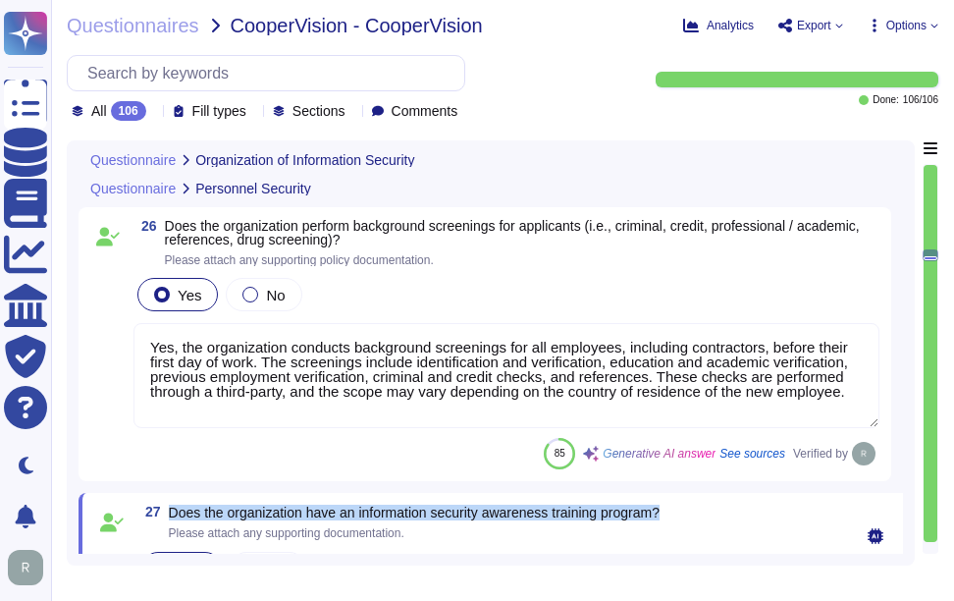
type textarea "Our organization maintains segregation of duties through a robust framework tha…"
type textarea "Yes, the organization has established policies and procedures to limit access t…"
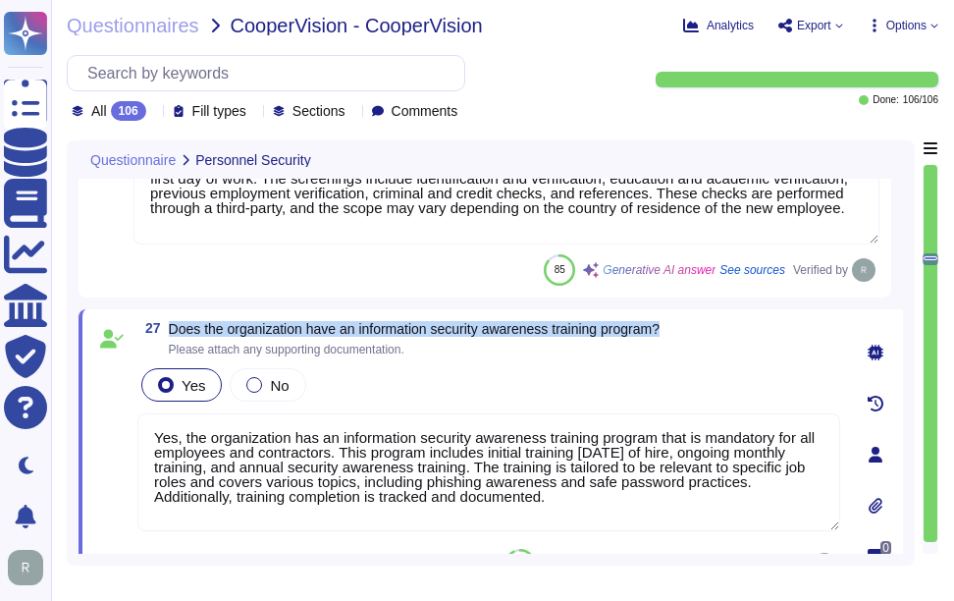
scroll to position [6116, 0]
type textarea "Yes, the organization has documented employee termination procedures, which inc…"
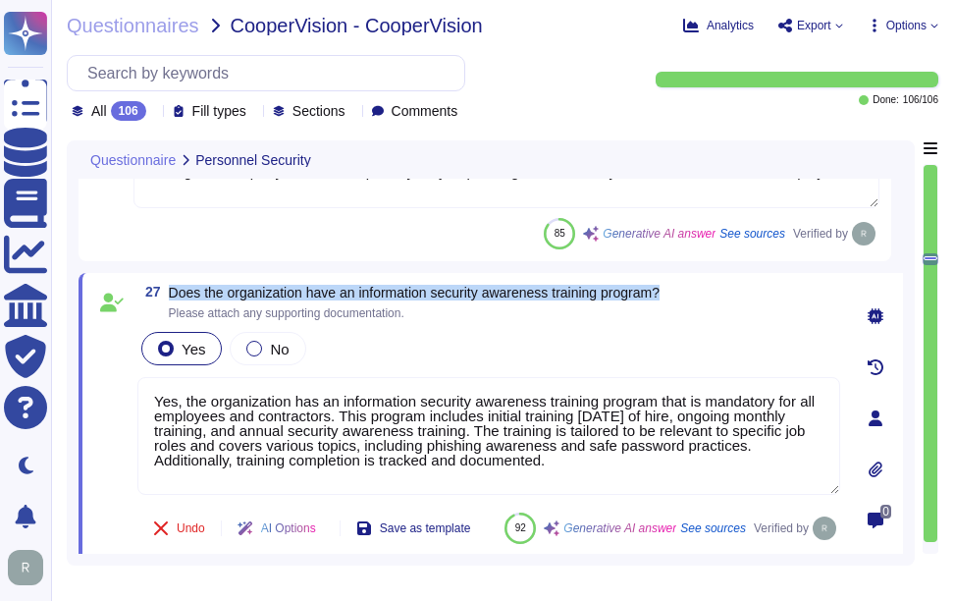
click at [298, 283] on div "27 Does the organization have an information security awareness training progra…" at bounding box center [491, 418] width 825 height 291
drag, startPoint x: 170, startPoint y: 291, endPoint x: 716, endPoint y: 292, distance: 545.8
click at [716, 292] on div "27 Does the organization have an information security awareness training progra…" at bounding box center [488, 302] width 703 height 35
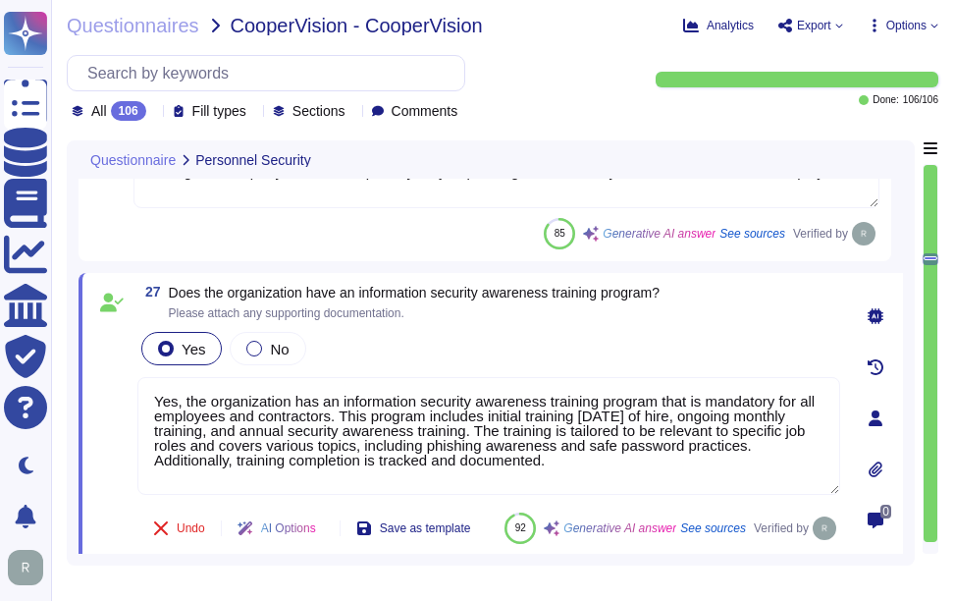
click at [481, 453] on textarea "Yes, the organization has an information security awareness training program th…" at bounding box center [488, 436] width 703 height 118
click at [480, 352] on div "Yes No" at bounding box center [488, 348] width 703 height 41
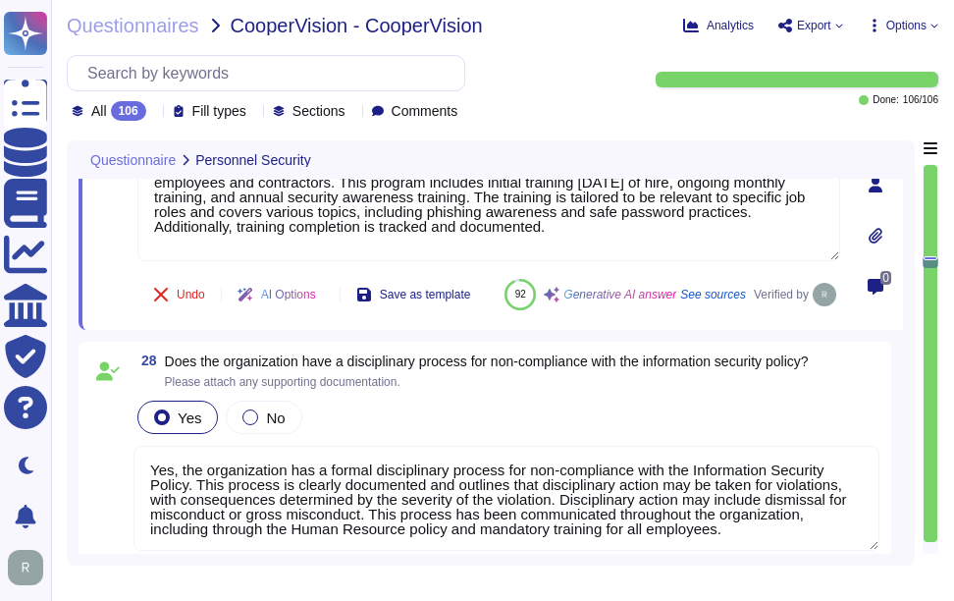
scroll to position [6411, 0]
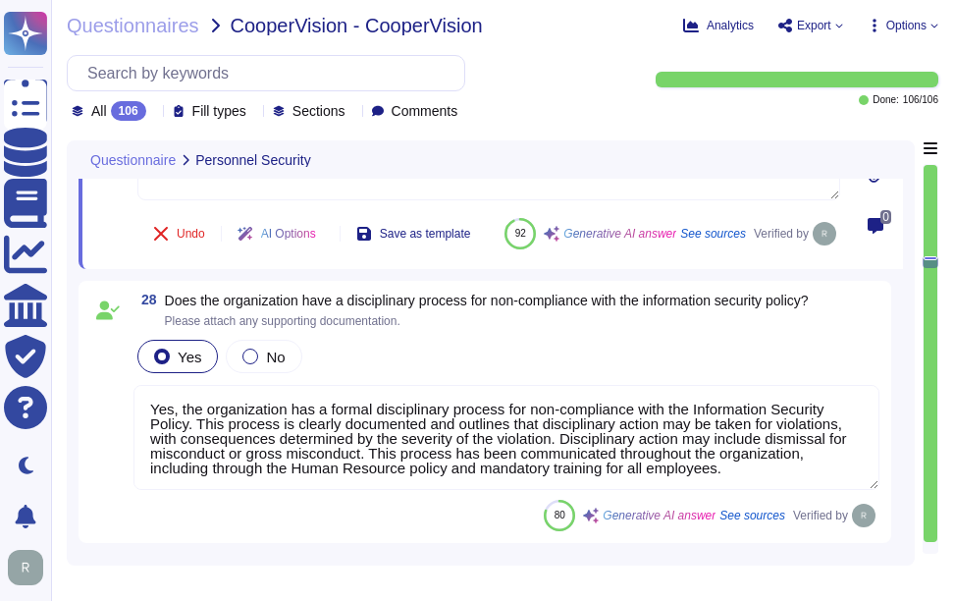
type textarea "Yes, our organization has documented and approved information security policies…"
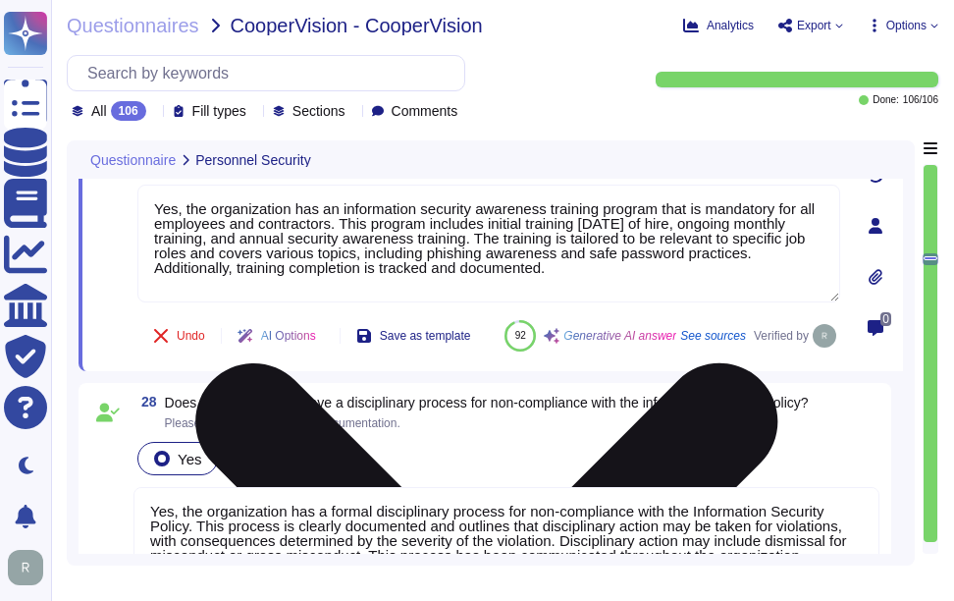
scroll to position [6214, 0]
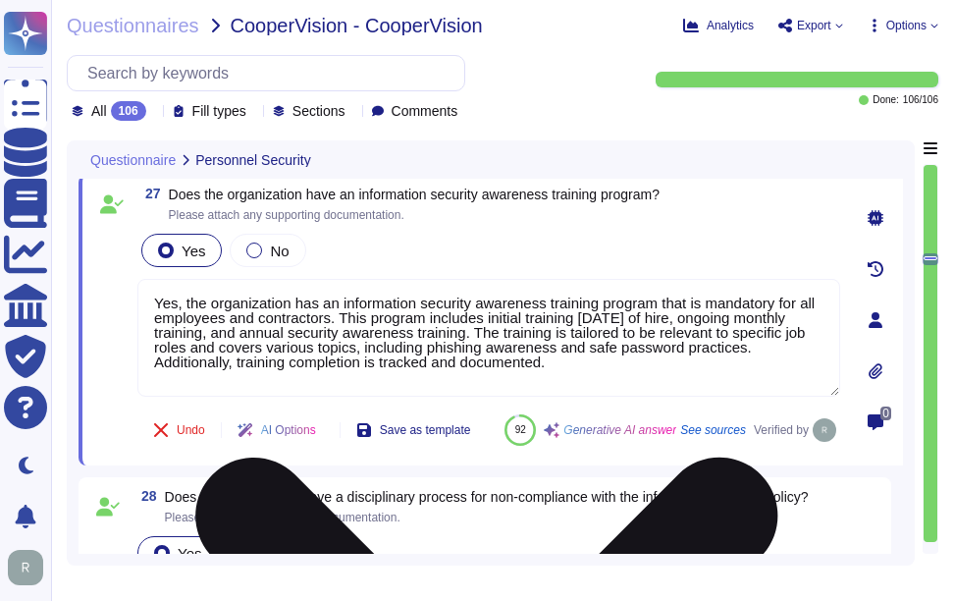
click at [678, 352] on textarea "Yes, the organization has an information security awareness training program th…" at bounding box center [488, 338] width 703 height 118
click at [572, 358] on textarea "Yes, the organization has an information security awareness training program th…" at bounding box center [488, 338] width 703 height 118
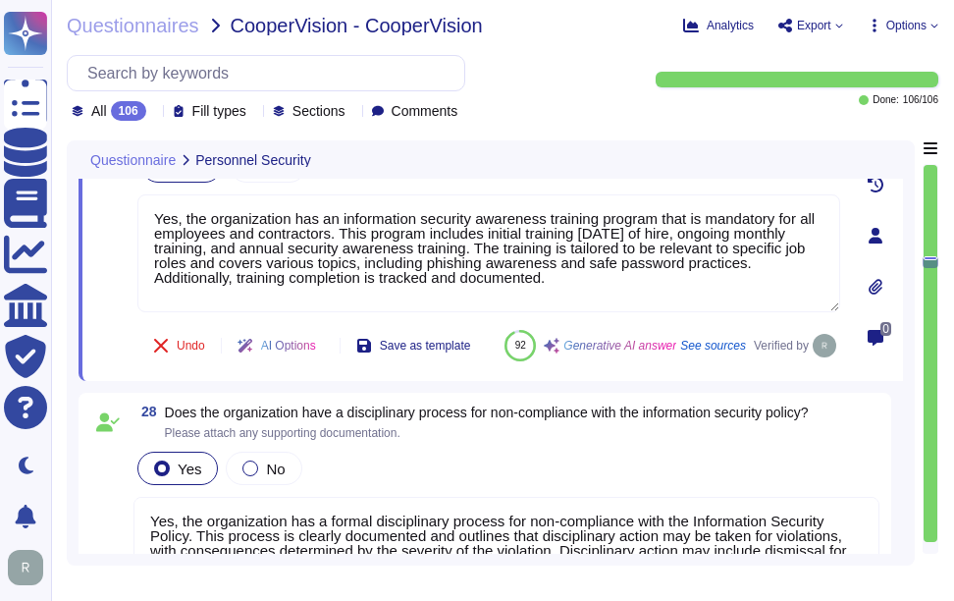
scroll to position [6411, 0]
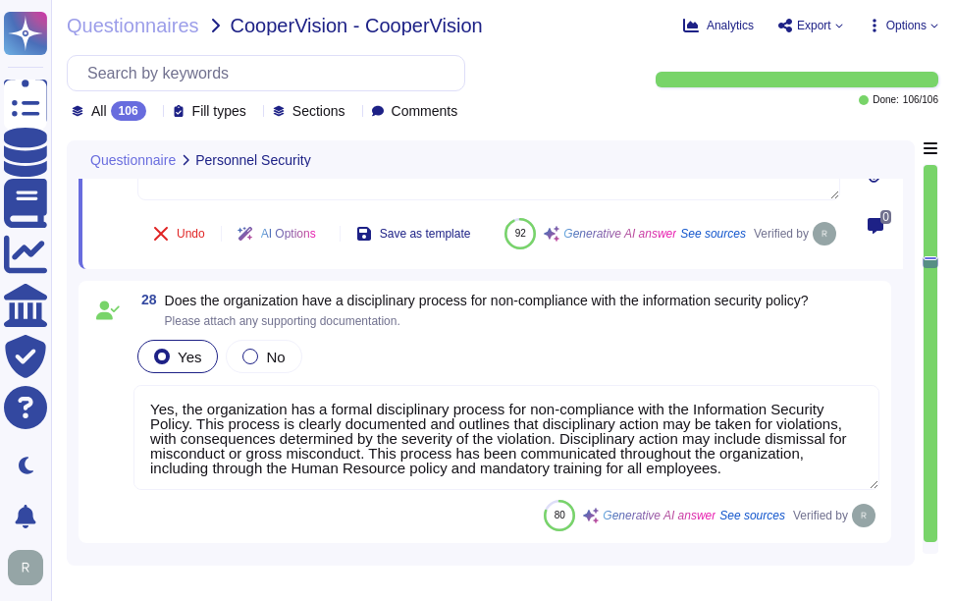
type textarea "Yes, our organization has documented and approved information security policies…"
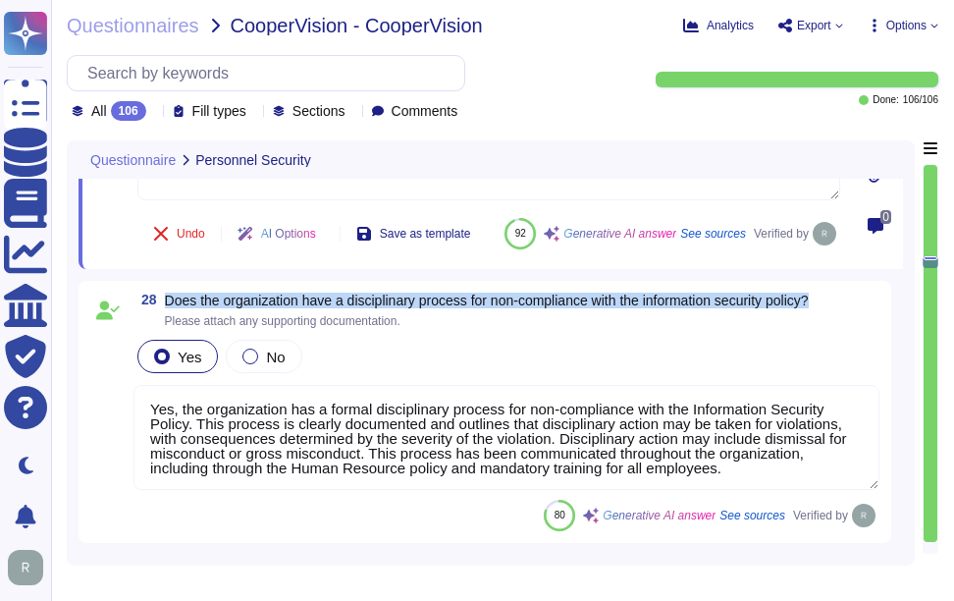
drag, startPoint x: 167, startPoint y: 347, endPoint x: 840, endPoint y: 340, distance: 673.4
click at [840, 328] on div "28 Does the organization have a disciplinary process for non-compliance with th…" at bounding box center [506, 310] width 746 height 35
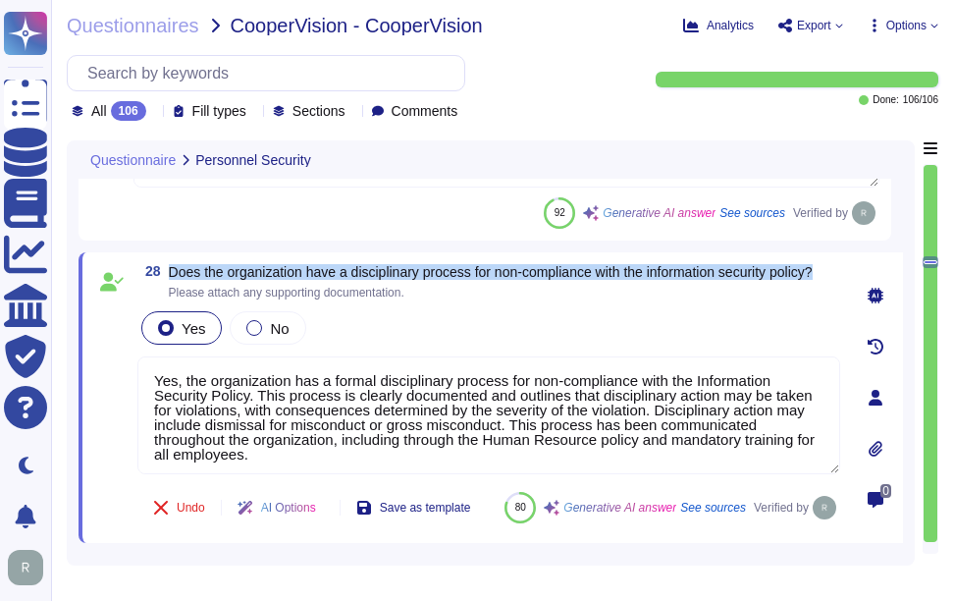
drag, startPoint x: 168, startPoint y: 271, endPoint x: 842, endPoint y: 274, distance: 674.4
click at [842, 274] on div "28 Does the organization have a disciplinary process for non-compliance with th…" at bounding box center [491, 397] width 825 height 291
click at [221, 268] on span "Does the organization have a disciplinary process for non-compliance with the i…" at bounding box center [491, 272] width 644 height 16
drag, startPoint x: 171, startPoint y: 268, endPoint x: 841, endPoint y: 267, distance: 670.4
click at [841, 267] on div "28 Does the organization have a disciplinary process for non-compliance with th…" at bounding box center [491, 397] width 825 height 291
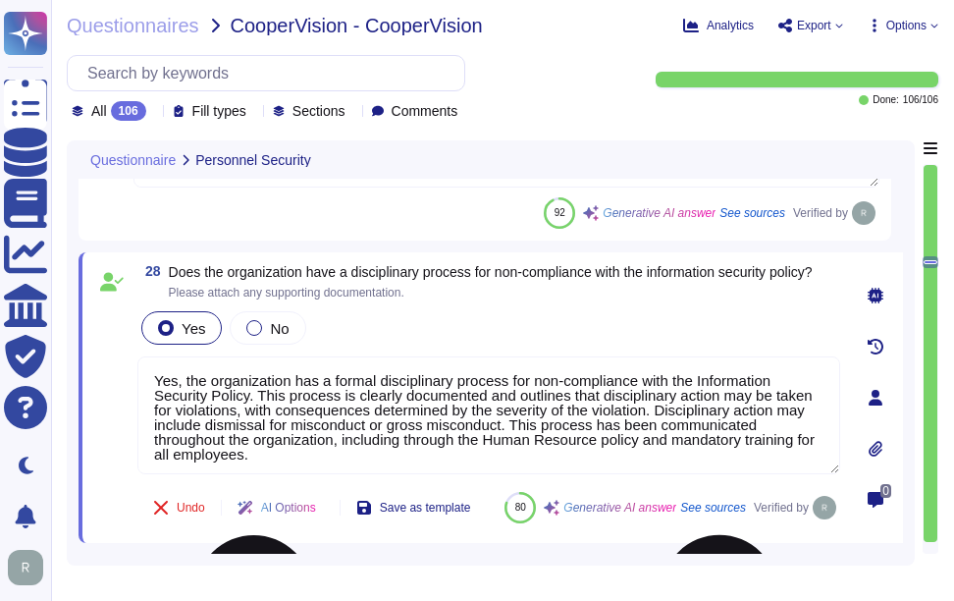
click at [610, 408] on textarea "Yes, the organization has a formal disciplinary process for non-compliance with…" at bounding box center [488, 415] width 703 height 118
click at [636, 336] on div "Yes No" at bounding box center [488, 327] width 703 height 41
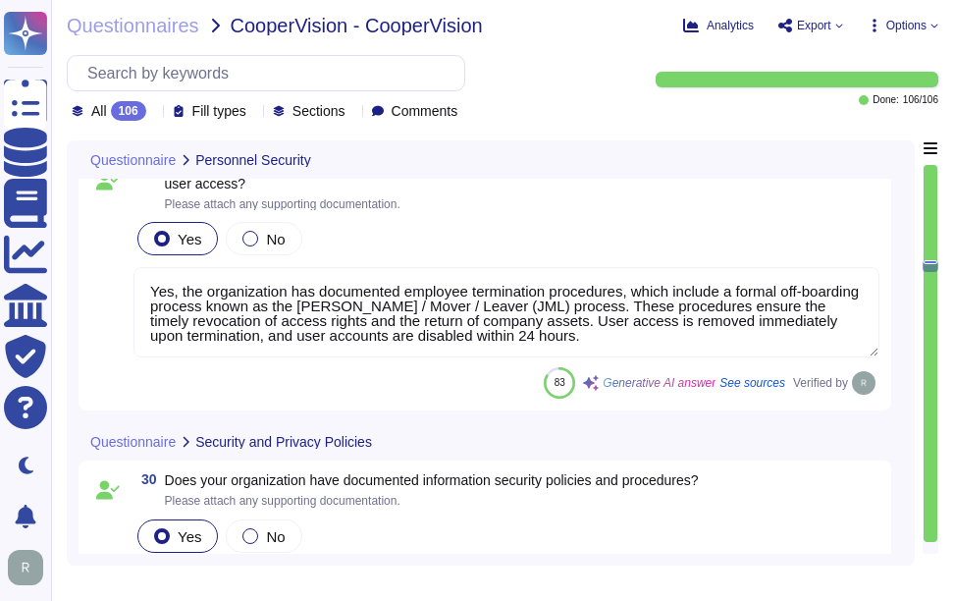
scroll to position [6803, 0]
type textarea "Yes, customers are notified of significant changes to information security or p…"
drag, startPoint x: 165, startPoint y: 212, endPoint x: 246, endPoint y: 230, distance: 83.4
click at [246, 189] on span "Does the organization have documented employee termination procedures? Do the p…" at bounding box center [522, 175] width 715 height 27
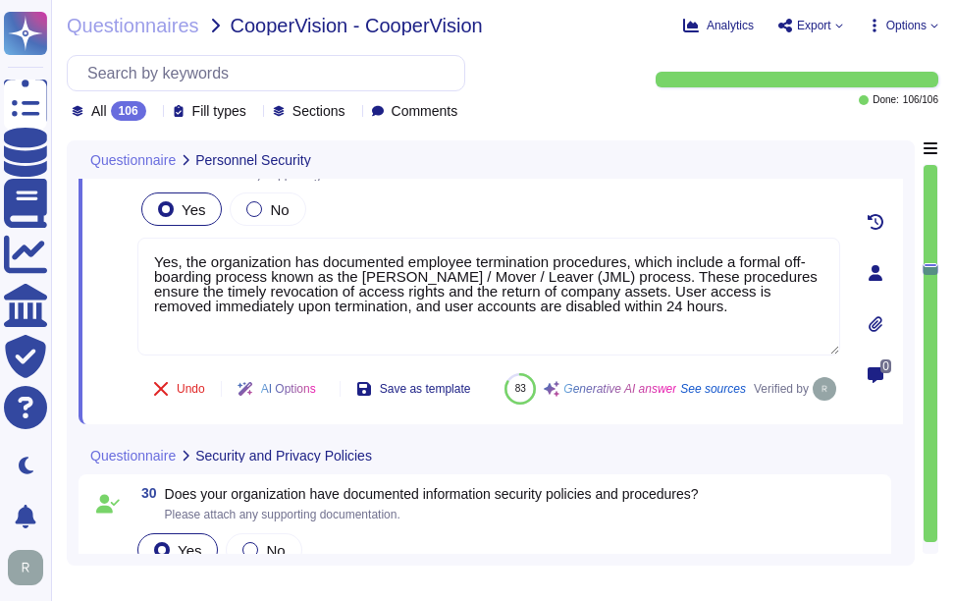
scroll to position [6705, 0]
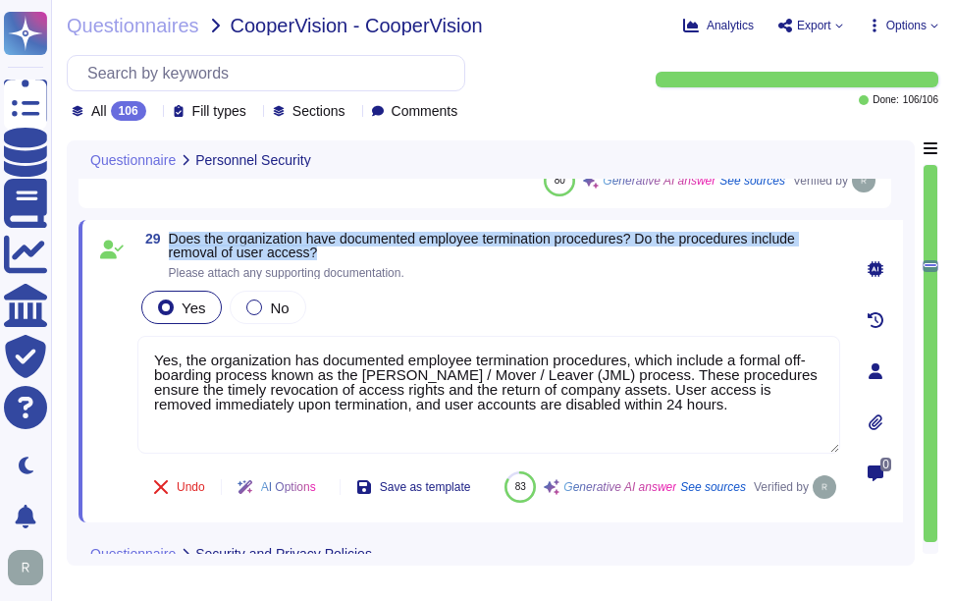
drag, startPoint x: 171, startPoint y: 236, endPoint x: 346, endPoint y: 250, distance: 175.3
click at [346, 250] on span "Does the organization have documented employee termination procedures? Do the p…" at bounding box center [504, 245] width 671 height 27
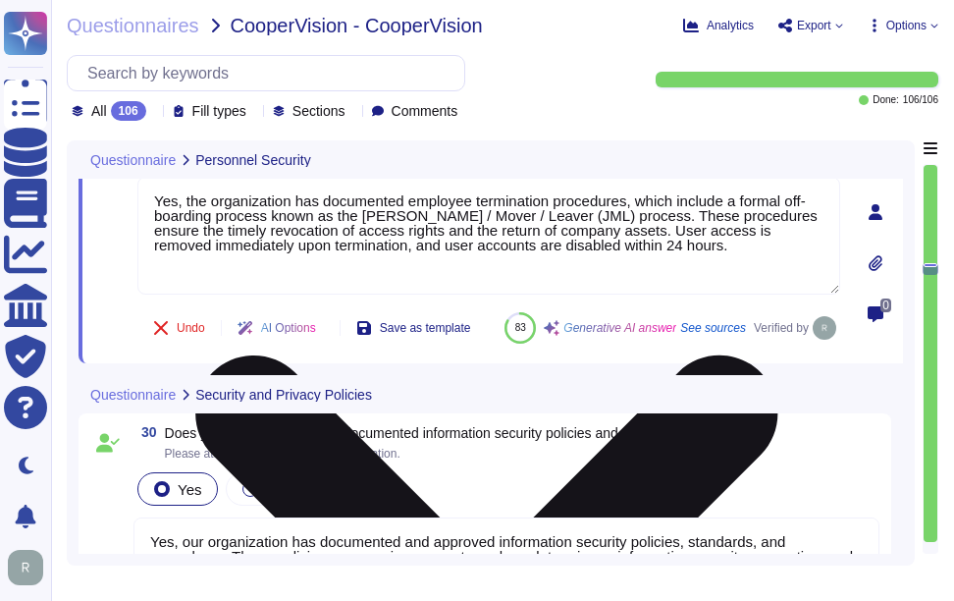
scroll to position [7000, 0]
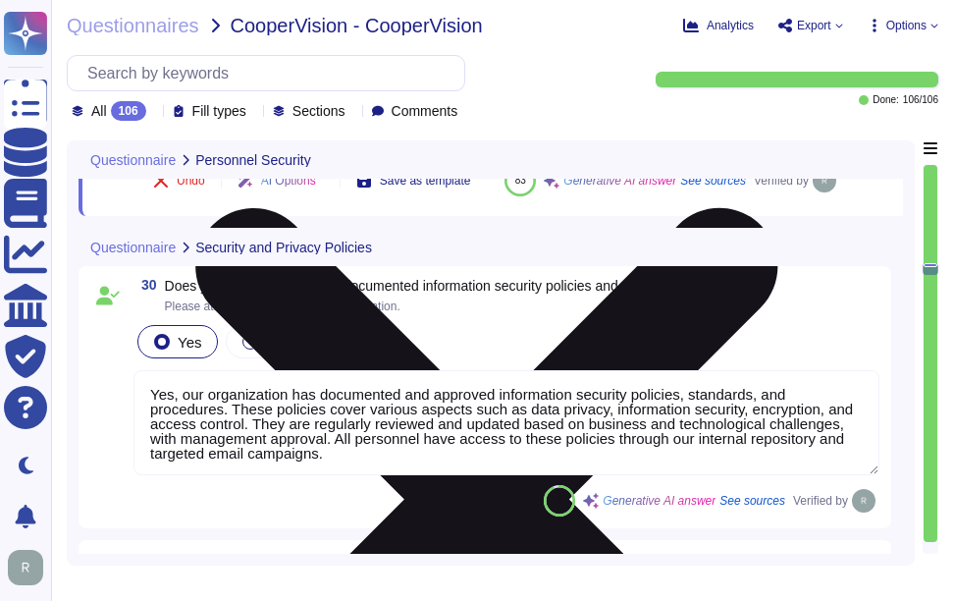
type textarea "Yes, our organization has a documented Privacy Policy that outlines our policie…"
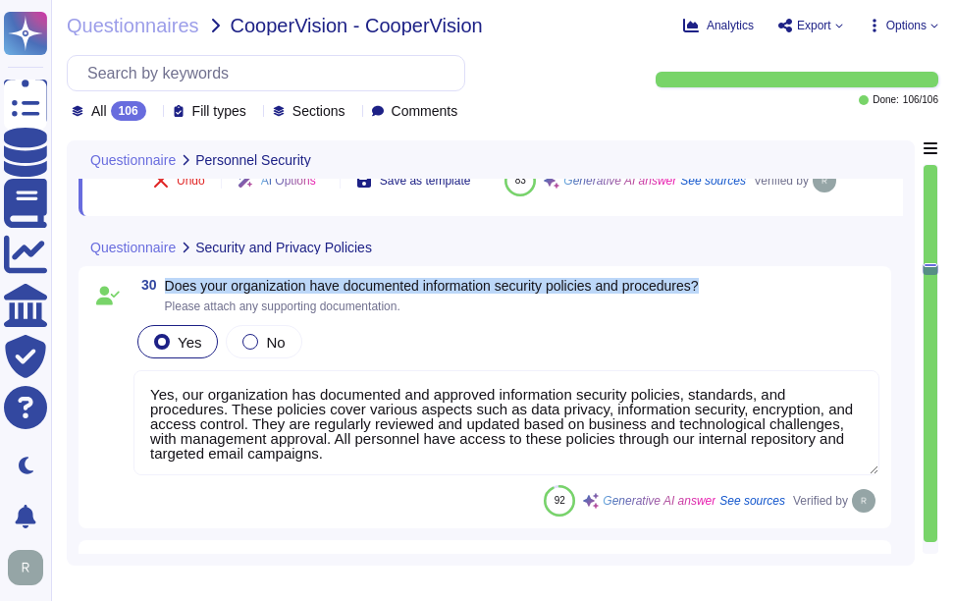
drag, startPoint x: 166, startPoint y: 331, endPoint x: 749, endPoint y: 340, distance: 583.1
click at [749, 313] on div "30 Does your organization have documented information security policies and pro…" at bounding box center [506, 295] width 746 height 35
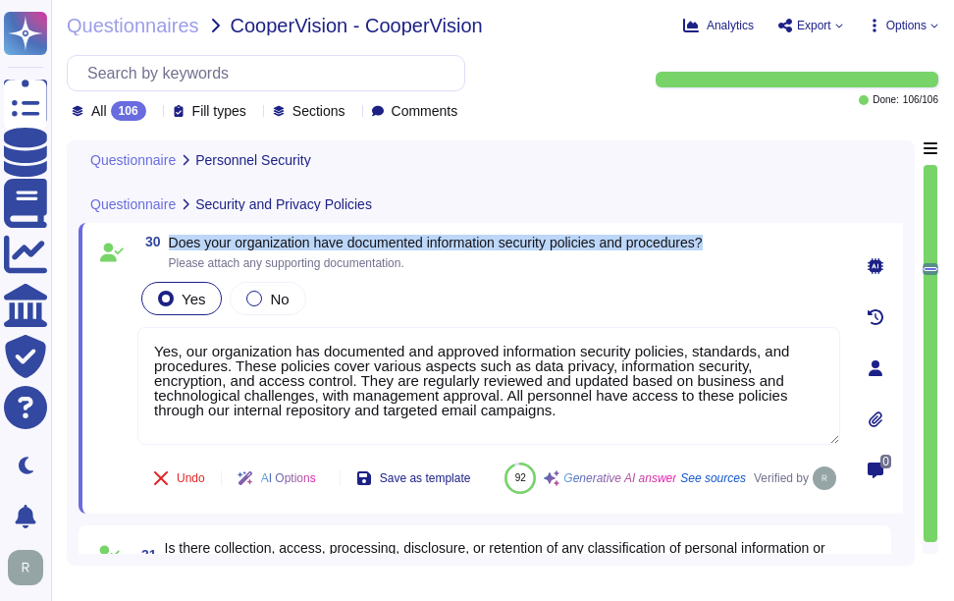
drag, startPoint x: 170, startPoint y: 240, endPoint x: 744, endPoint y: 246, distance: 574.3
click at [744, 246] on div "30 Does your organization have documented information security policies and pro…" at bounding box center [488, 252] width 703 height 35
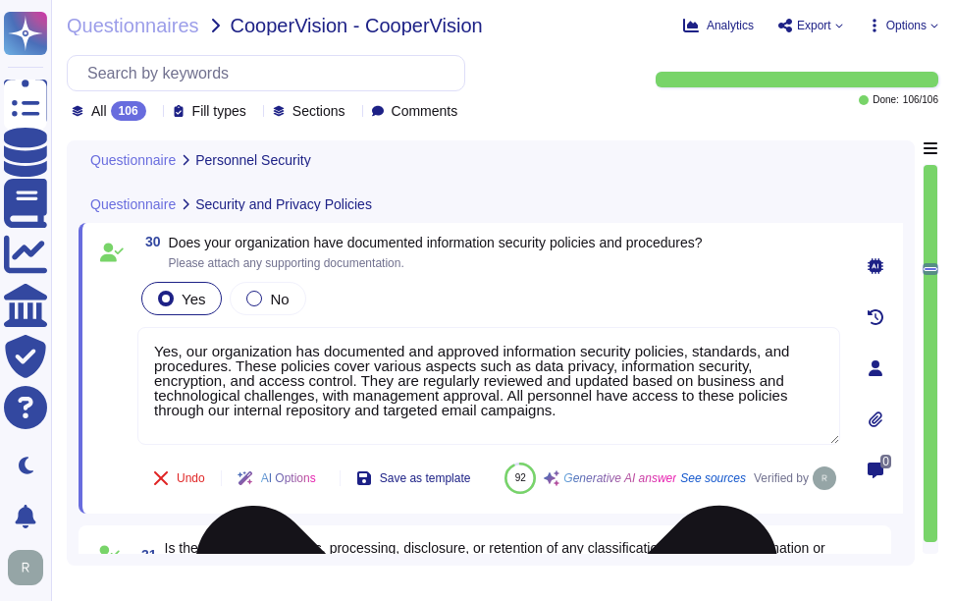
click at [559, 401] on textarea "Yes, our organization has documented and approved information security policies…" at bounding box center [488, 386] width 703 height 118
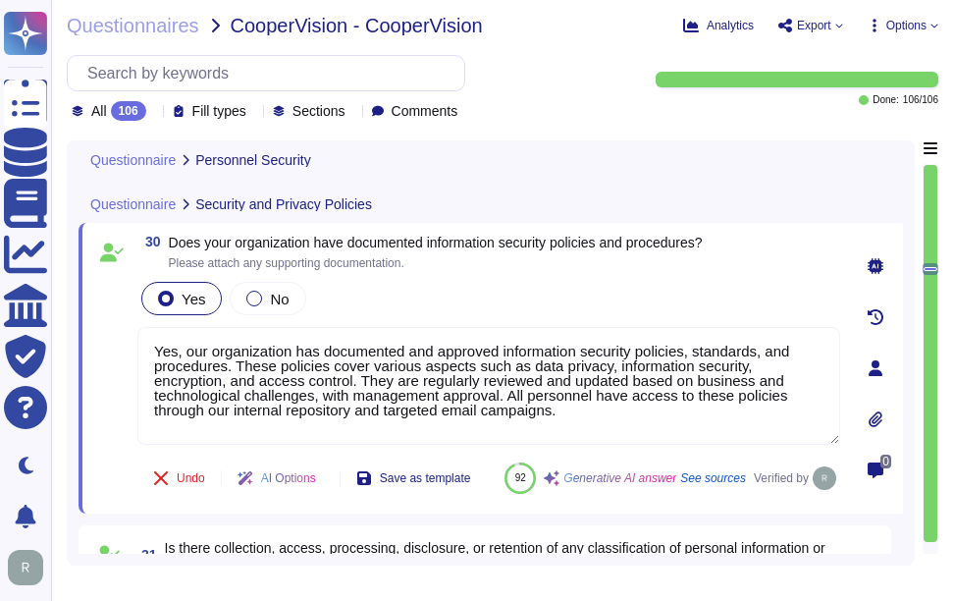
click at [644, 293] on div "Yes No" at bounding box center [488, 298] width 703 height 41
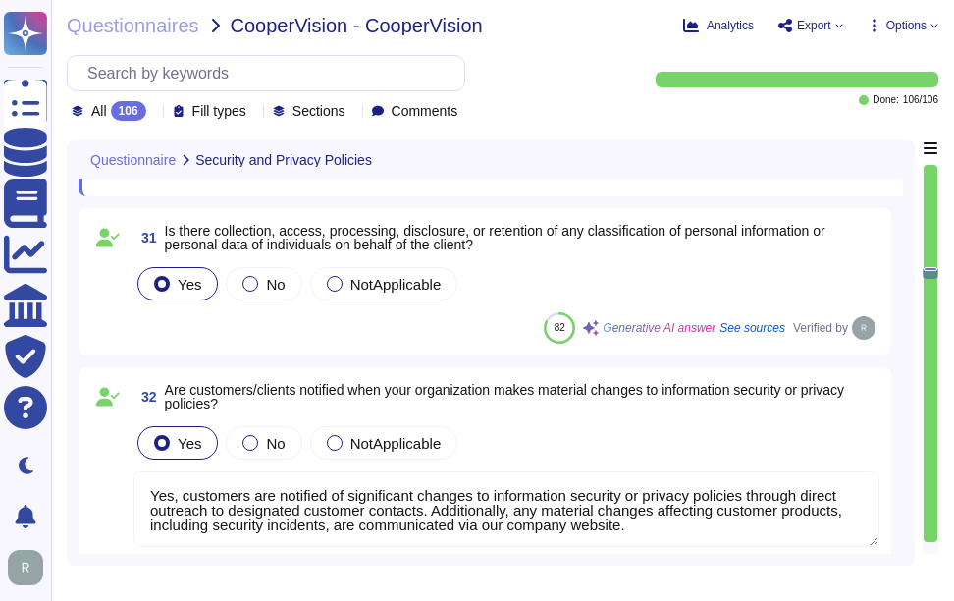
scroll to position [7294, 0]
type textarea "Yes, the organization utilizes an asset management system. We maintain an inven…"
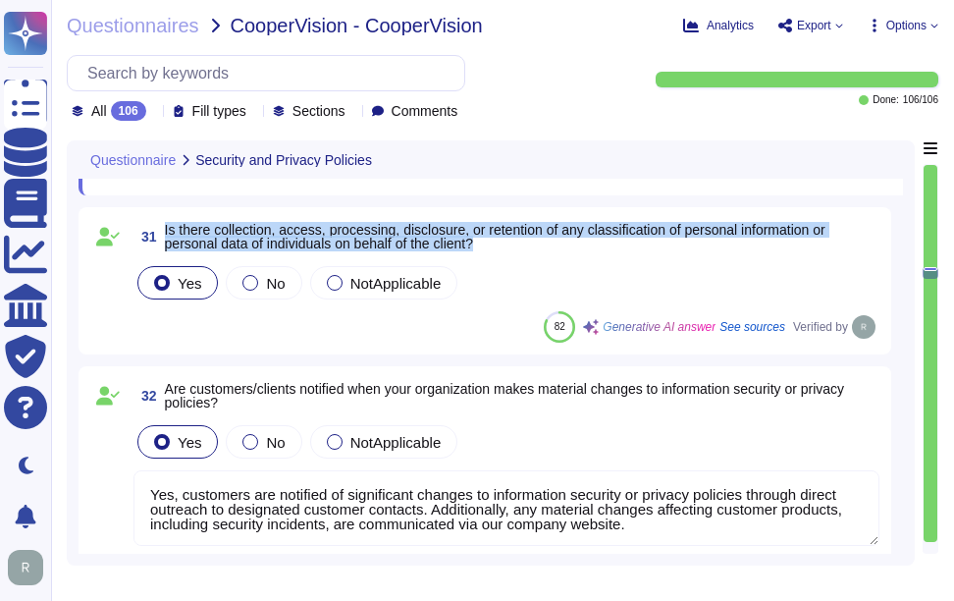
drag, startPoint x: 164, startPoint y: 271, endPoint x: 505, endPoint y: 300, distance: 341.9
click at [505, 254] on span "31 Is there collection, access, processing, disclosure, or retention of any cla…" at bounding box center [506, 236] width 746 height 35
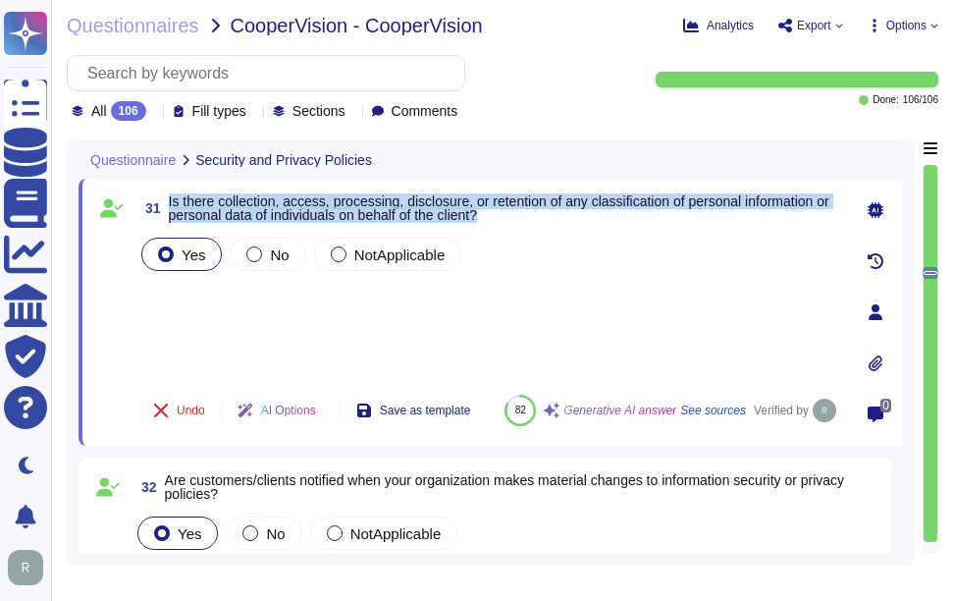
click at [376, 204] on span "Is there collection, access, processing, disclosure, or retention of any classi…" at bounding box center [499, 207] width 661 height 29
drag, startPoint x: 170, startPoint y: 199, endPoint x: 529, endPoint y: 220, distance: 359.9
click at [529, 220] on span "Is there collection, access, processing, disclosure, or retention of any classi…" at bounding box center [504, 207] width 671 height 27
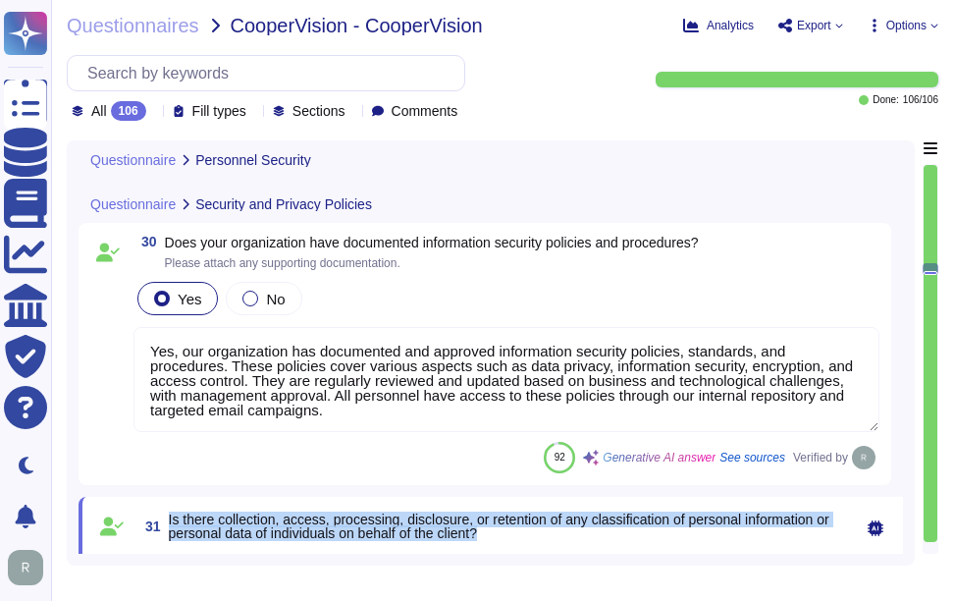
type textarea "Yes, the organization has a formal disciplinary process for non-compliance with…"
type textarea "Yes, the organization has documented employee termination procedures, which inc…"
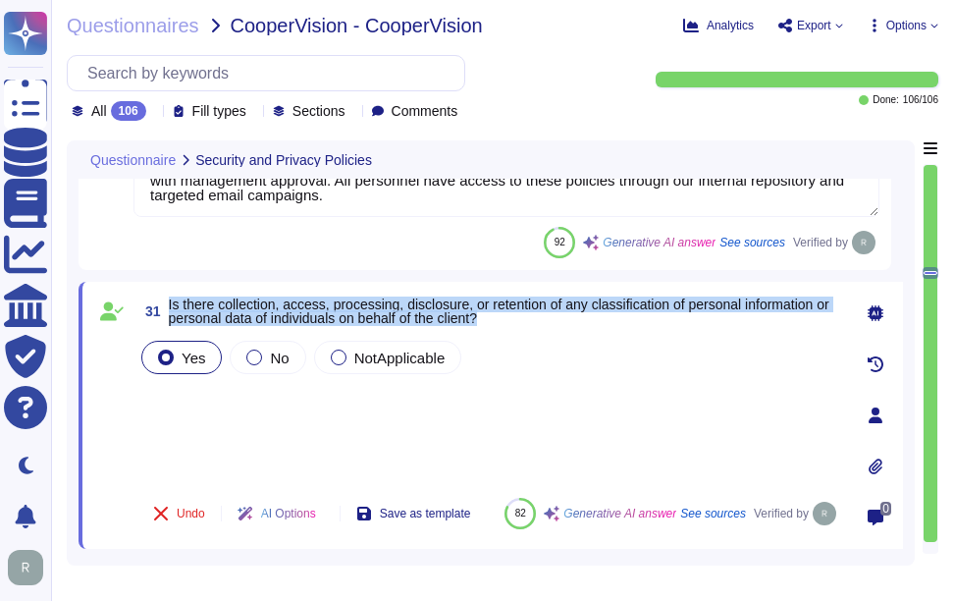
scroll to position [7196, 0]
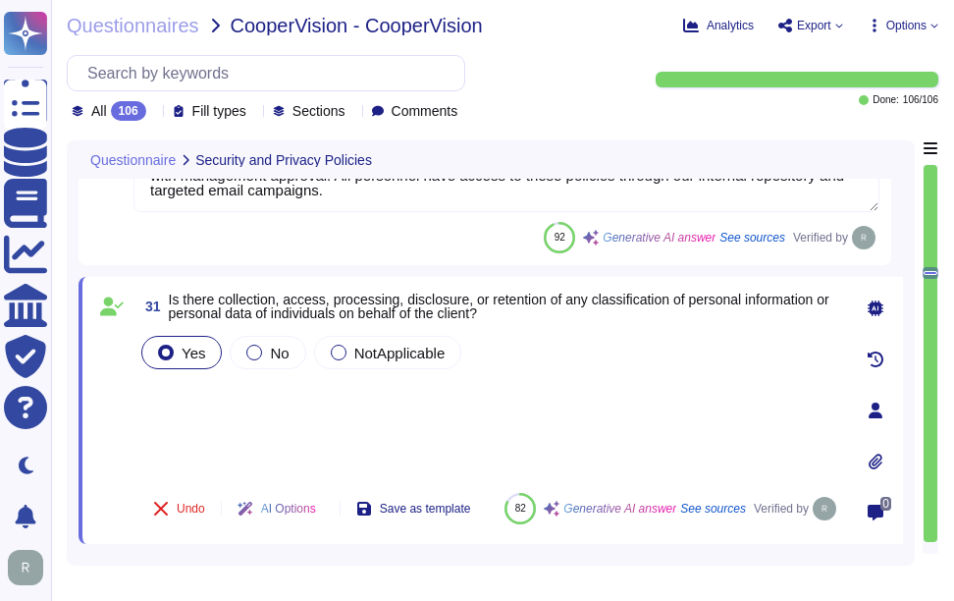
click at [436, 400] on div "Yes No NotApplicable" at bounding box center [488, 404] width 703 height 145
click at [230, 396] on div "Yes No NotApplicable" at bounding box center [488, 404] width 703 height 145
click at [192, 400] on div "Yes No NotApplicable" at bounding box center [488, 404] width 703 height 145
click at [204, 387] on div "Yes No NotApplicable" at bounding box center [488, 404] width 703 height 145
click at [167, 410] on div "Yes No NotApplicable" at bounding box center [488, 404] width 703 height 145
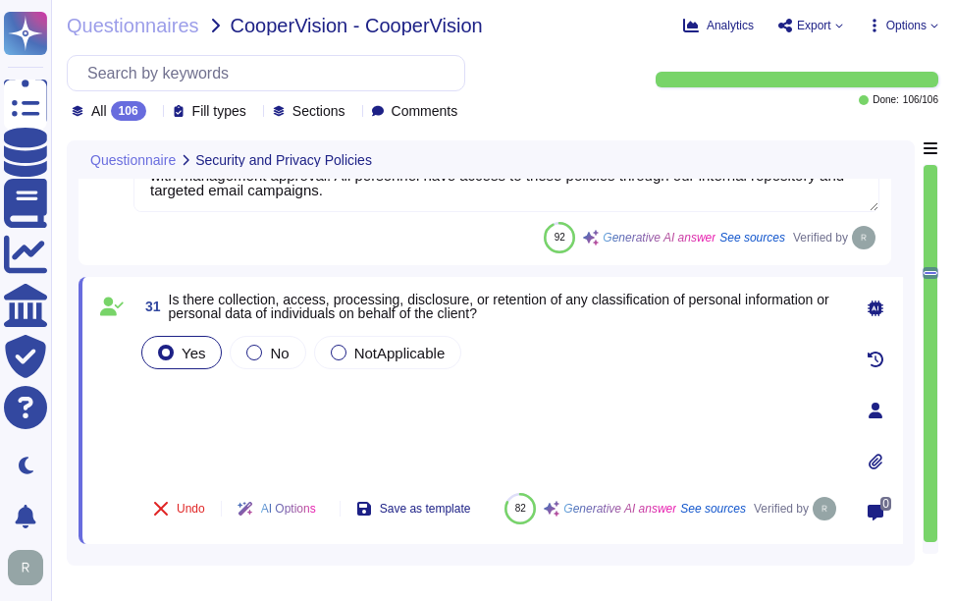
click at [175, 376] on div "Yes No NotApplicable" at bounding box center [488, 404] width 703 height 145
click at [361, 415] on div "Yes No NotApplicable" at bounding box center [488, 404] width 703 height 145
click at [176, 389] on div "Yes No NotApplicable" at bounding box center [488, 404] width 703 height 145
click at [189, 412] on div "Yes No NotApplicable" at bounding box center [488, 404] width 703 height 145
click at [194, 392] on div "Yes No NotApplicable" at bounding box center [488, 404] width 703 height 145
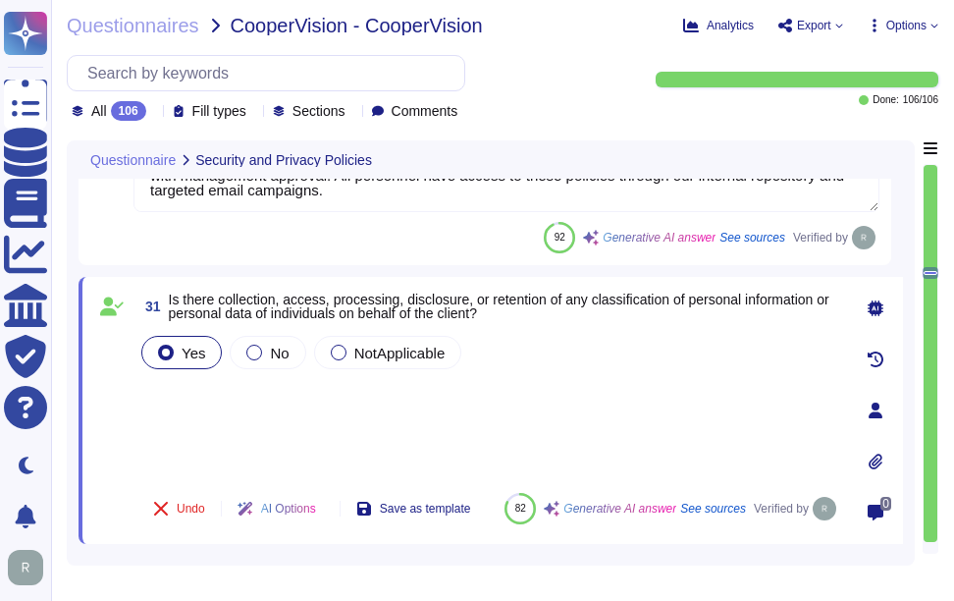
click at [175, 390] on div "Yes No NotApplicable" at bounding box center [488, 404] width 703 height 145
click at [188, 423] on div "Yes No NotApplicable" at bounding box center [488, 404] width 703 height 145
click at [179, 391] on div "Yes No NotApplicable" at bounding box center [488, 404] width 703 height 145
click at [183, 402] on div "Yes No NotApplicable" at bounding box center [488, 404] width 703 height 145
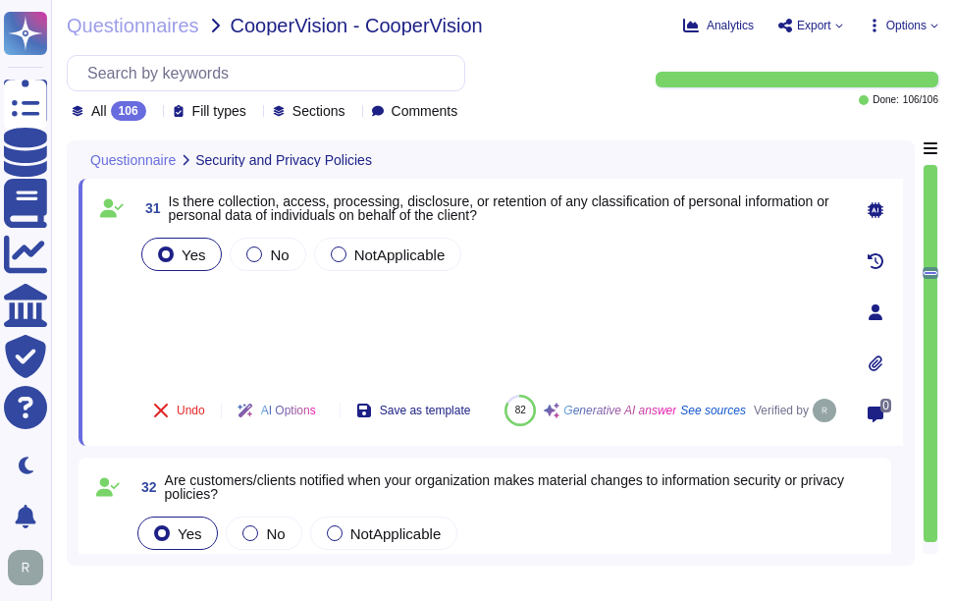
type textarea "Yes, the organization utilizes an asset management system. We maintain an inven…"
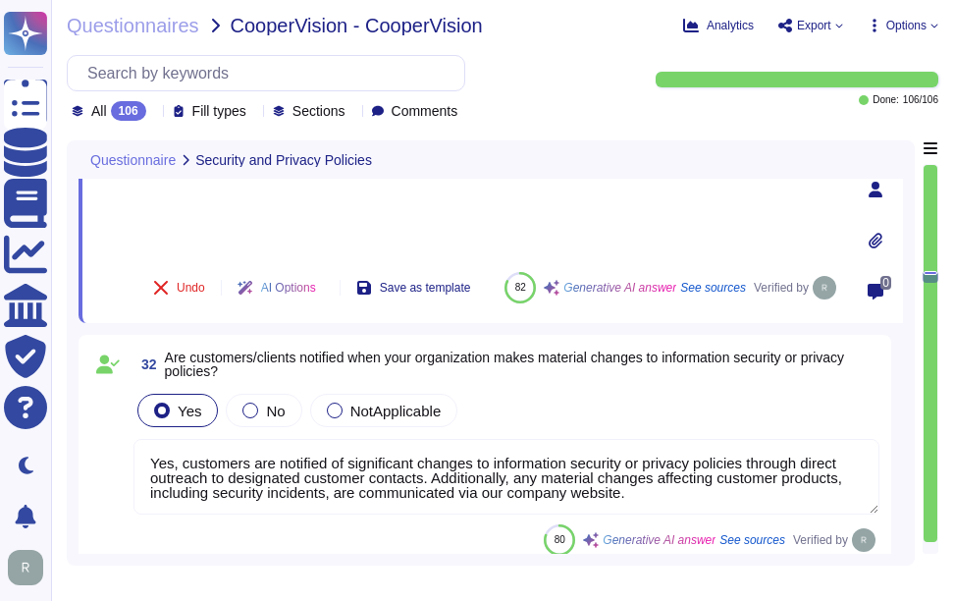
scroll to position [7490, 0]
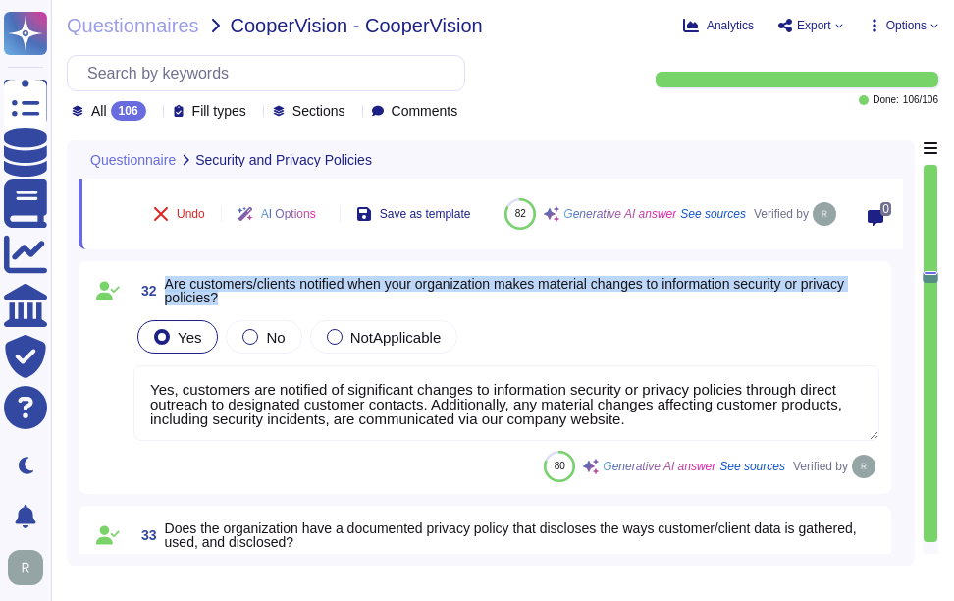
drag, startPoint x: 166, startPoint y: 280, endPoint x: 255, endPoint y: 298, distance: 91.3
click at [255, 298] on span "Are customers/clients notified when your organization makes material changes to…" at bounding box center [522, 290] width 715 height 27
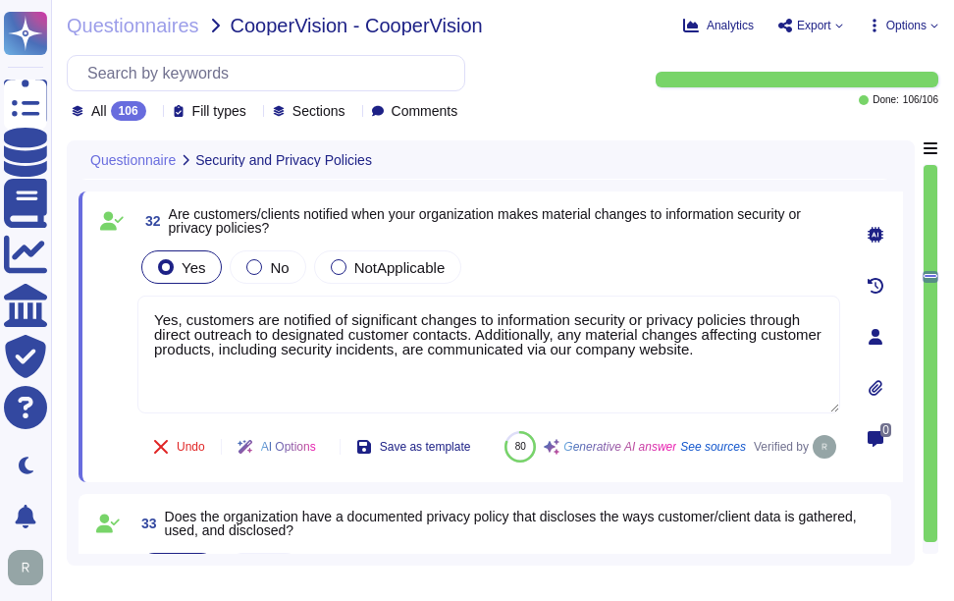
scroll to position [7392, 0]
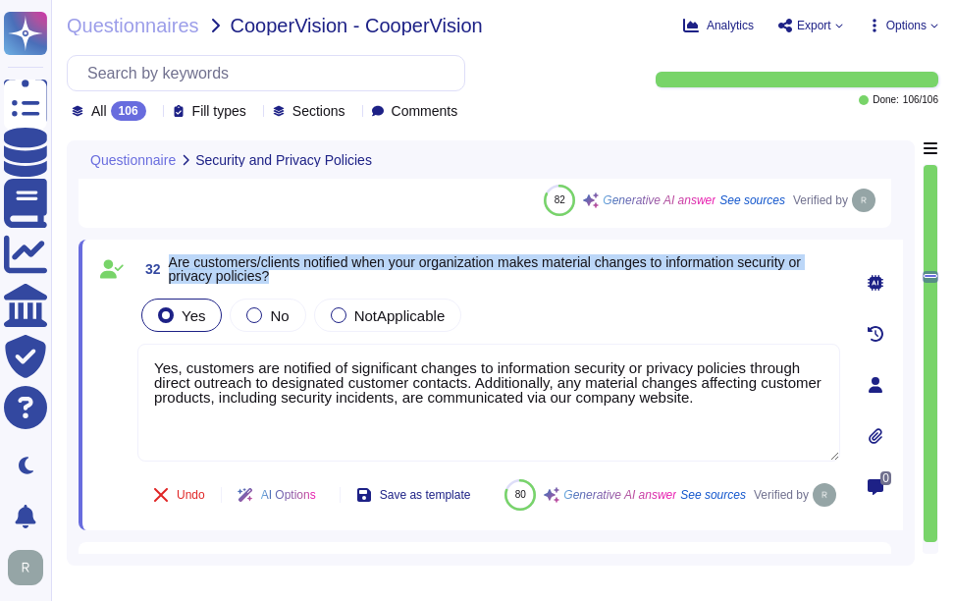
drag, startPoint x: 170, startPoint y: 257, endPoint x: 279, endPoint y: 276, distance: 110.5
click at [279, 276] on span "Are customers/clients notified when your organization makes material changes to…" at bounding box center [504, 268] width 671 height 27
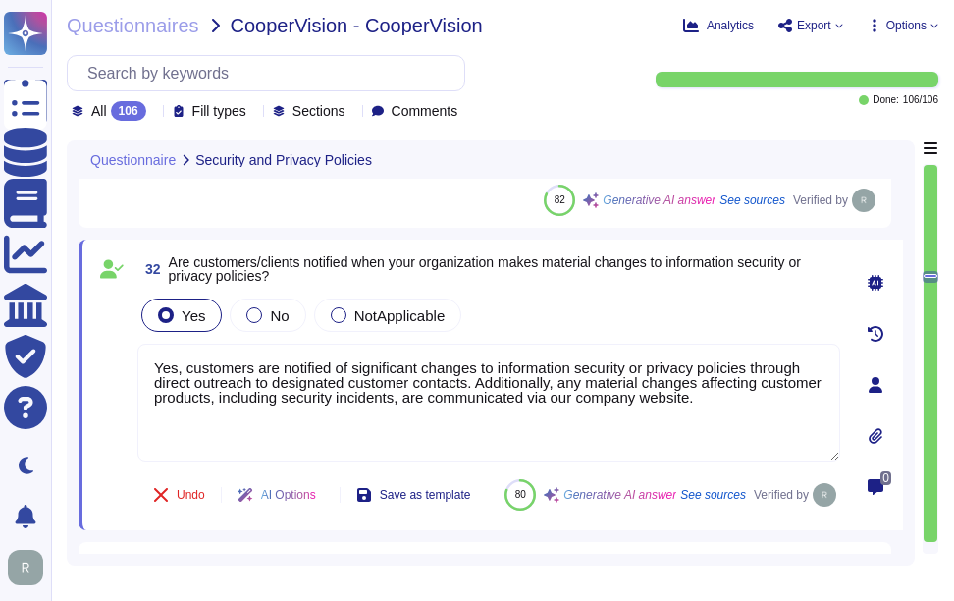
click at [625, 304] on div "Yes No NotApplicable" at bounding box center [488, 314] width 703 height 41
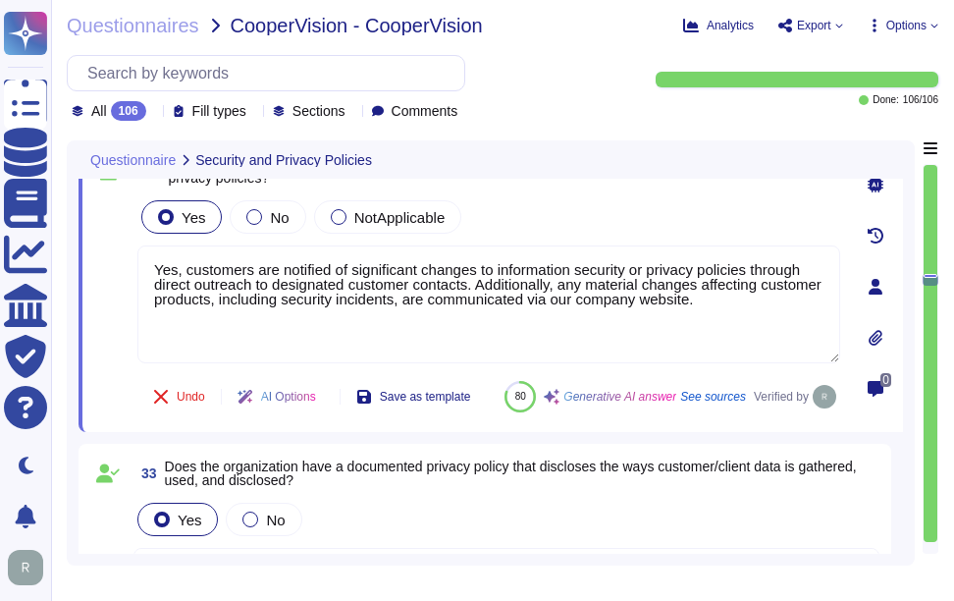
type textarea "Yes, all information assets within the scope of the Information Security Manage…"
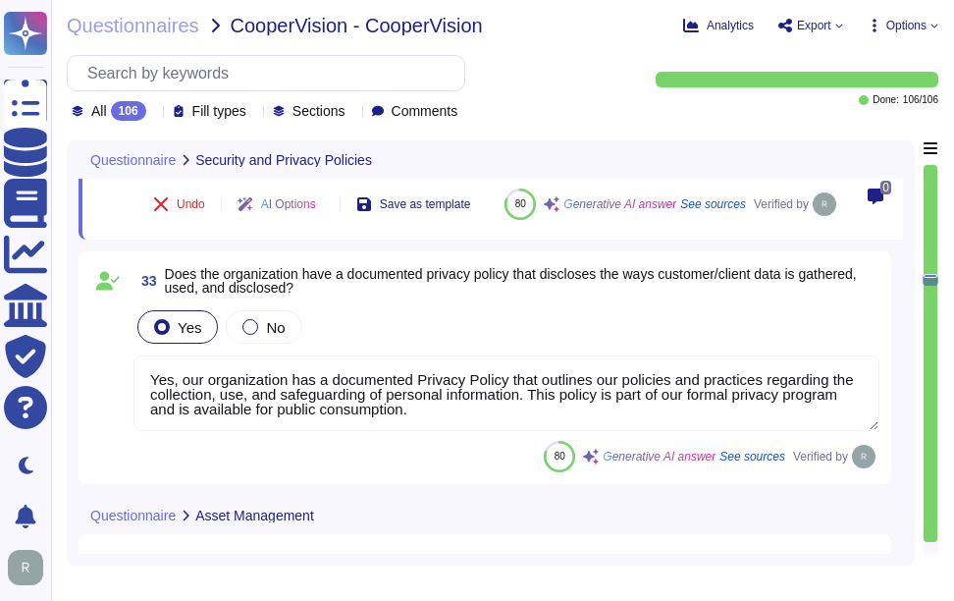
scroll to position [7687, 0]
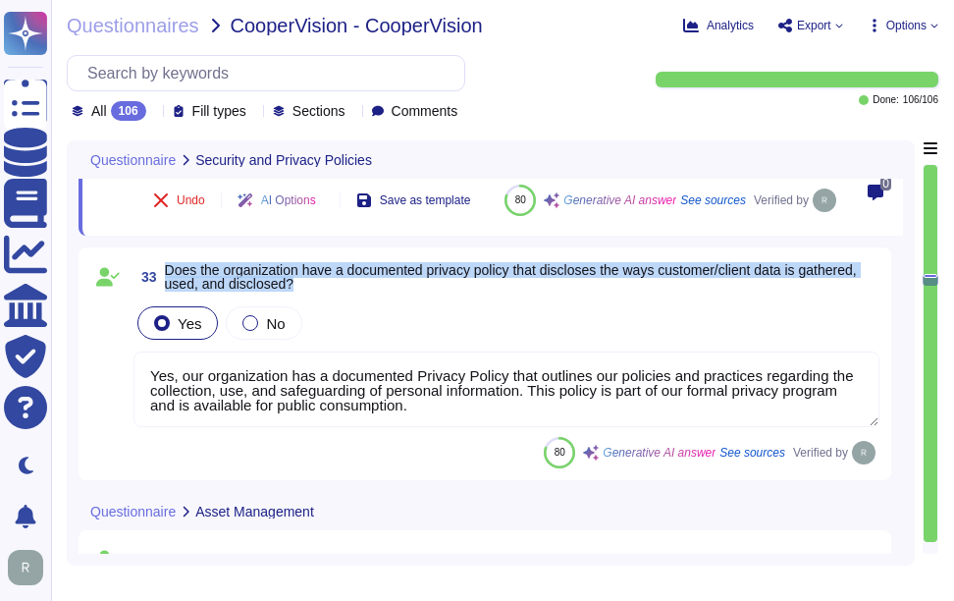
drag, startPoint x: 167, startPoint y: 314, endPoint x: 346, endPoint y: 335, distance: 179.8
click at [346, 291] on span "Does the organization have a documented privacy policy that discloses the ways …" at bounding box center [522, 276] width 715 height 27
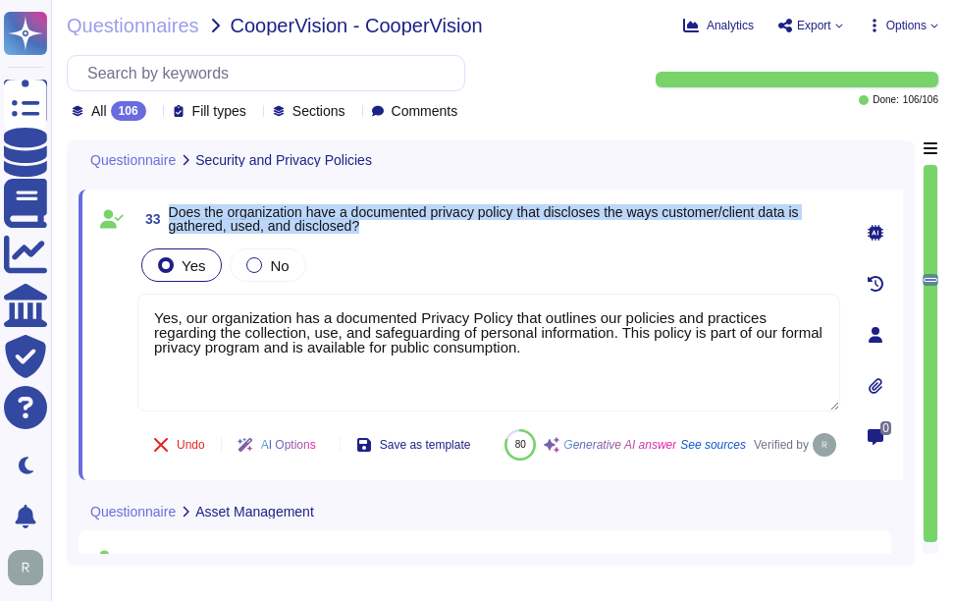
drag, startPoint x: 170, startPoint y: 211, endPoint x: 390, endPoint y: 228, distance: 220.5
click at [390, 228] on span "Does the organization have a documented privacy policy that discloses the ways …" at bounding box center [504, 218] width 671 height 27
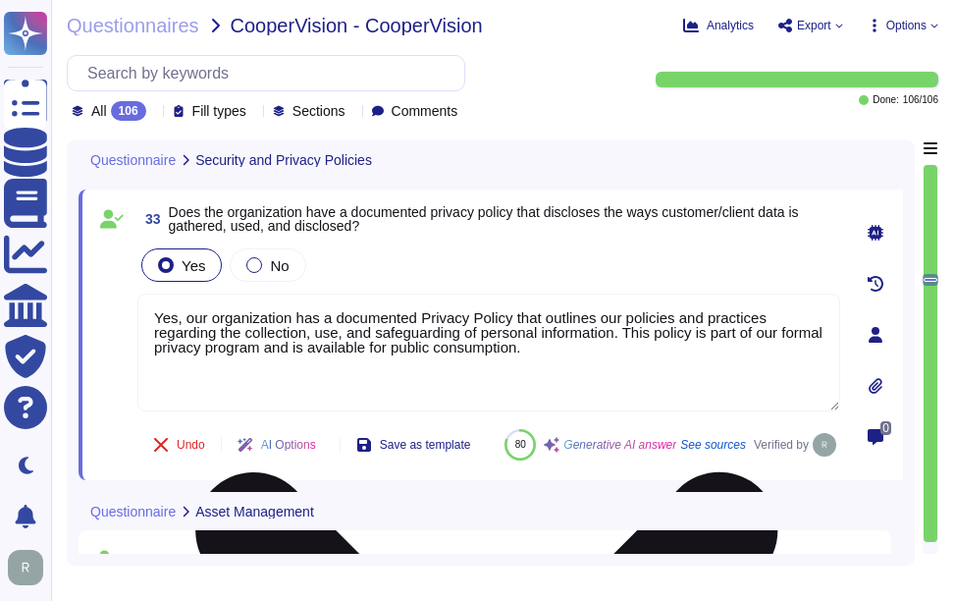
click at [402, 348] on textarea "Yes, our organization has a documented Privacy Policy that outlines our policie…" at bounding box center [488, 352] width 703 height 118
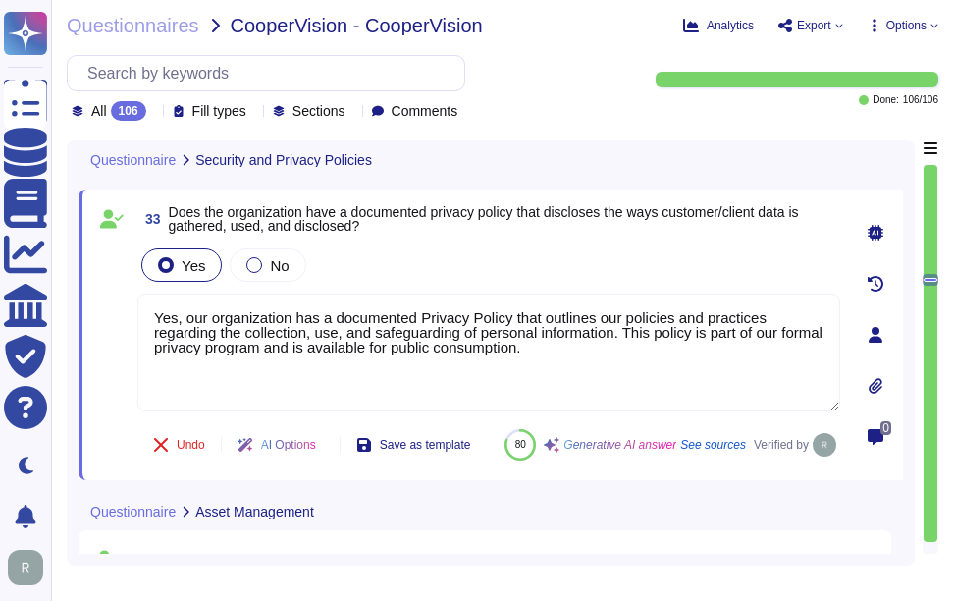
click at [532, 271] on div "Yes No" at bounding box center [488, 264] width 703 height 41
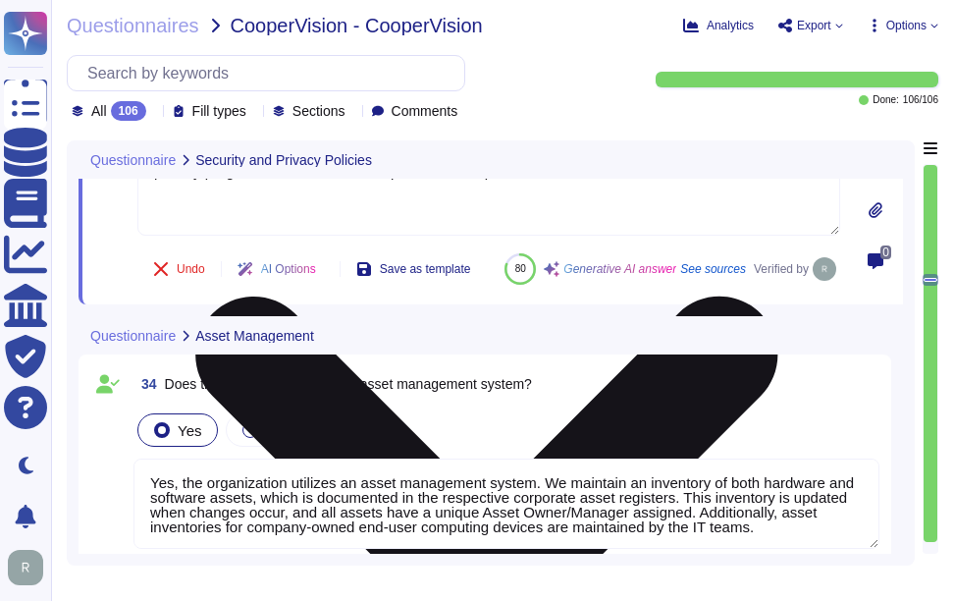
scroll to position [7883, 0]
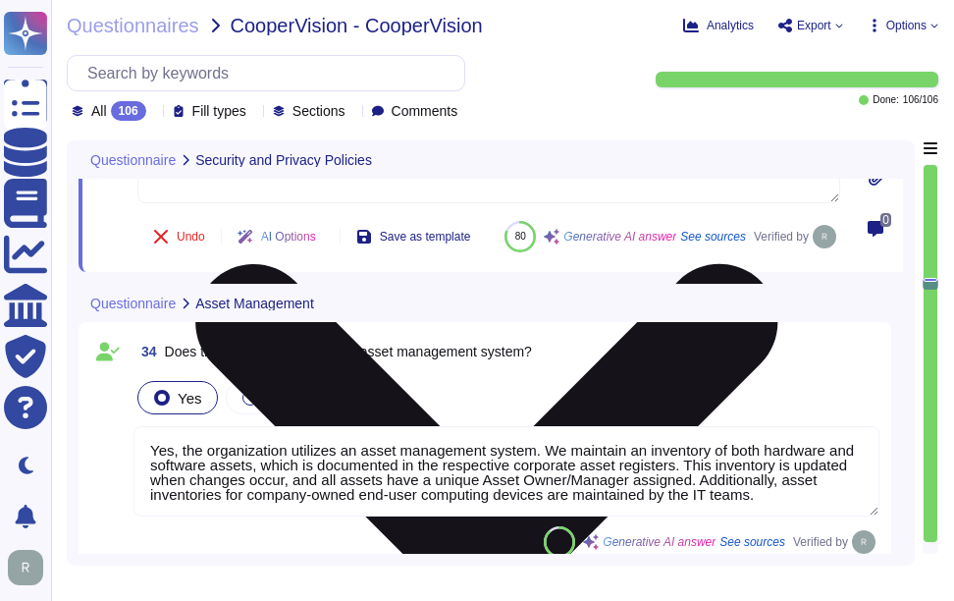
type textarea "Yes, our organization has a documented Acceptable Use Policy (AUP) that has bee…"
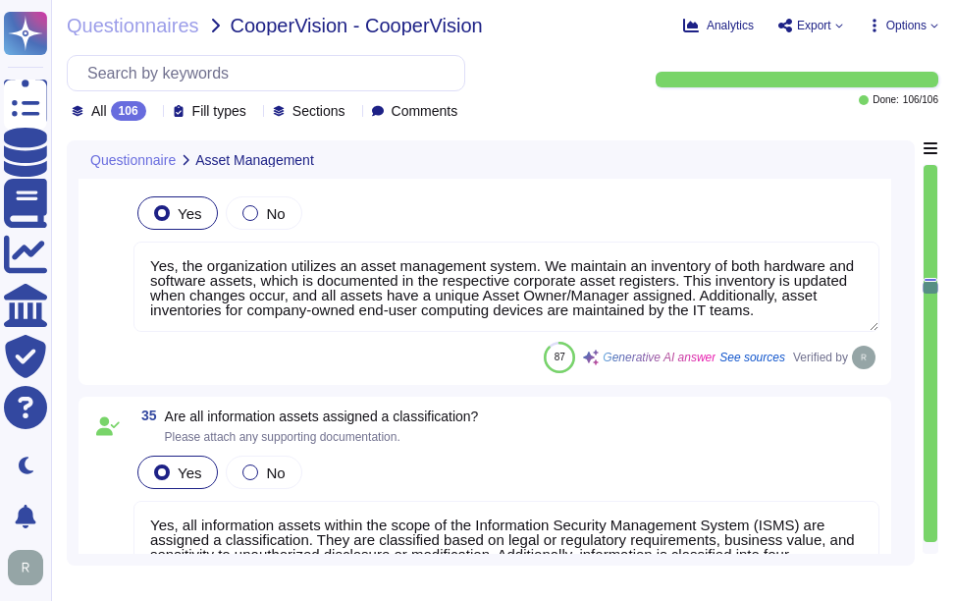
type textarea "Yes, the organization has technical controls in place to restrict the use of re…"
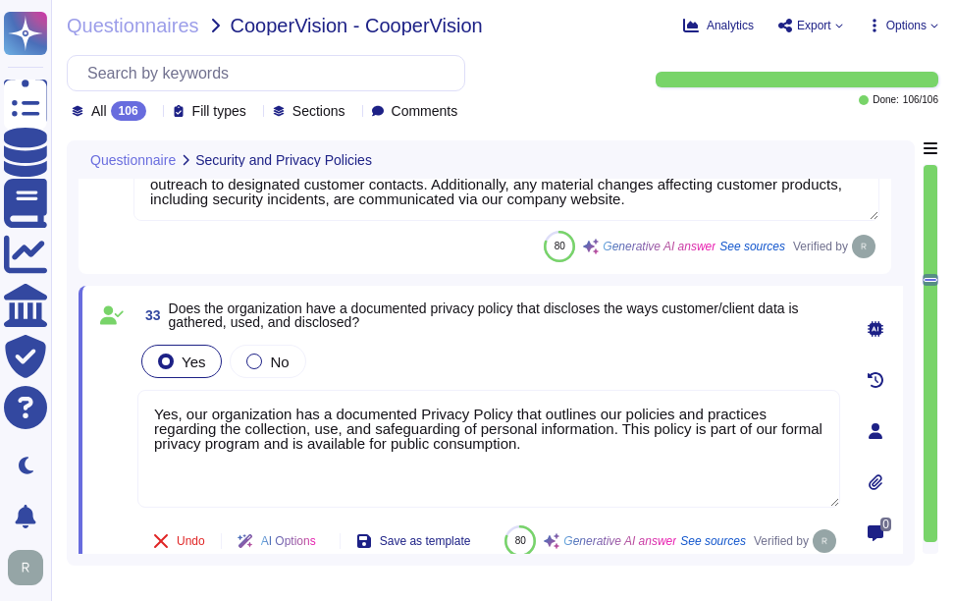
scroll to position [7586, 0]
type textarea "Yes, our organization has documented and approved information security policies…"
type textarea "Yes, customers are notified of significant changes to information security or p…"
type textarea "Yes, our organization has a documented Privacy Policy that outlines our policie…"
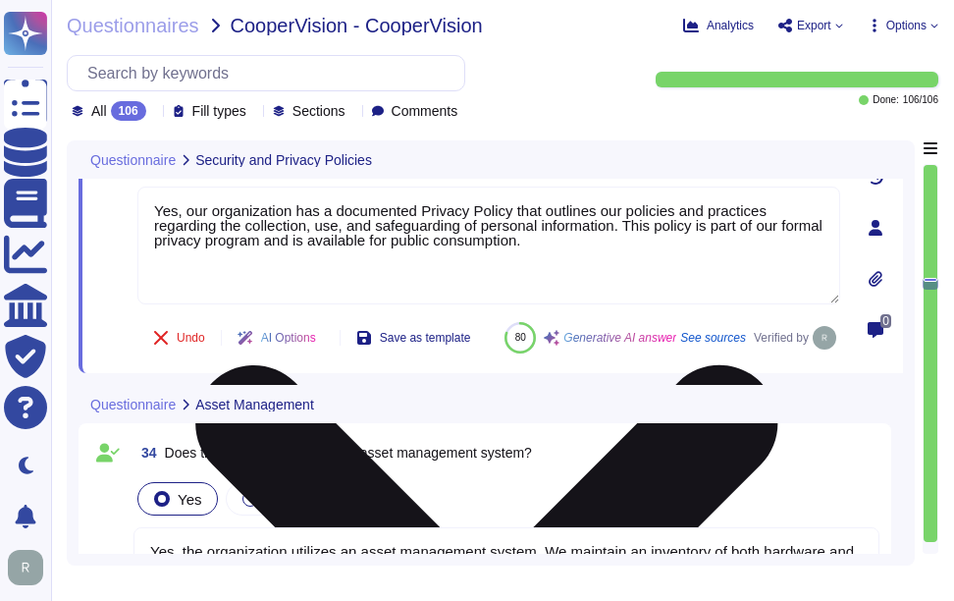
type textarea "Yes, our organization has a documented Acceptable Use Policy (AUP) that has bee…"
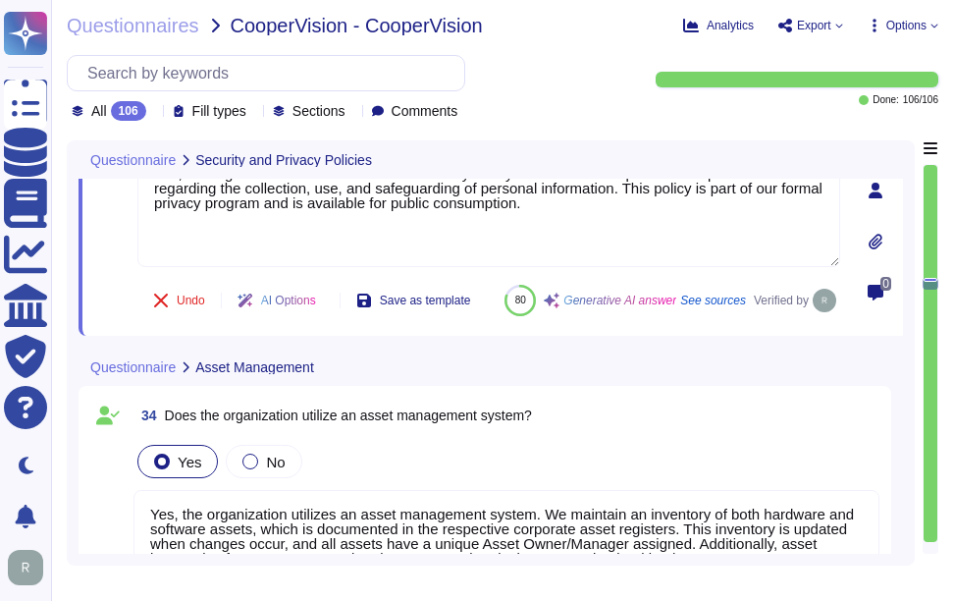
scroll to position [7880, 0]
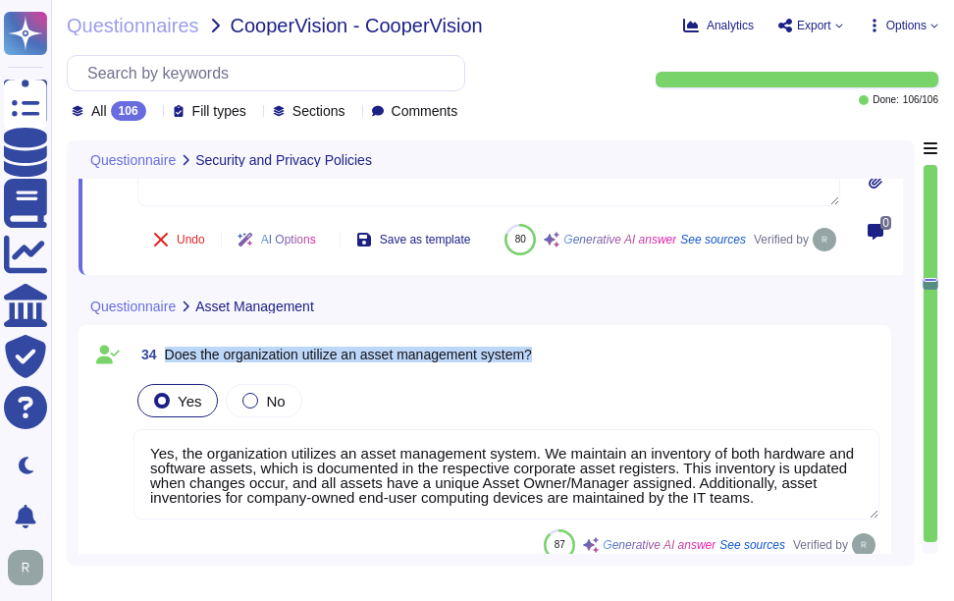
drag, startPoint x: 167, startPoint y: 401, endPoint x: 572, endPoint y: 400, distance: 405.4
click at [572, 372] on div "34 Does the organization utilize an asset management system?" at bounding box center [506, 354] width 746 height 35
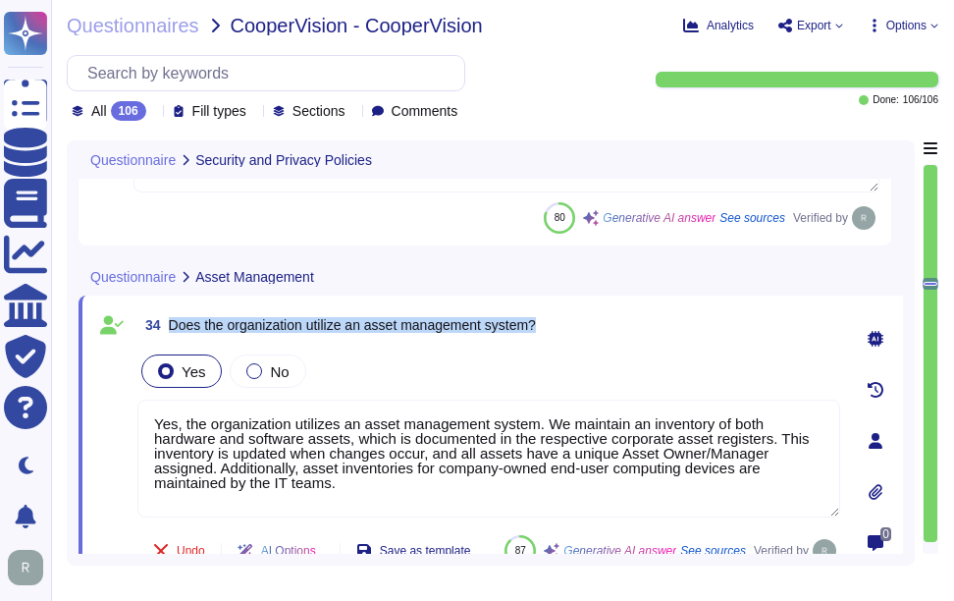
drag, startPoint x: 171, startPoint y: 327, endPoint x: 585, endPoint y: 319, distance: 414.3
click at [585, 319] on div "34 Does the organization utilize an asset management system?" at bounding box center [488, 324] width 703 height 35
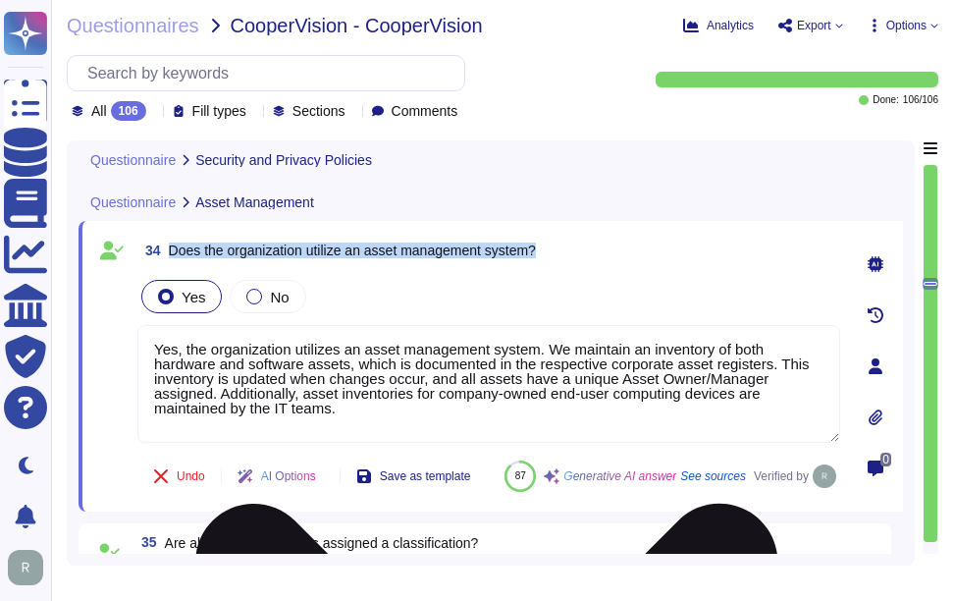
scroll to position [7978, 0]
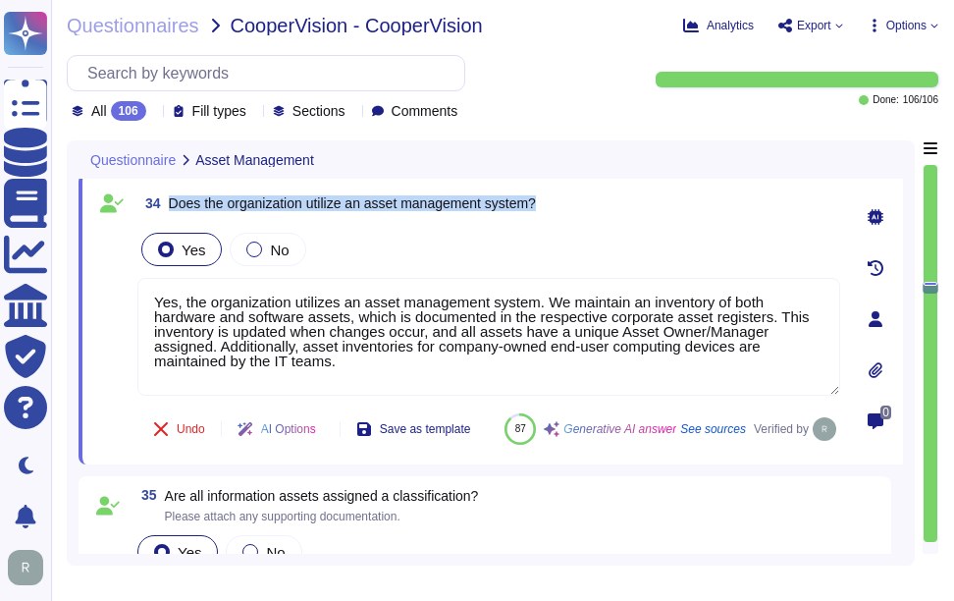
click at [241, 201] on span "Does the organization utilize an asset management system?" at bounding box center [352, 203] width 367 height 16
drag, startPoint x: 170, startPoint y: 200, endPoint x: 592, endPoint y: 197, distance: 422.1
click at [592, 197] on div "34 Does the organization utilize an asset management system?" at bounding box center [488, 203] width 703 height 35
click at [674, 211] on div "34 Does the organization utilize an asset management system?" at bounding box center [488, 203] width 703 height 35
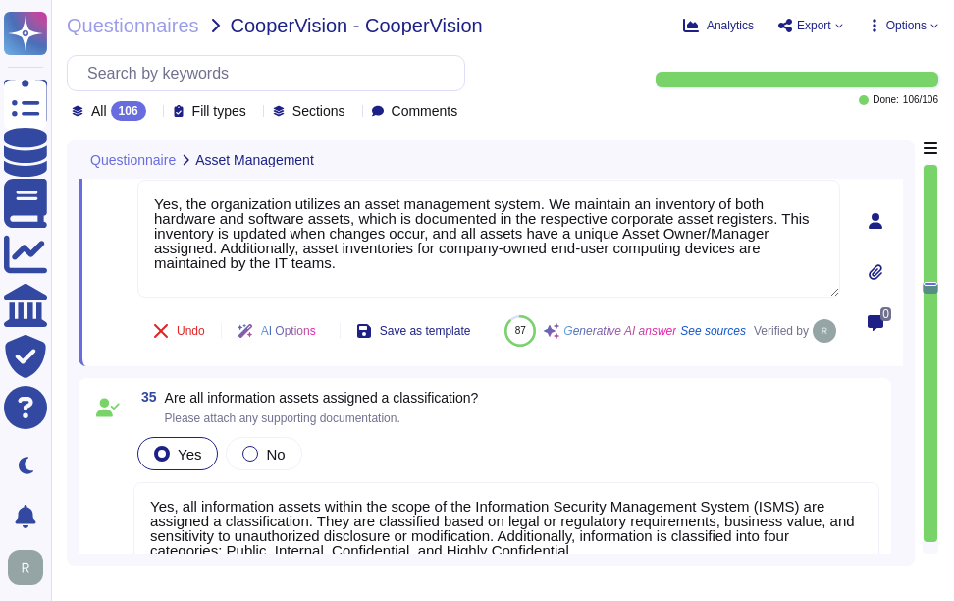
type textarea "Yes, the organization has technical controls in place to restrict the use of re…"
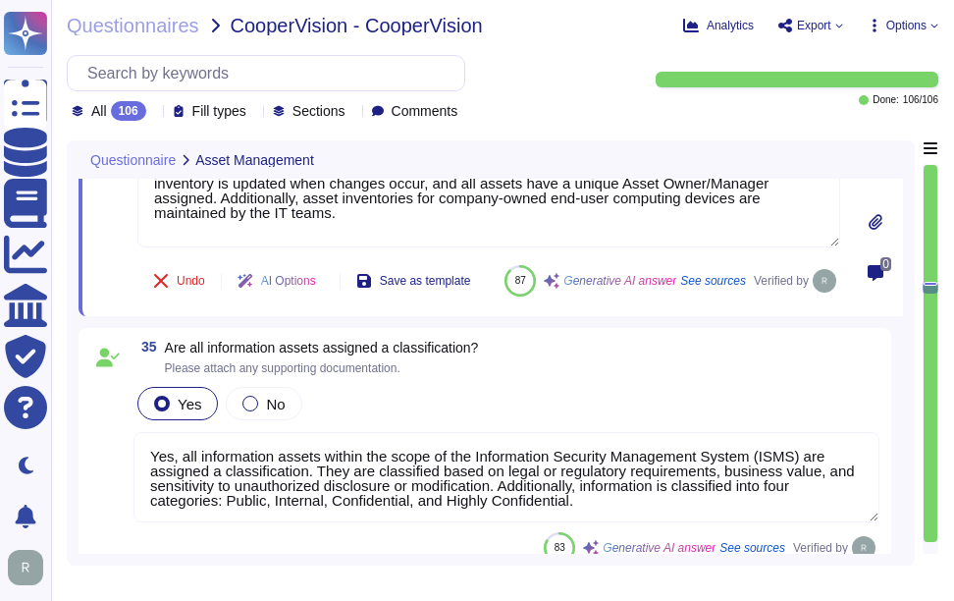
scroll to position [8175, 0]
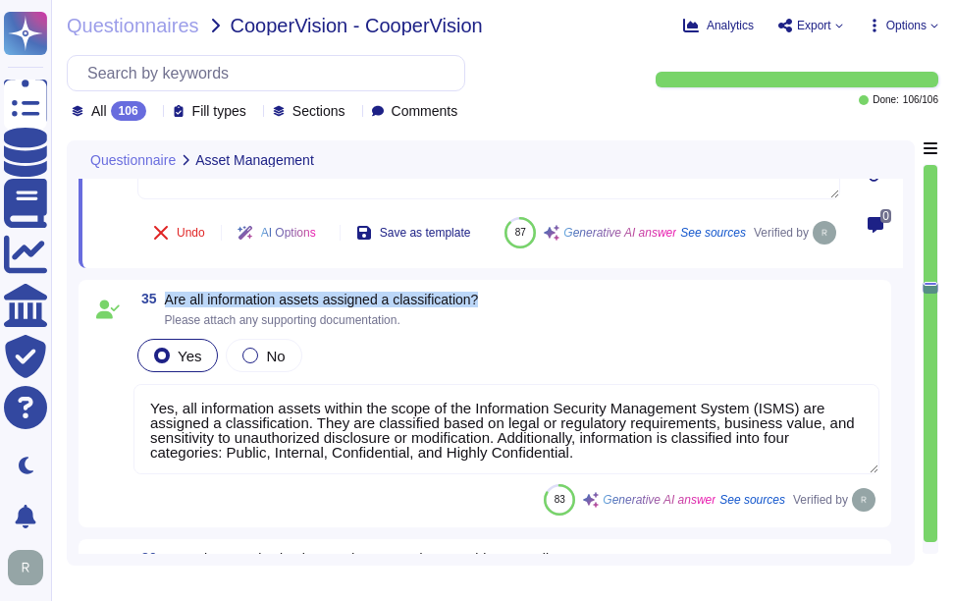
drag, startPoint x: 166, startPoint y: 344, endPoint x: 588, endPoint y: 355, distance: 422.2
click at [588, 327] on div "35 Are all information assets assigned a classification? Please attach any supp…" at bounding box center [506, 309] width 746 height 35
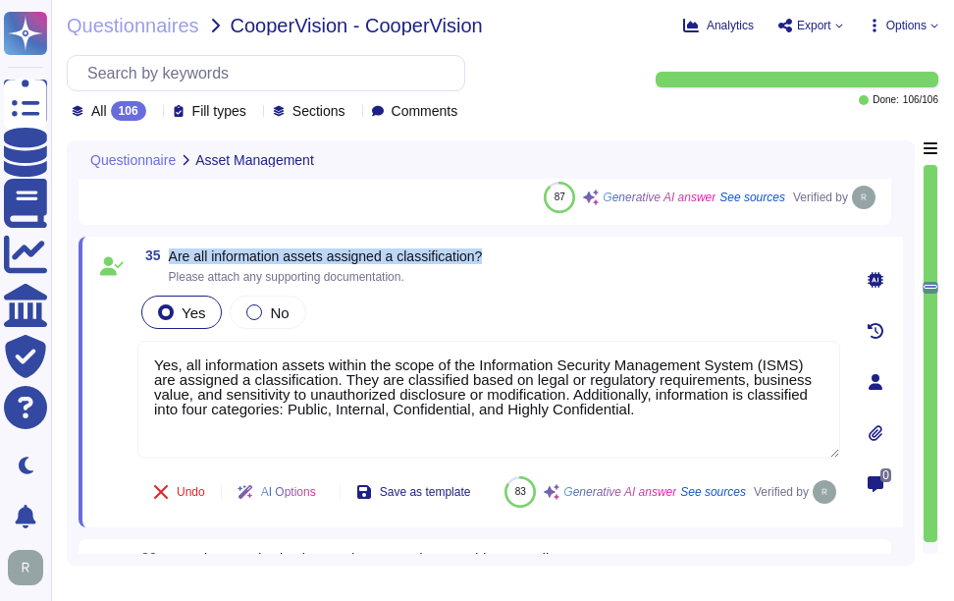
drag, startPoint x: 171, startPoint y: 253, endPoint x: 630, endPoint y: 254, distance: 459.4
click at [630, 254] on div "35 Are all information assets assigned a classification? Please attach any supp…" at bounding box center [488, 265] width 703 height 35
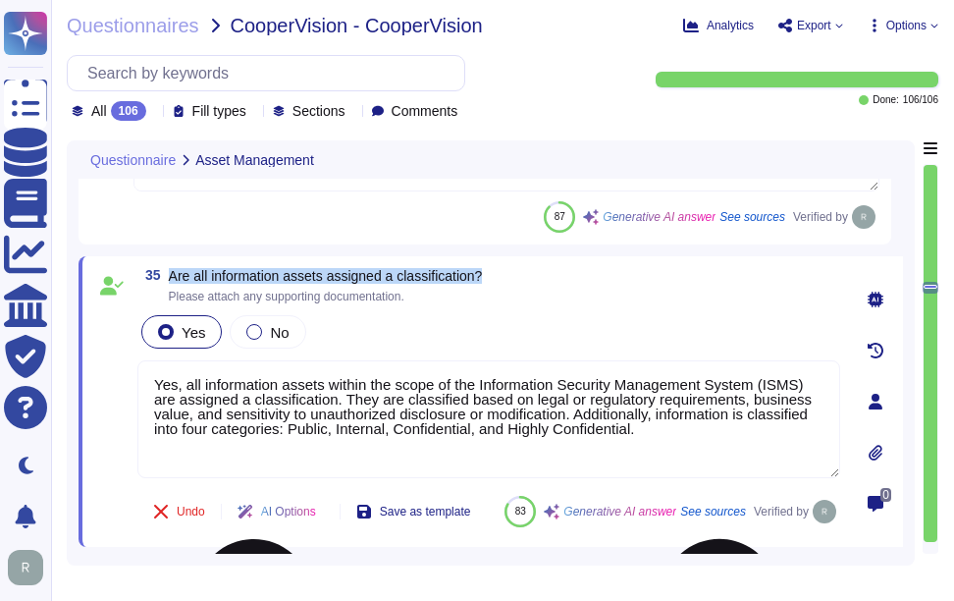
type textarea "Yes, the organization has technical controls in place to restrict the use of re…"
